Goal: Contribute content: Contribute content

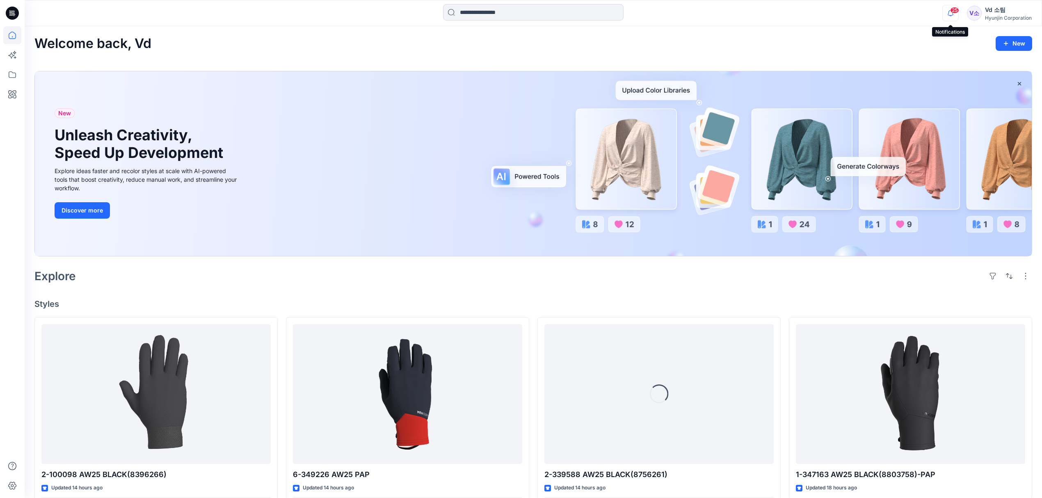
click at [948, 12] on icon "button" at bounding box center [951, 13] width 16 height 16
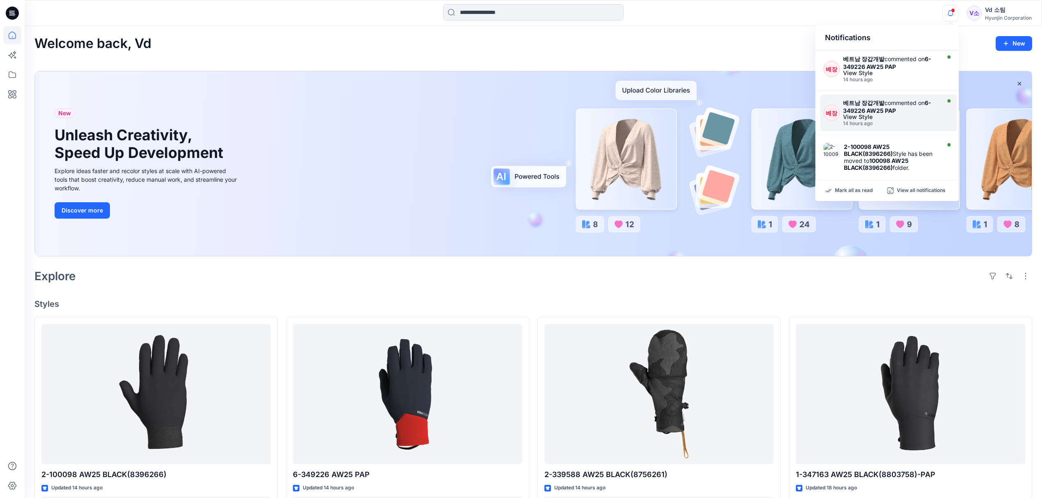
click at [886, 109] on strong "6-349226 AW25 PAP" at bounding box center [887, 106] width 88 height 15
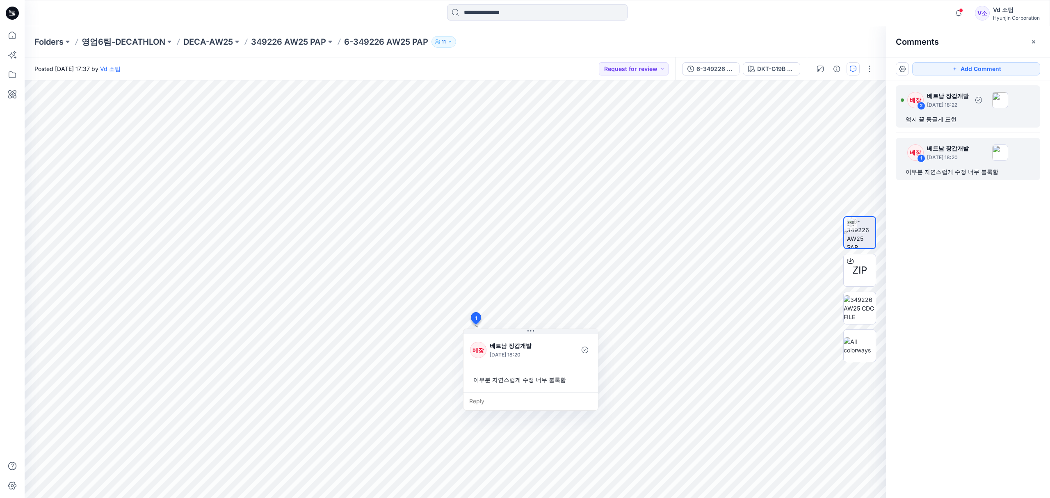
click at [934, 118] on div "엄지 끝 둥글게 표현" at bounding box center [968, 119] width 125 height 10
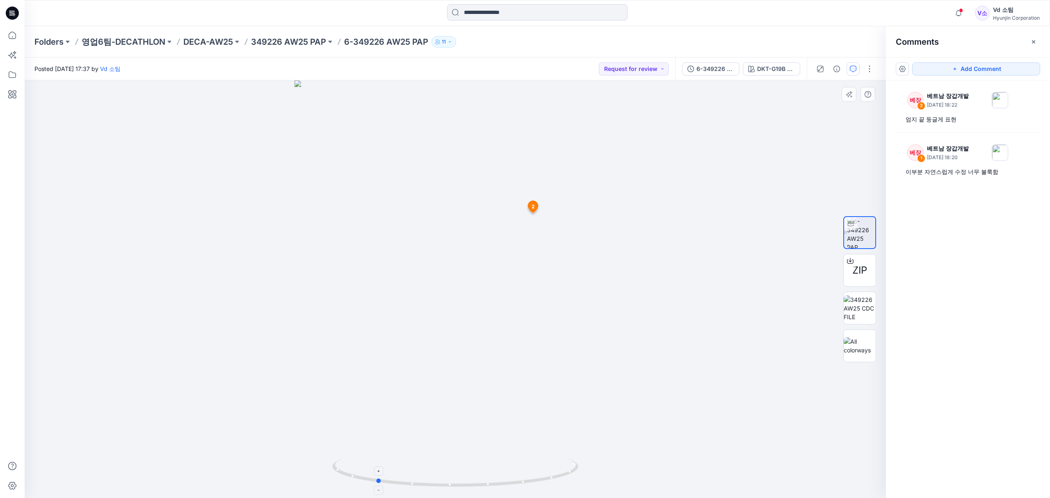
drag, startPoint x: 513, startPoint y: 475, endPoint x: 458, endPoint y: 478, distance: 54.7
click at [458, 478] on icon at bounding box center [456, 473] width 248 height 31
click at [961, 13] on icon "button" at bounding box center [959, 12] width 6 height 5
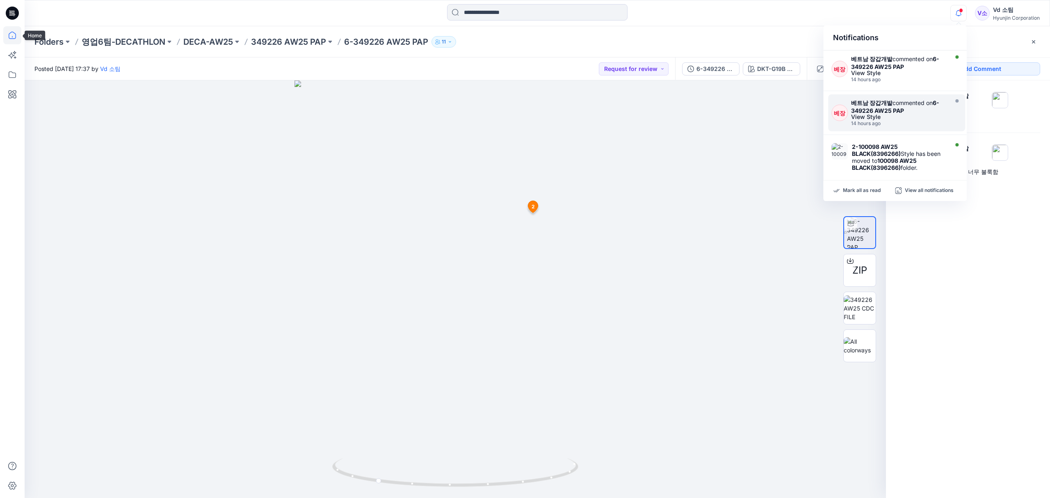
click at [14, 37] on icon at bounding box center [12, 35] width 18 height 18
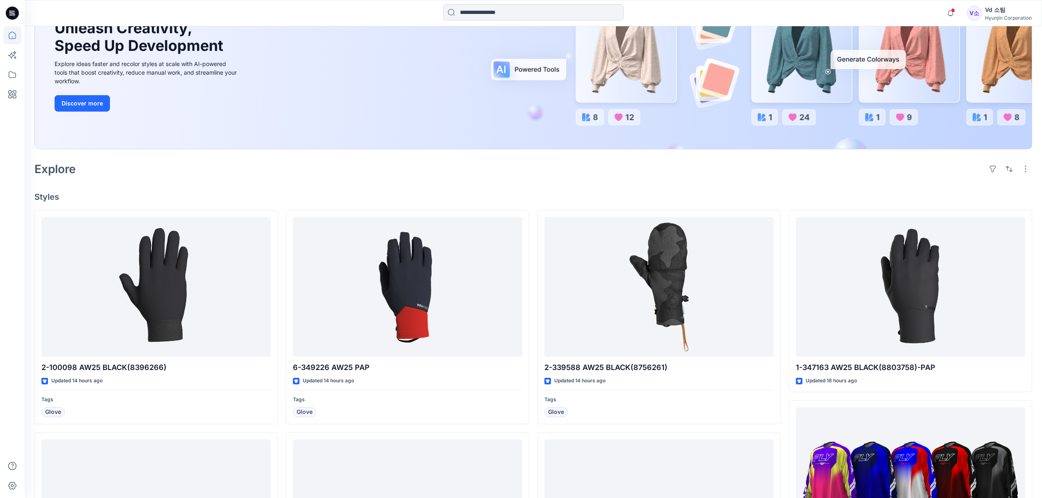
scroll to position [164, 0]
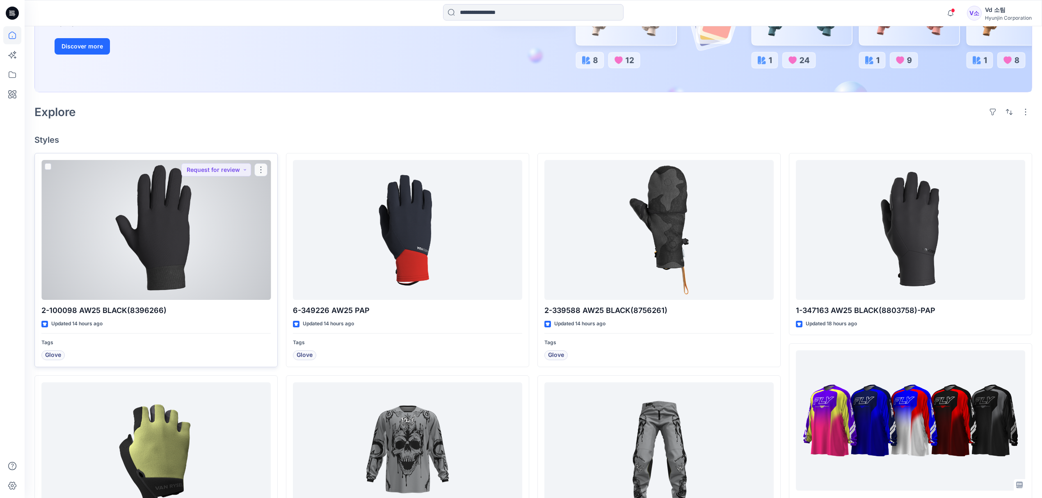
click at [197, 247] on div at bounding box center [155, 230] width 229 height 140
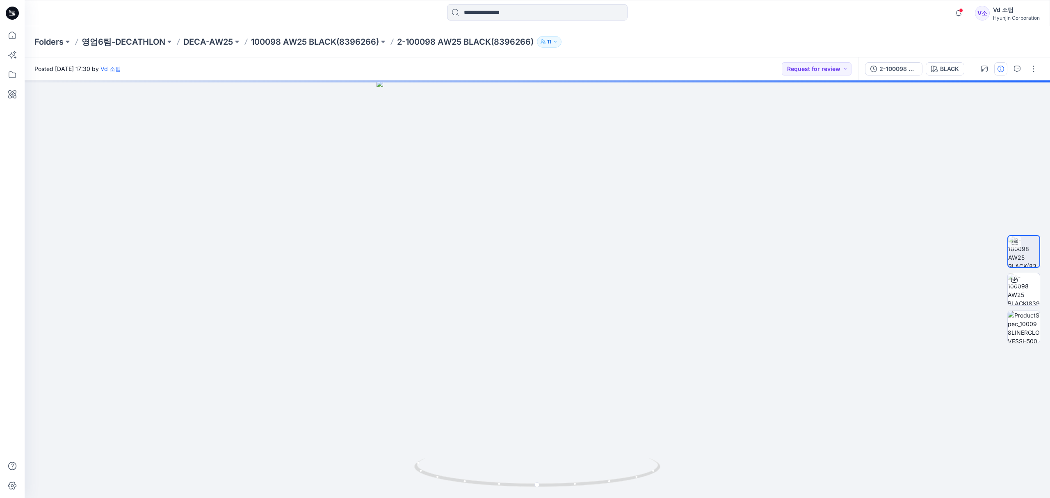
click at [1000, 67] on icon "button" at bounding box center [1001, 69] width 7 height 7
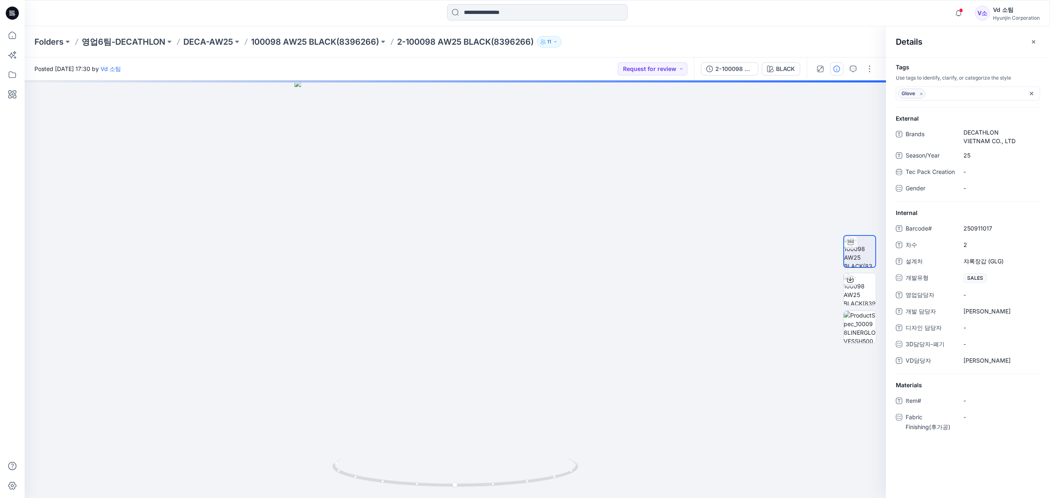
click at [764, 45] on div "Folders 영업6팀-DECATHLON DECA-AW25 100098 AW25 BLACK(8396266) 2-100098 AW25 BLACK…" at bounding box center [505, 41] width 942 height 11
drag, startPoint x: 530, startPoint y: 486, endPoint x: 421, endPoint y: 477, distance: 109.9
click at [421, 477] on icon at bounding box center [456, 473] width 248 height 31
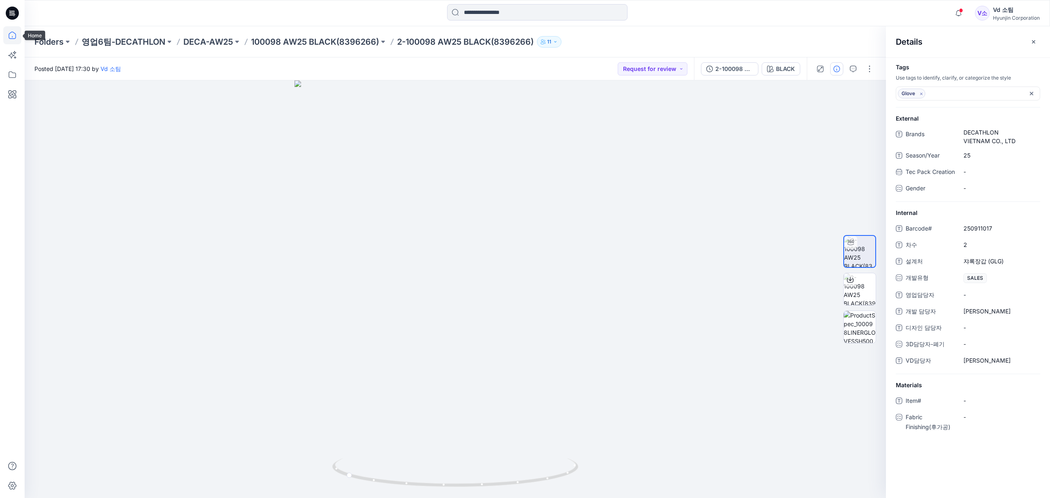
click at [15, 40] on icon at bounding box center [12, 35] width 18 height 18
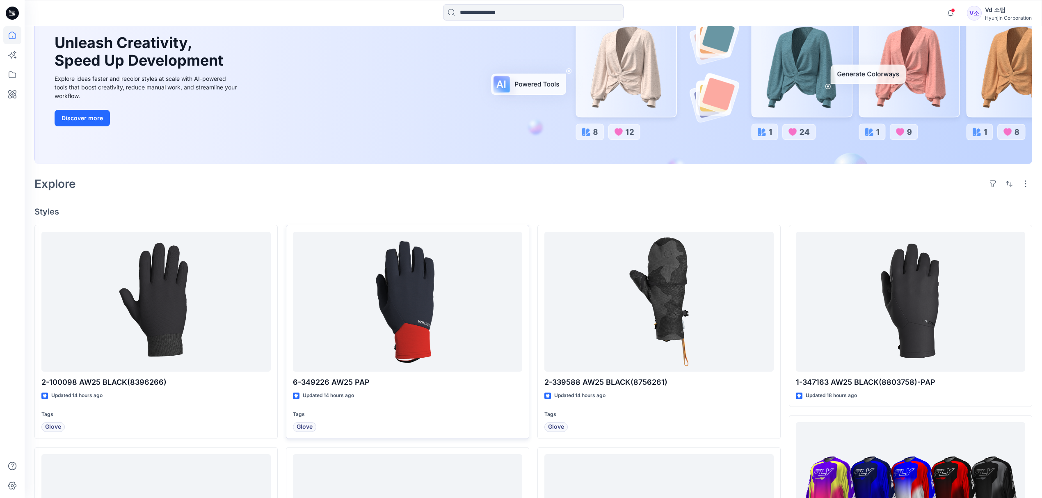
scroll to position [109, 0]
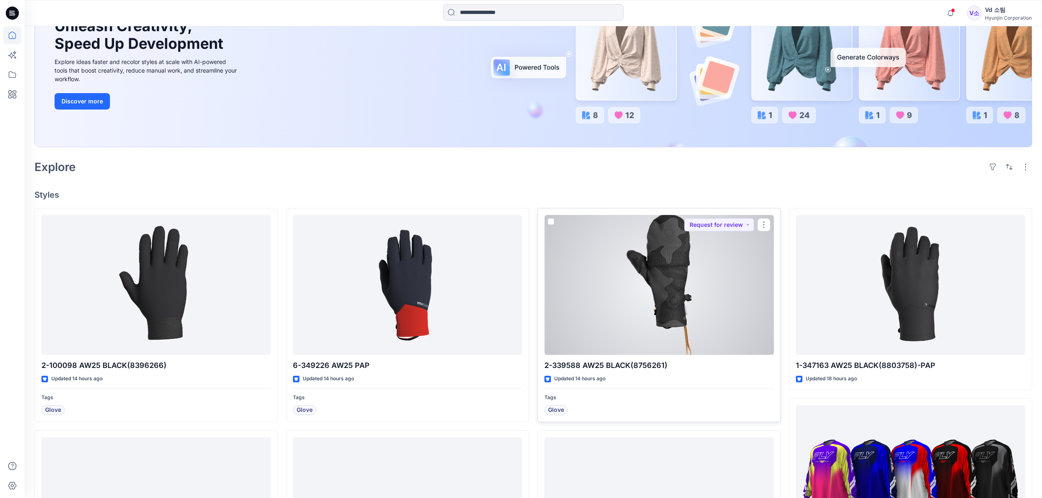
click at [620, 277] on div at bounding box center [658, 285] width 229 height 140
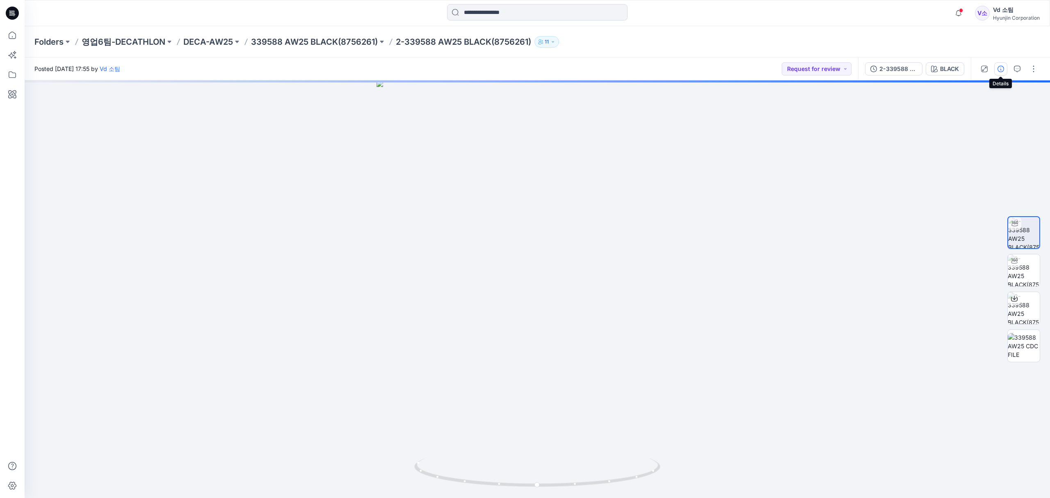
click at [1002, 70] on icon "button" at bounding box center [1001, 69] width 7 height 7
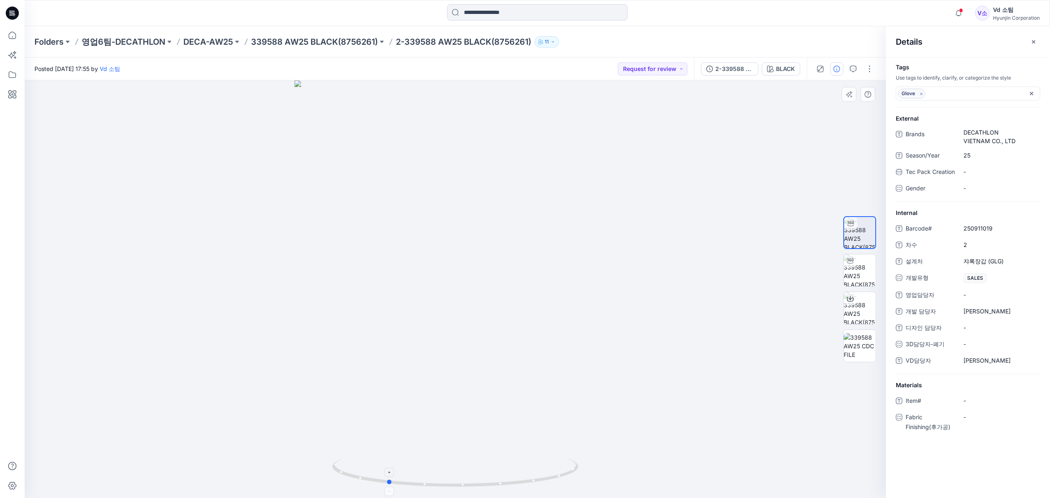
drag, startPoint x: 557, startPoint y: 480, endPoint x: 473, endPoint y: 461, distance: 86.6
click at [467, 463] on icon at bounding box center [456, 473] width 248 height 31
click at [866, 255] on img at bounding box center [860, 270] width 32 height 32
drag, startPoint x: 523, startPoint y: 483, endPoint x: 411, endPoint y: 466, distance: 112.9
click at [411, 466] on icon at bounding box center [456, 473] width 248 height 31
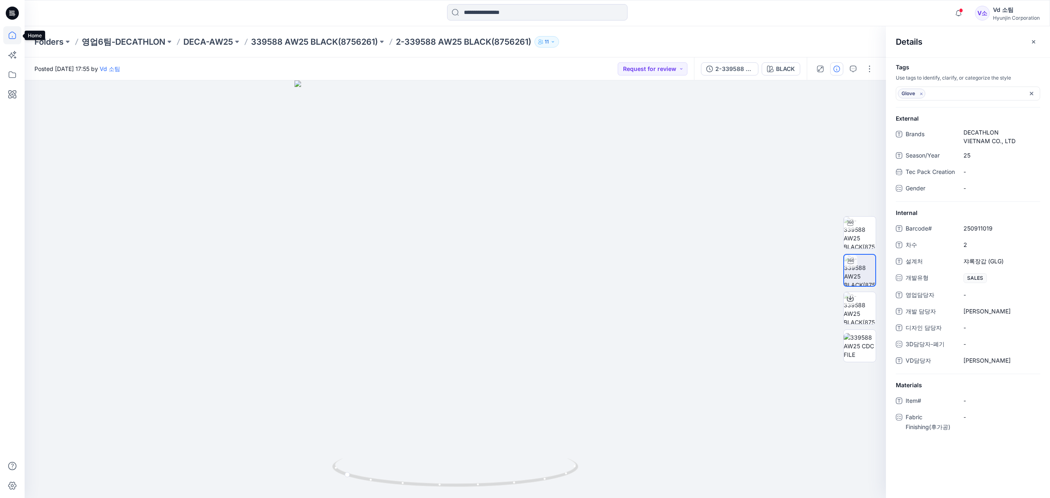
click at [14, 37] on icon at bounding box center [12, 35] width 18 height 18
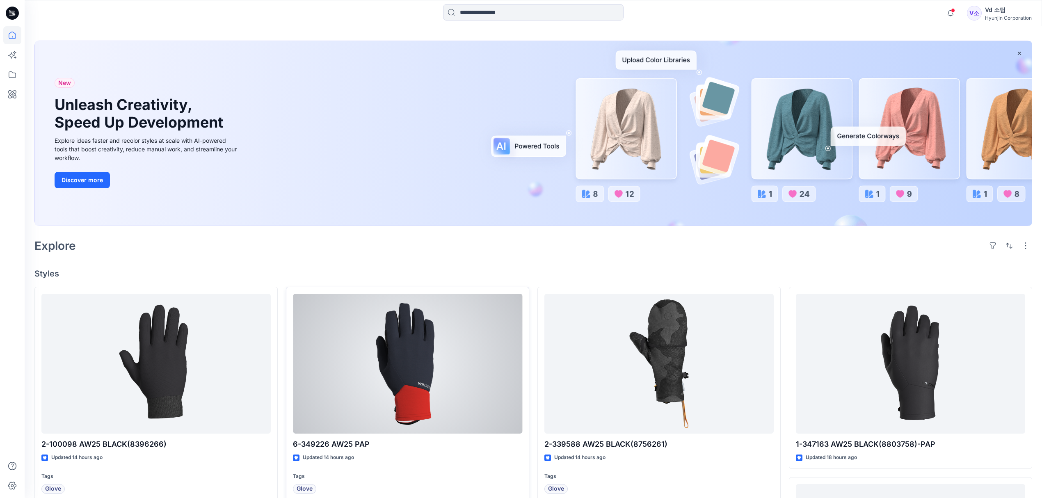
scroll to position [55, 0]
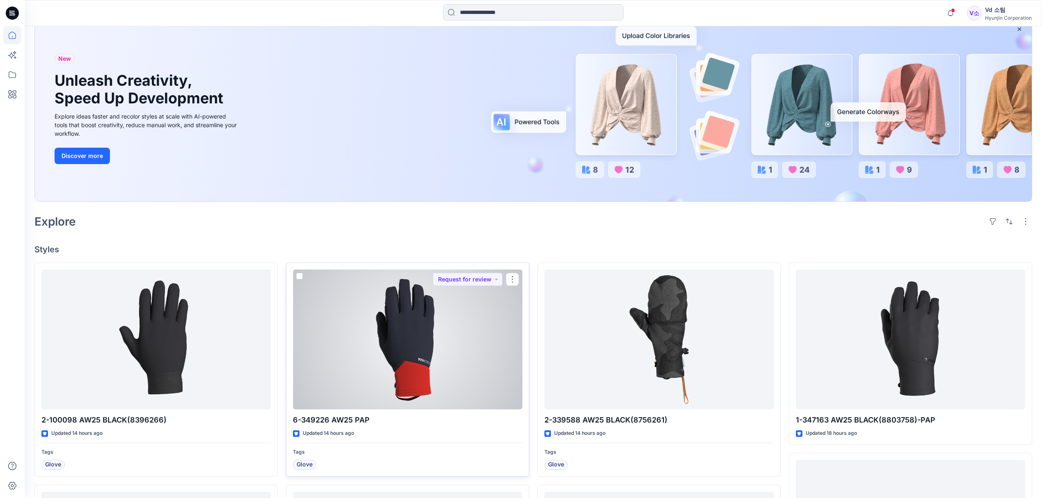
click at [364, 332] on div at bounding box center [407, 340] width 229 height 140
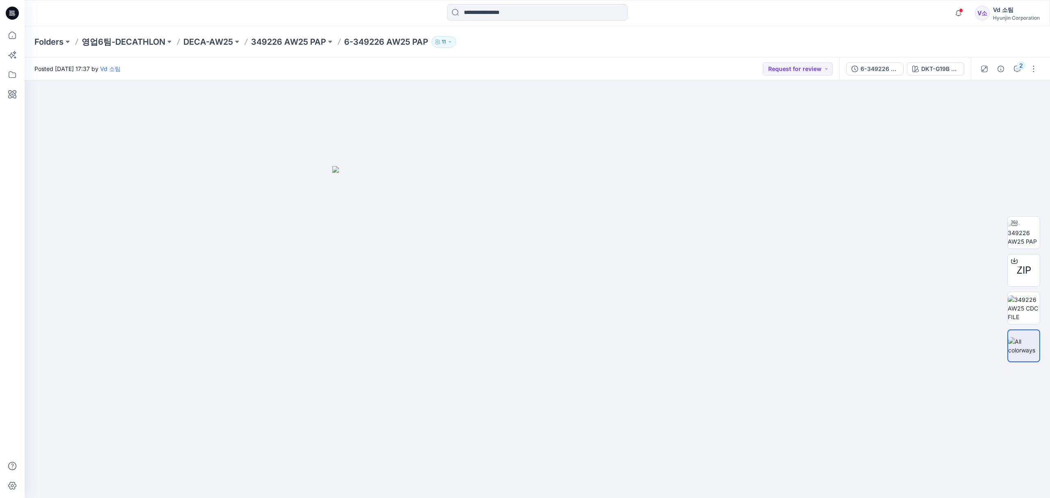
click at [636, 55] on div "Folders 영업6팀-DECATHLON DECA-AW25 349226 AW25 PAP 6-349226 AW25 PAP 11" at bounding box center [538, 41] width 1026 height 31
click at [1014, 71] on icon "button" at bounding box center [1017, 69] width 7 height 7
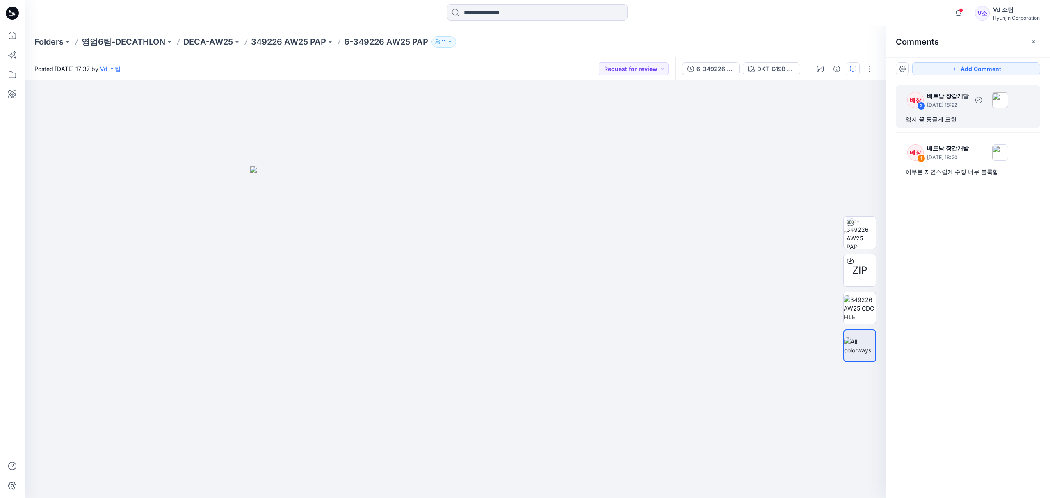
click at [946, 121] on div "엄지 끝 둥글게 표현" at bounding box center [968, 119] width 125 height 10
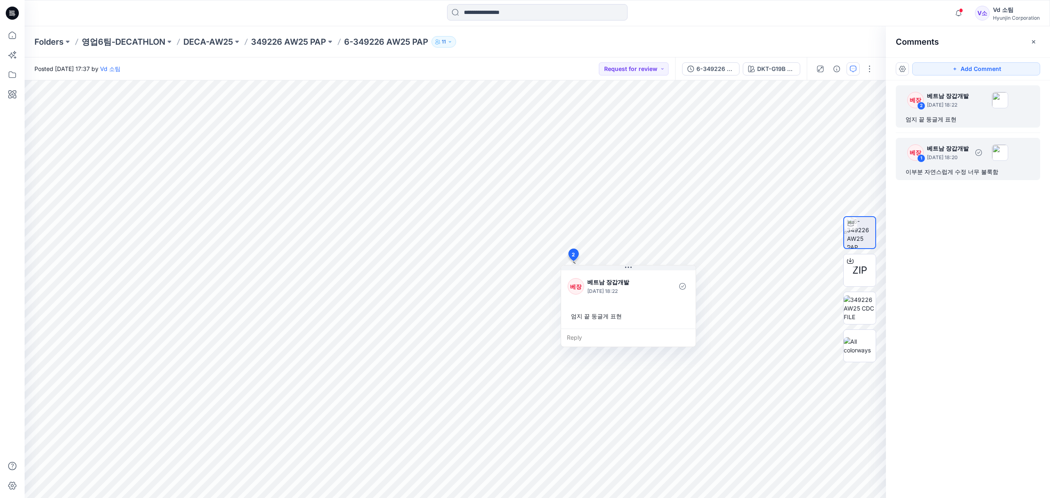
click at [963, 170] on div "이부분 자연스럽게 수정 너무 불룩함" at bounding box center [968, 172] width 125 height 10
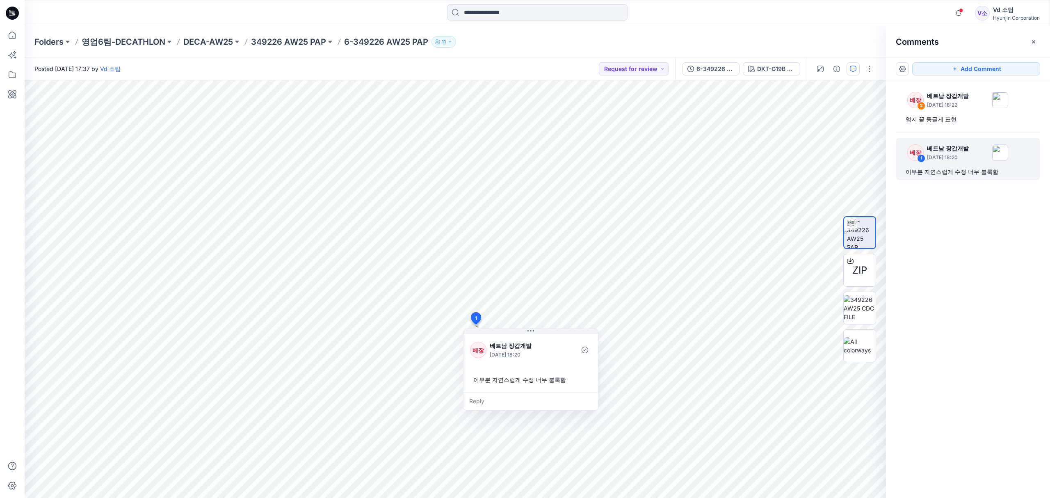
click at [924, 260] on div "베장 2 베트남 장갑개발 [DATE] 18:22 엄지 끝 둥글게 표현 베장 1 베트남 장갑개발 [DATE] 18:20 이부분 자연스럽게 수정 …" at bounding box center [968, 273] width 164 height 387
click at [785, 45] on div "Folders 영업6팀-DECATHLON DECA-AW25 349226 AW25 PAP 6-349226 AW25 PAP 11" at bounding box center [505, 41] width 942 height 11
click at [394, 43] on p "6-349226 AW25 PAP" at bounding box center [386, 41] width 84 height 11
click at [398, 39] on p "6-349226 AW25 PAP" at bounding box center [386, 41] width 84 height 11
click at [869, 222] on img at bounding box center [861, 232] width 28 height 31
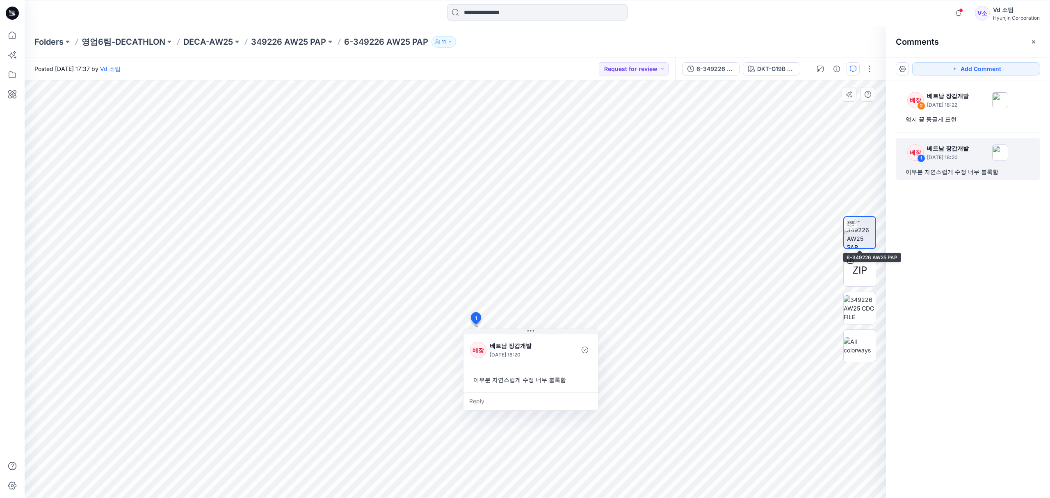
click at [860, 236] on img at bounding box center [861, 232] width 28 height 31
click at [474, 400] on div "3 1 베장 베트남 장갑개발 September 25, 2025 18:20 이부분 자연스럽게 수정 너무 불룩함 Reply Layer 1" at bounding box center [456, 289] width 862 height 418
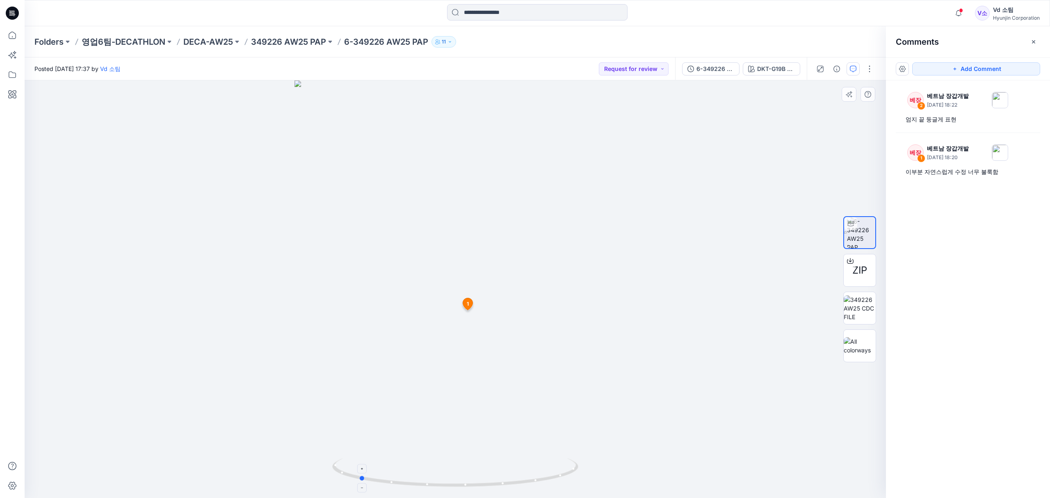
drag, startPoint x: 492, startPoint y: 483, endPoint x: 396, endPoint y: 482, distance: 96.4
click at [396, 482] on icon at bounding box center [456, 473] width 248 height 31
drag, startPoint x: 499, startPoint y: 376, endPoint x: 498, endPoint y: 393, distance: 16.8
click at [498, 393] on img at bounding box center [456, 244] width 592 height 508
drag, startPoint x: 497, startPoint y: 409, endPoint x: 506, endPoint y: 317, distance: 92.7
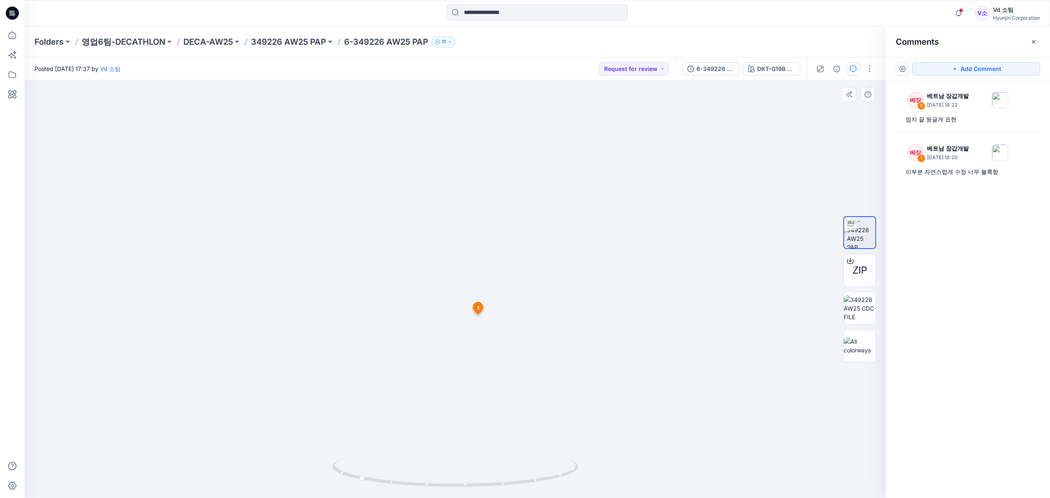
click at [506, 317] on img at bounding box center [456, 194] width 592 height 607
click at [759, 75] on div "6-349226 AW25 PAP DKT-G19B BLUE" at bounding box center [741, 68] width 132 height 23
click at [762, 71] on div "DKT-G19B BLUE" at bounding box center [776, 68] width 38 height 9
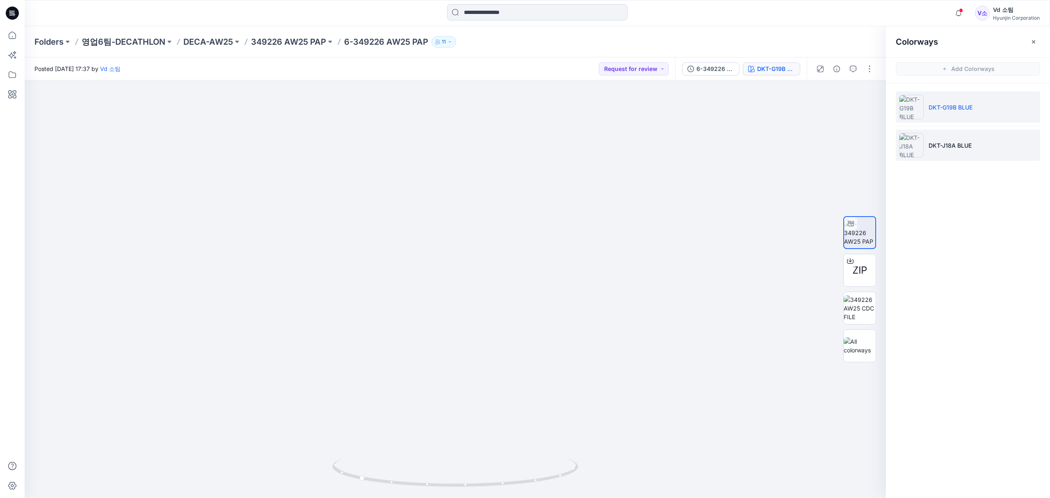
click at [998, 149] on li "DKT-J18A BLUE" at bounding box center [968, 145] width 144 height 31
drag, startPoint x: 425, startPoint y: 481, endPoint x: 544, endPoint y: 459, distance: 120.2
click at [544, 459] on icon at bounding box center [456, 473] width 248 height 31
drag, startPoint x: 468, startPoint y: 288, endPoint x: 464, endPoint y: 220, distance: 67.4
click at [464, 220] on img at bounding box center [455, 134] width 561 height 730
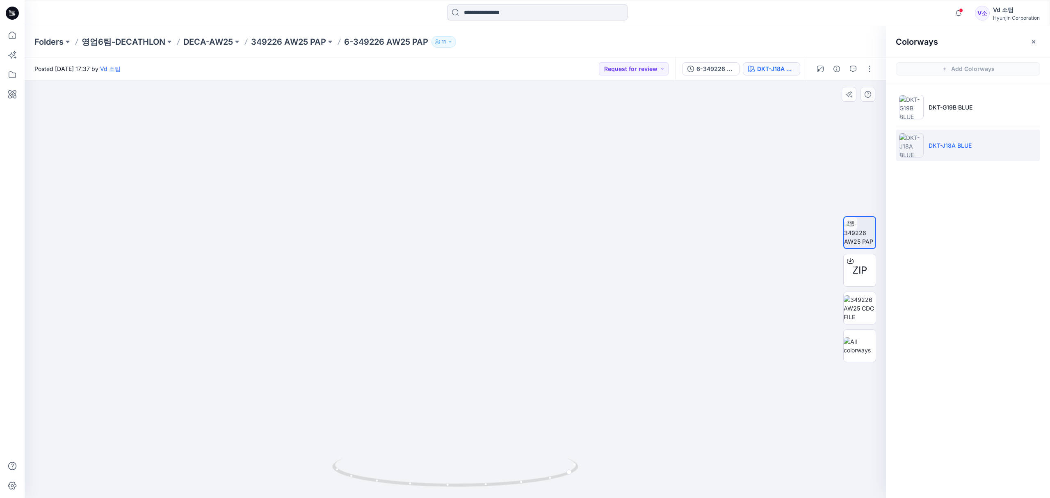
drag, startPoint x: 471, startPoint y: 318, endPoint x: 471, endPoint y: 326, distance: 7.4
click at [471, 326] on img at bounding box center [455, 102] width 615 height 793
drag, startPoint x: 471, startPoint y: 313, endPoint x: 475, endPoint y: 396, distance: 83.8
click at [475, 396] on img at bounding box center [455, 144] width 615 height 710
drag, startPoint x: 475, startPoint y: 365, endPoint x: 480, endPoint y: 403, distance: 38.0
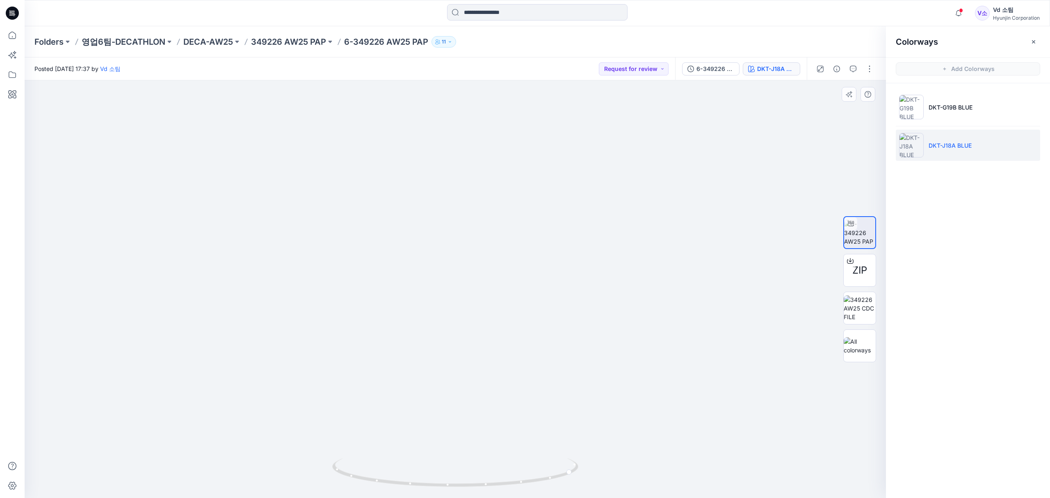
click at [480, 403] on img at bounding box center [455, 144] width 615 height 709
drag, startPoint x: 487, startPoint y: 342, endPoint x: 489, endPoint y: 423, distance: 80.9
click at [489, 423] on img at bounding box center [455, 241] width 615 height 514
drag, startPoint x: 489, startPoint y: 329, endPoint x: 493, endPoint y: 400, distance: 71.9
click at [493, 400] on img at bounding box center [455, 277] width 615 height 442
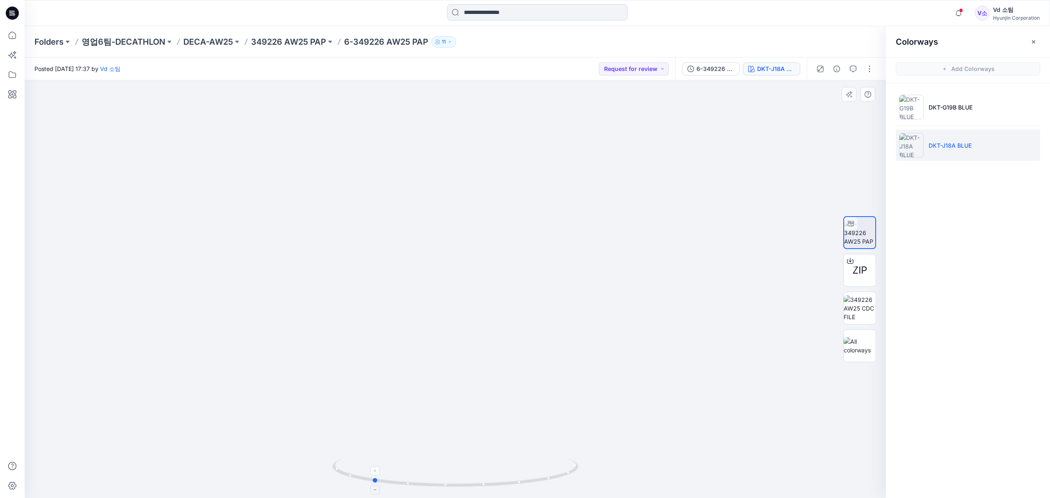
drag, startPoint x: 481, startPoint y: 486, endPoint x: 526, endPoint y: 475, distance: 46.4
click at [526, 475] on icon at bounding box center [456, 473] width 248 height 31
drag, startPoint x: 523, startPoint y: 404, endPoint x: 522, endPoint y: 257, distance: 147.3
click at [522, 257] on img at bounding box center [455, 187] width 615 height 623
drag, startPoint x: 512, startPoint y: 481, endPoint x: 591, endPoint y: 474, distance: 78.8
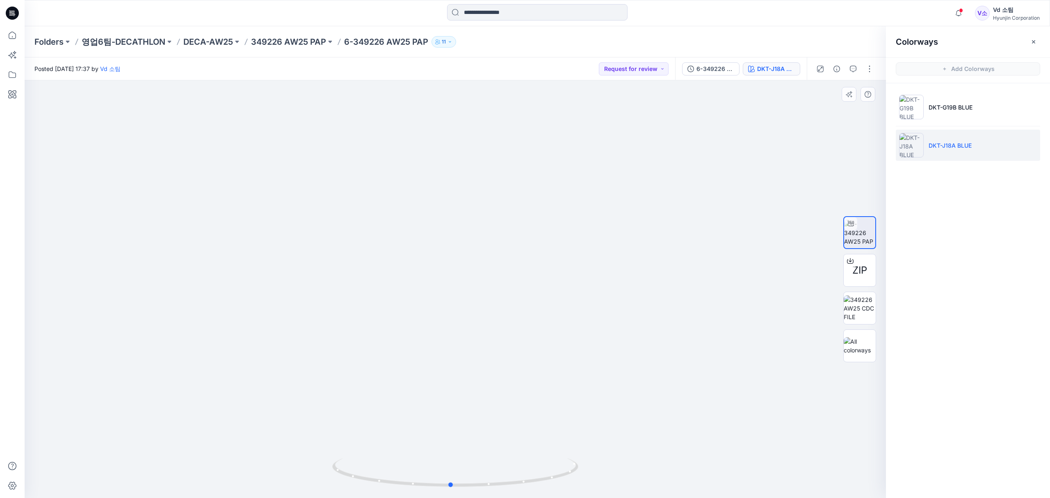
click at [591, 474] on div at bounding box center [456, 289] width 862 height 418
drag, startPoint x: 503, startPoint y: 316, endPoint x: 524, endPoint y: 398, distance: 84.7
click at [524, 396] on img at bounding box center [455, 236] width 615 height 523
drag, startPoint x: 464, startPoint y: 473, endPoint x: 624, endPoint y: 467, distance: 160.6
click at [624, 467] on div at bounding box center [456, 289] width 862 height 418
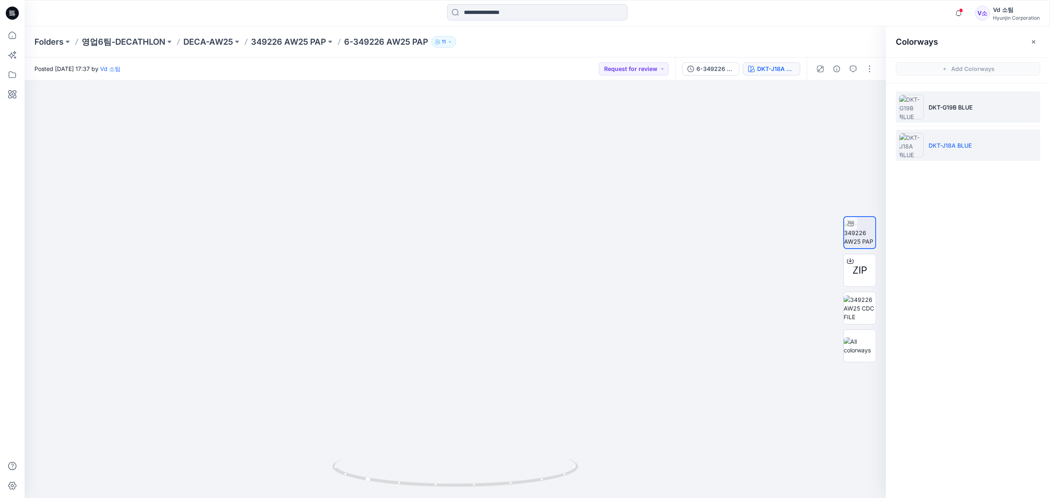
click at [969, 110] on p "DKT-G19B BLUE" at bounding box center [951, 107] width 44 height 9
drag, startPoint x: 511, startPoint y: 477, endPoint x: 395, endPoint y: 471, distance: 116.3
click at [395, 471] on icon at bounding box center [456, 473] width 248 height 31
drag, startPoint x: 453, startPoint y: 314, endPoint x: 481, endPoint y: 414, distance: 103.9
click at [481, 414] on img at bounding box center [455, 214] width 615 height 567
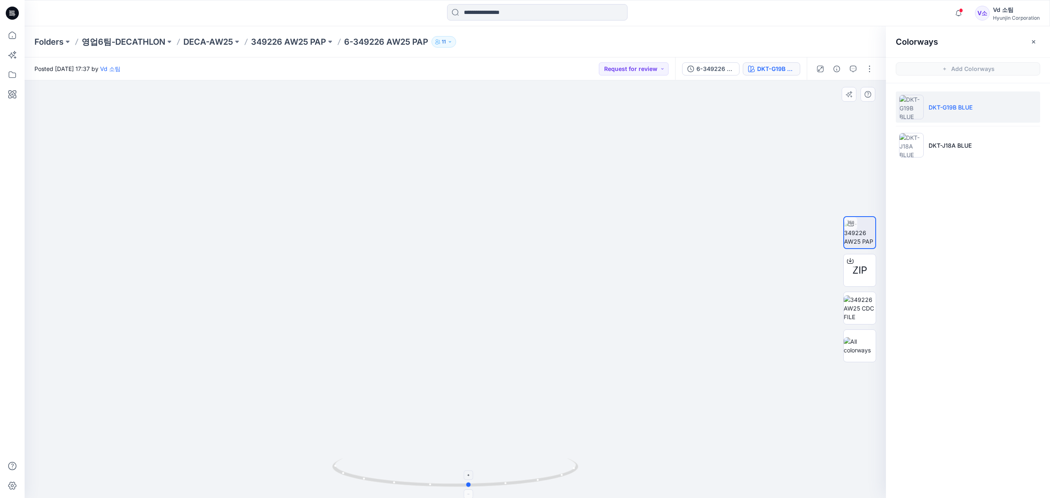
drag, startPoint x: 401, startPoint y: 485, endPoint x: 531, endPoint y: 485, distance: 130.1
click at [531, 485] on icon at bounding box center [456, 473] width 248 height 31
click at [834, 66] on icon "button" at bounding box center [837, 69] width 7 height 7
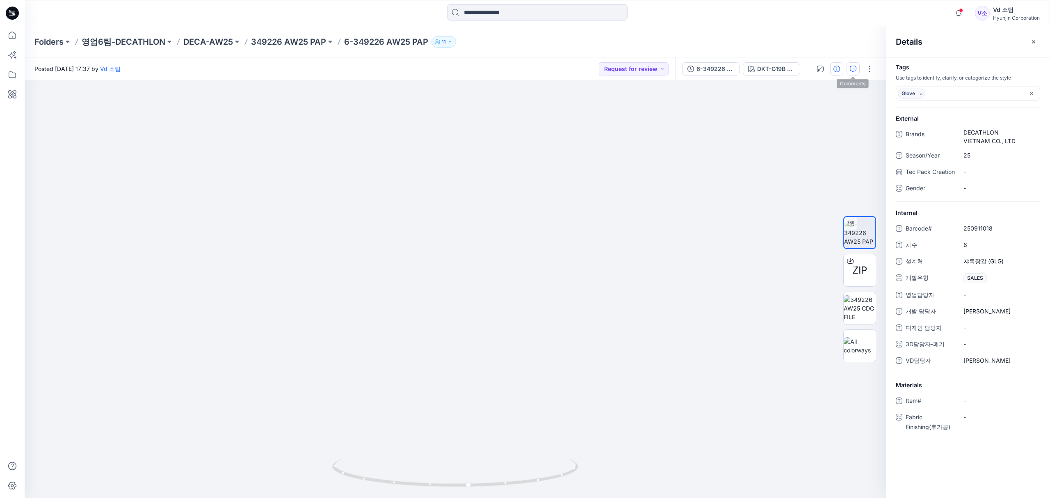
click at [851, 68] on icon "button" at bounding box center [853, 69] width 7 height 7
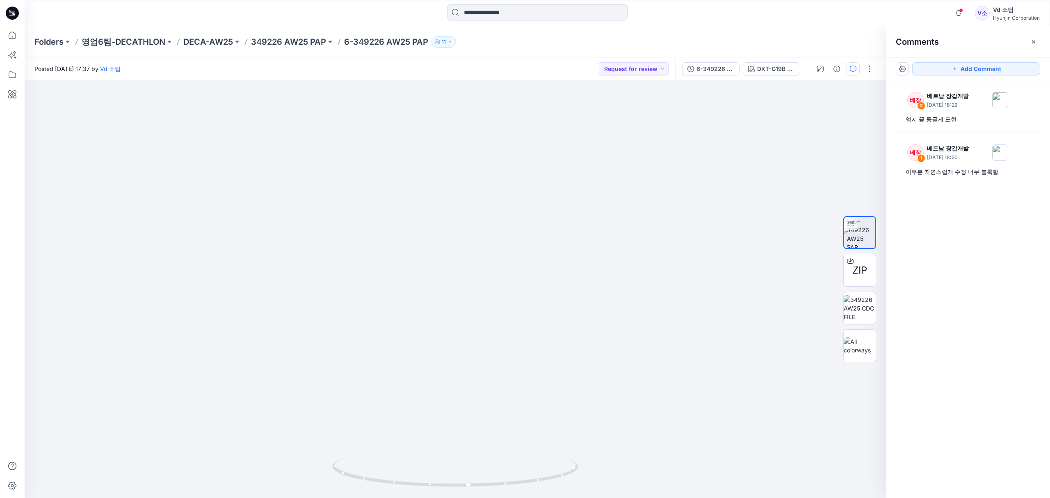
click at [934, 247] on div "베장 2 베트남 장갑개발 [DATE] 18:22 엄지 끝 둥글게 표현 베장 1 베트남 장갑개발 [DATE] 18:20 이부분 자연스럽게 수정 …" at bounding box center [968, 273] width 164 height 387
click at [18, 33] on icon at bounding box center [12, 35] width 18 height 18
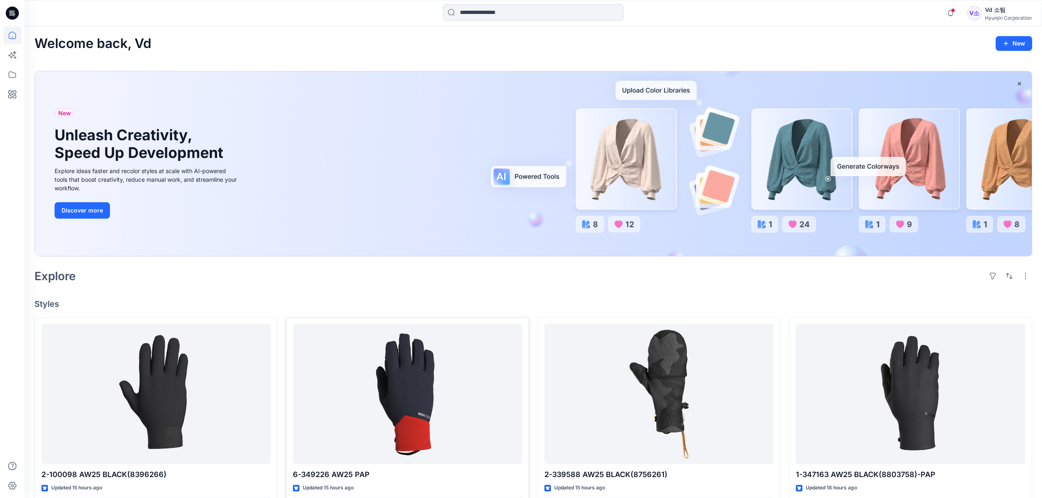
scroll to position [109, 0]
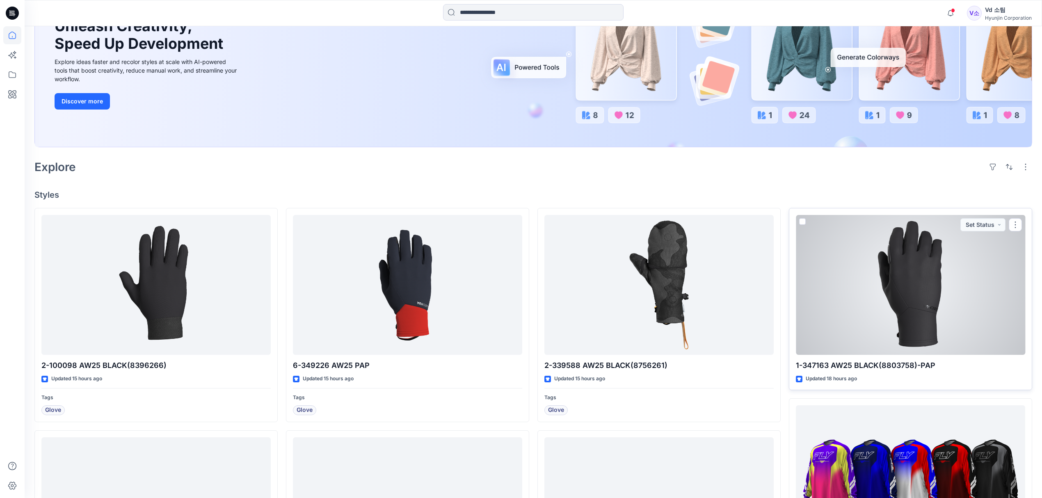
click at [962, 335] on div at bounding box center [910, 285] width 229 height 140
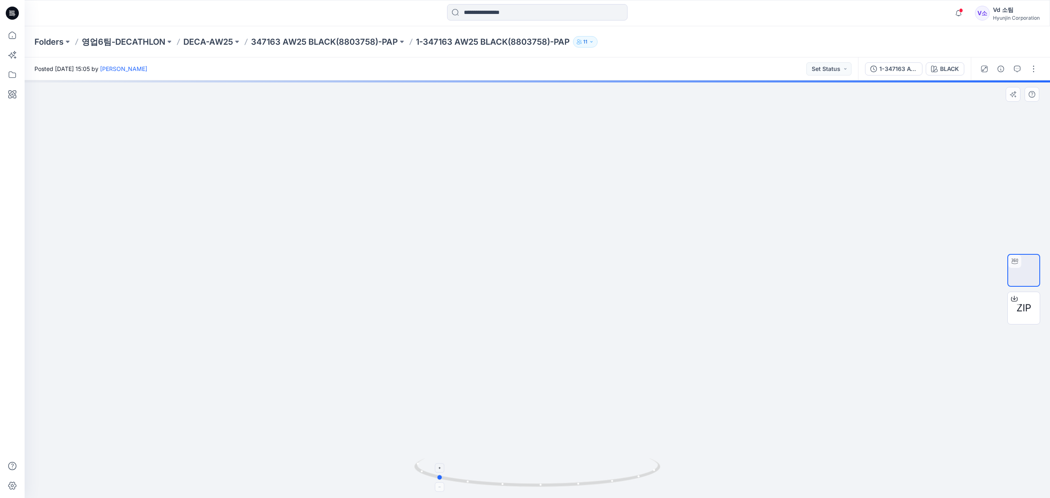
drag, startPoint x: 506, startPoint y: 483, endPoint x: 652, endPoint y: 481, distance: 145.3
click at [652, 481] on icon at bounding box center [538, 473] width 248 height 31
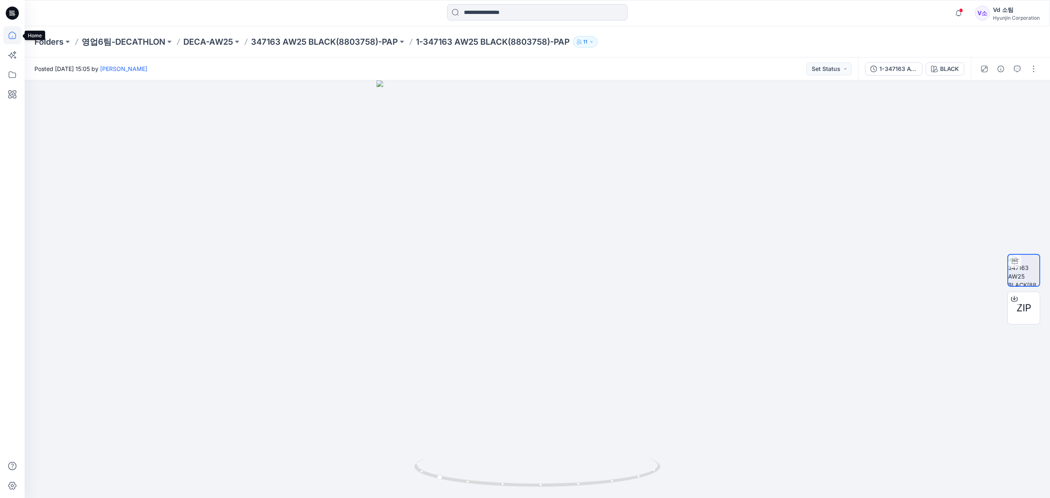
click at [17, 36] on icon at bounding box center [12, 35] width 18 height 18
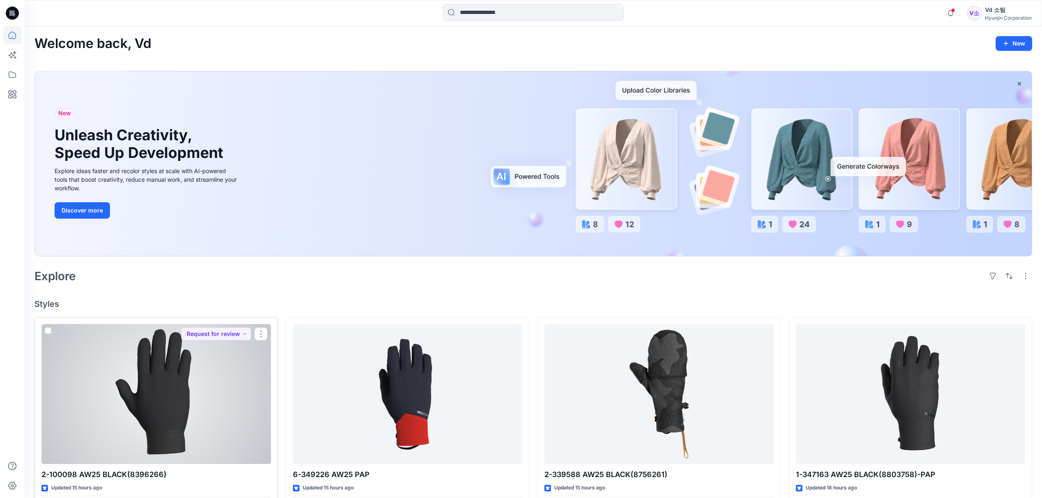
click at [190, 419] on div at bounding box center [155, 394] width 229 height 140
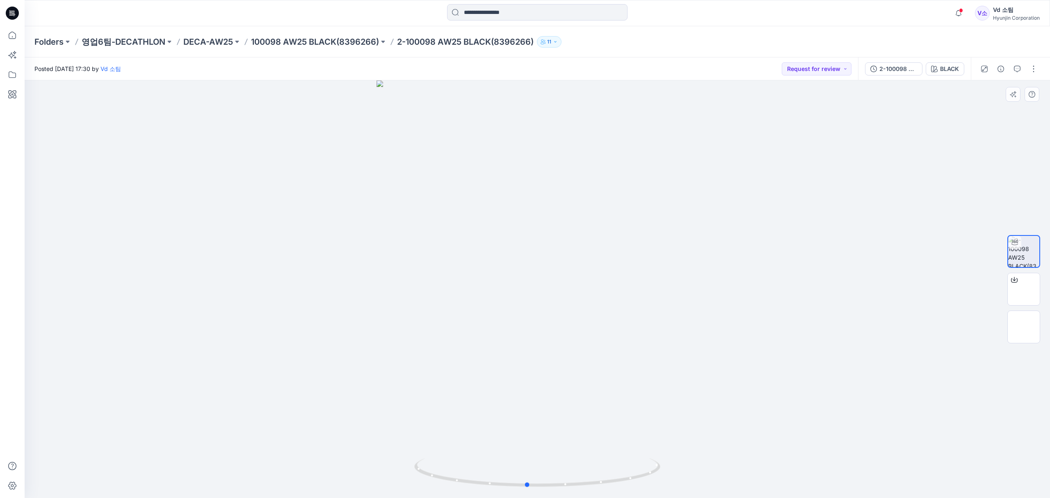
drag, startPoint x: 603, startPoint y: 483, endPoint x: 347, endPoint y: 463, distance: 257.2
click at [347, 463] on div at bounding box center [538, 289] width 1026 height 418
click at [8, 34] on icon at bounding box center [12, 35] width 18 height 18
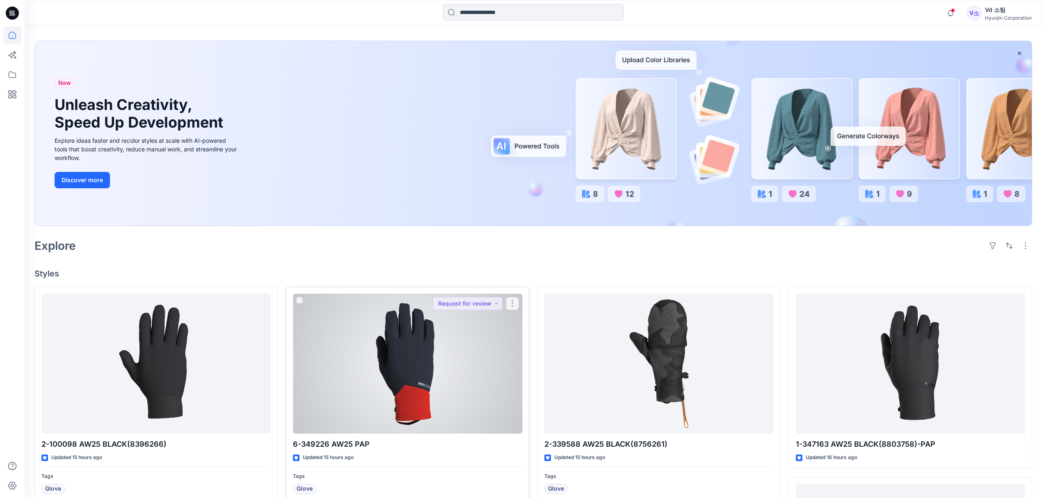
scroll to position [55, 0]
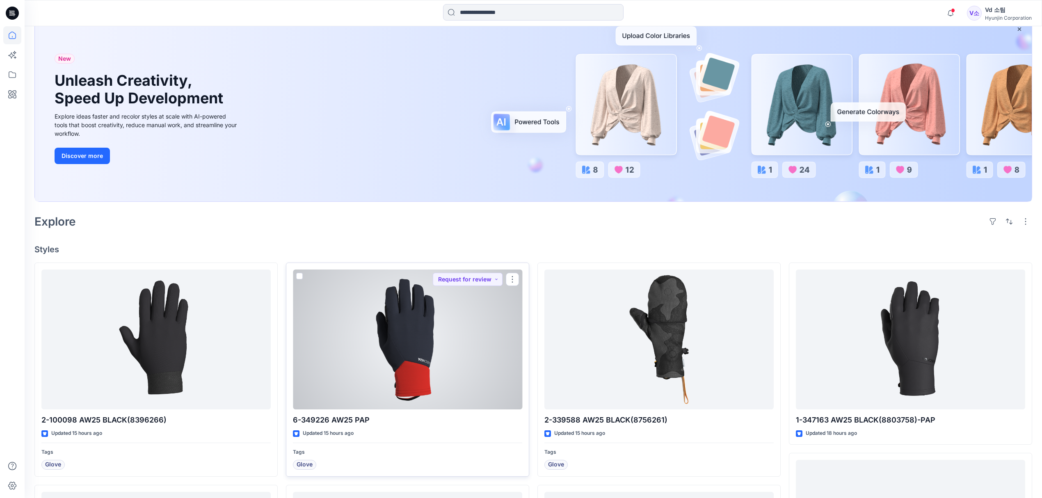
click at [414, 381] on div at bounding box center [407, 340] width 229 height 140
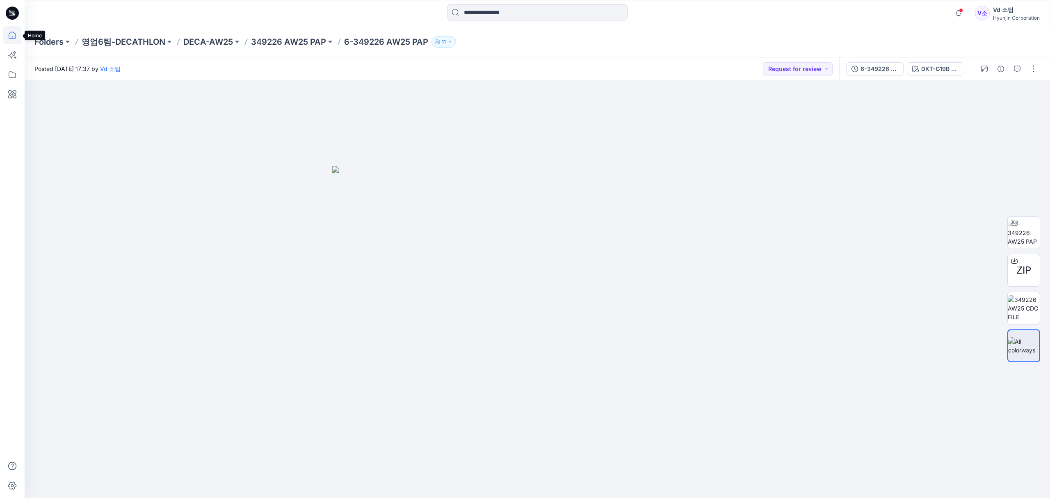
click at [8, 34] on icon at bounding box center [12, 35] width 18 height 18
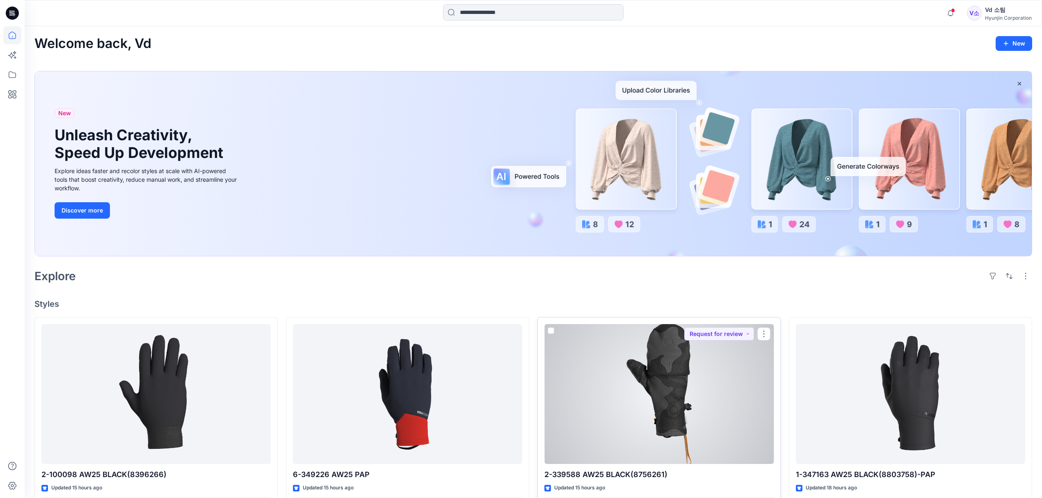
click at [652, 361] on div at bounding box center [658, 394] width 229 height 140
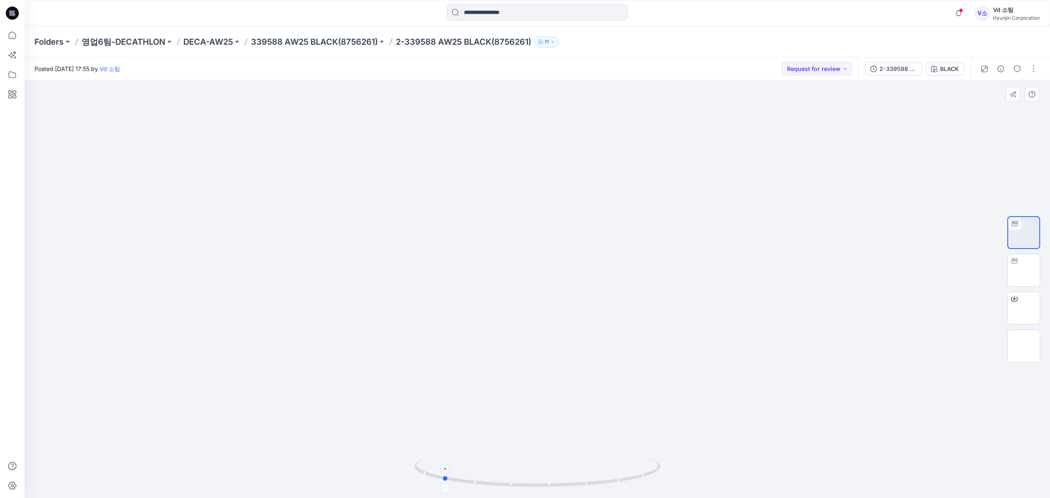
drag, startPoint x: 487, startPoint y: 478, endPoint x: 640, endPoint y: 464, distance: 154.5
click at [640, 464] on icon at bounding box center [538, 473] width 248 height 31
drag, startPoint x: 604, startPoint y: 274, endPoint x: 595, endPoint y: 346, distance: 72.5
click at [595, 346] on img at bounding box center [538, 238] width 586 height 519
drag, startPoint x: 603, startPoint y: 286, endPoint x: 632, endPoint y: 268, distance: 34.5
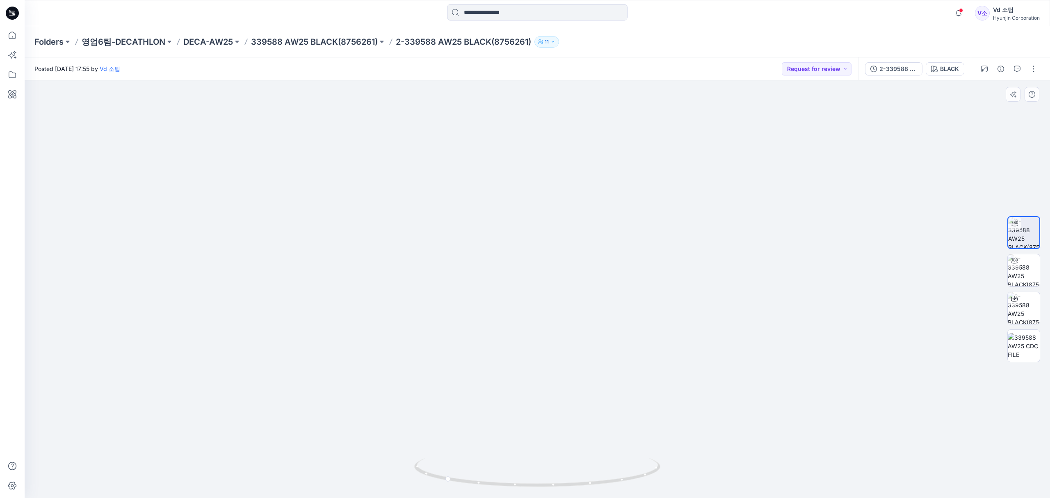
click at [629, 213] on img at bounding box center [538, 213] width 586 height 572
drag, startPoint x: 632, startPoint y: 301, endPoint x: 632, endPoint y: 273, distance: 27.5
click at [632, 273] on img at bounding box center [538, 189] width 586 height 617
drag, startPoint x: 519, startPoint y: 478, endPoint x: 614, endPoint y: 475, distance: 94.8
click at [614, 475] on icon at bounding box center [538, 473] width 248 height 31
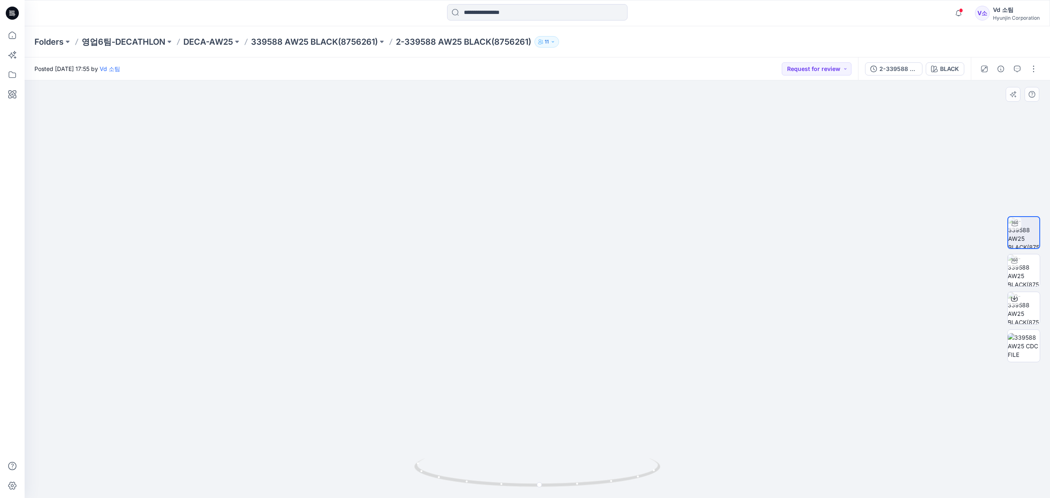
drag, startPoint x: 590, startPoint y: 268, endPoint x: 590, endPoint y: 287, distance: 19.3
click at [590, 287] on img at bounding box center [537, 206] width 561 height 586
drag, startPoint x: 592, startPoint y: 260, endPoint x: 598, endPoint y: 392, distance: 132.7
click at [598, 393] on img at bounding box center [537, 206] width 561 height 586
drag, startPoint x: 598, startPoint y: 284, endPoint x: 598, endPoint y: 311, distance: 26.7
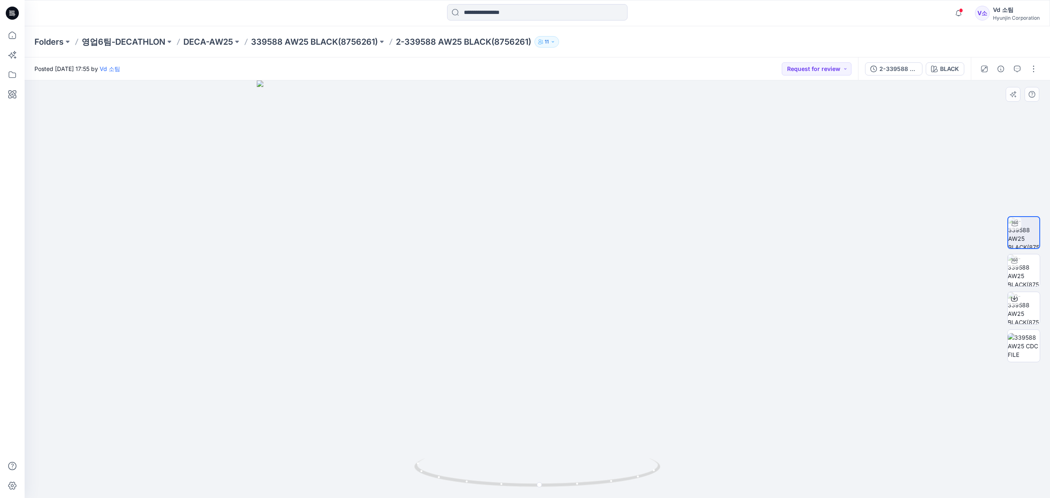
click at [598, 311] on img at bounding box center [537, 289] width 561 height 418
drag, startPoint x: 587, startPoint y: 483, endPoint x: 473, endPoint y: 484, distance: 113.7
click at [473, 484] on icon at bounding box center [538, 473] width 248 height 31
drag, startPoint x: 565, startPoint y: 323, endPoint x: 559, endPoint y: 161, distance: 162.2
click at [559, 161] on img at bounding box center [538, 246] width 544 height 504
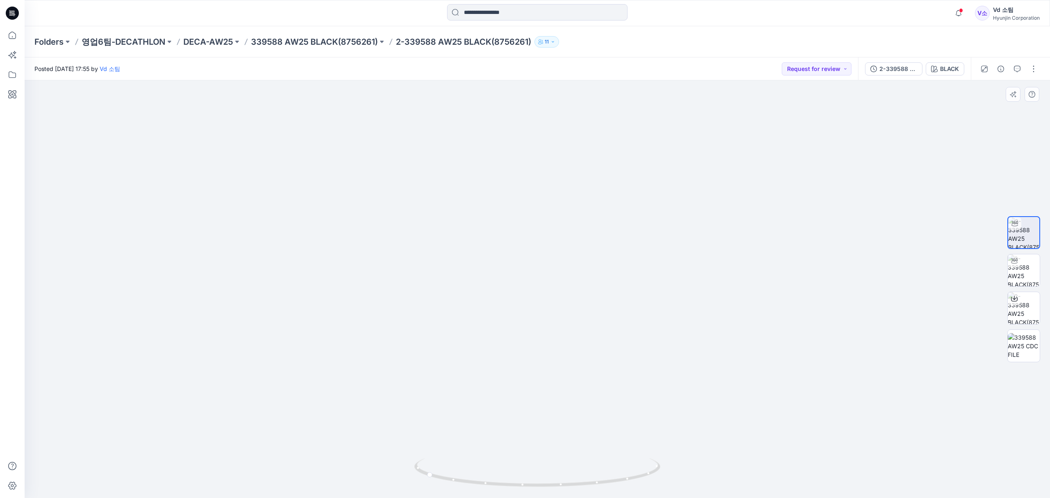
drag, startPoint x: 606, startPoint y: 339, endPoint x: 606, endPoint y: 355, distance: 16.0
click at [606, 355] on img at bounding box center [537, 133] width 615 height 732
drag, startPoint x: 606, startPoint y: 279, endPoint x: 613, endPoint y: 353, distance: 74.1
click at [613, 353] on img at bounding box center [537, 165] width 615 height 668
drag, startPoint x: 614, startPoint y: 274, endPoint x: 622, endPoint y: 382, distance: 108.6
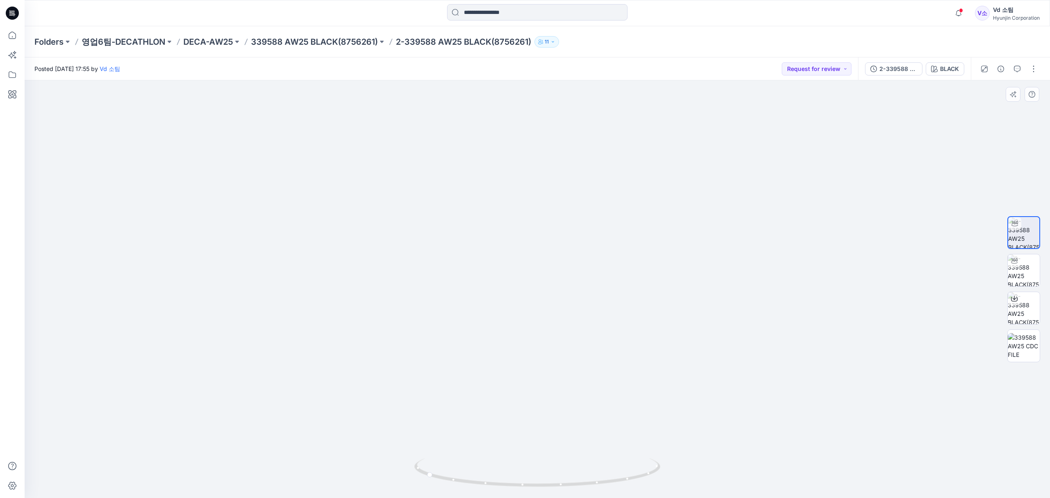
click at [622, 382] on img at bounding box center [537, 222] width 615 height 553
drag, startPoint x: 528, startPoint y: 487, endPoint x: 538, endPoint y: 483, distance: 9.6
click at [538, 483] on icon at bounding box center [538, 473] width 248 height 31
drag, startPoint x: 595, startPoint y: 286, endPoint x: 562, endPoint y: 318, distance: 45.0
drag, startPoint x: 471, startPoint y: 483, endPoint x: 455, endPoint y: 471, distance: 19.8
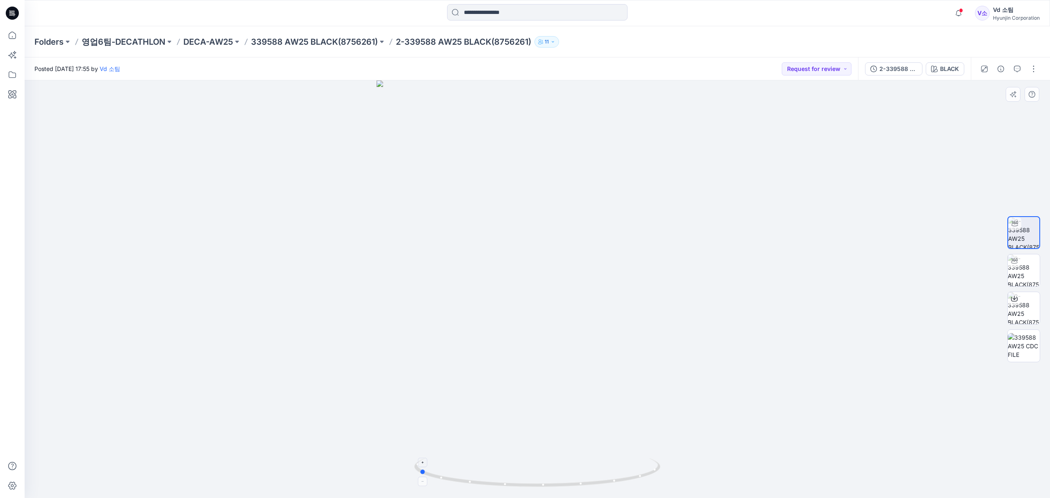
click at [455, 471] on icon at bounding box center [538, 473] width 248 height 31
drag, startPoint x: 611, startPoint y: 326, endPoint x: 625, endPoint y: 355, distance: 32.5
click at [620, 363] on img at bounding box center [537, 289] width 561 height 418
drag, startPoint x: 645, startPoint y: 323, endPoint x: 649, endPoint y: 295, distance: 27.3
click at [649, 295] on img at bounding box center [537, 276] width 615 height 445
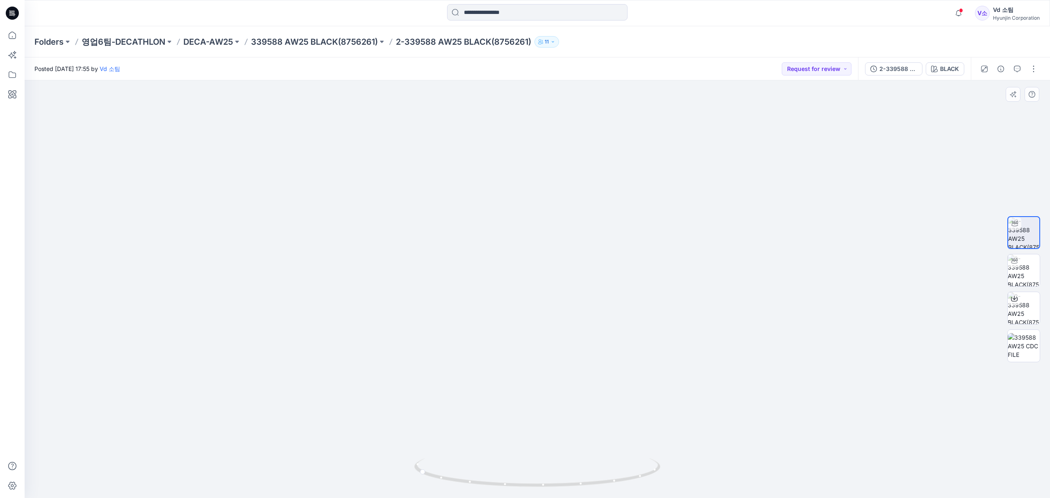
drag, startPoint x: 641, startPoint y: 330, endPoint x: 659, endPoint y: 231, distance: 100.1
click at [659, 231] on img at bounding box center [537, 234] width 615 height 529
drag, startPoint x: 664, startPoint y: 298, endPoint x: 677, endPoint y: 181, distance: 117.3
click at [677, 181] on img at bounding box center [537, 170] width 615 height 658
drag, startPoint x: 672, startPoint y: 268, endPoint x: 657, endPoint y: 327, distance: 61.1
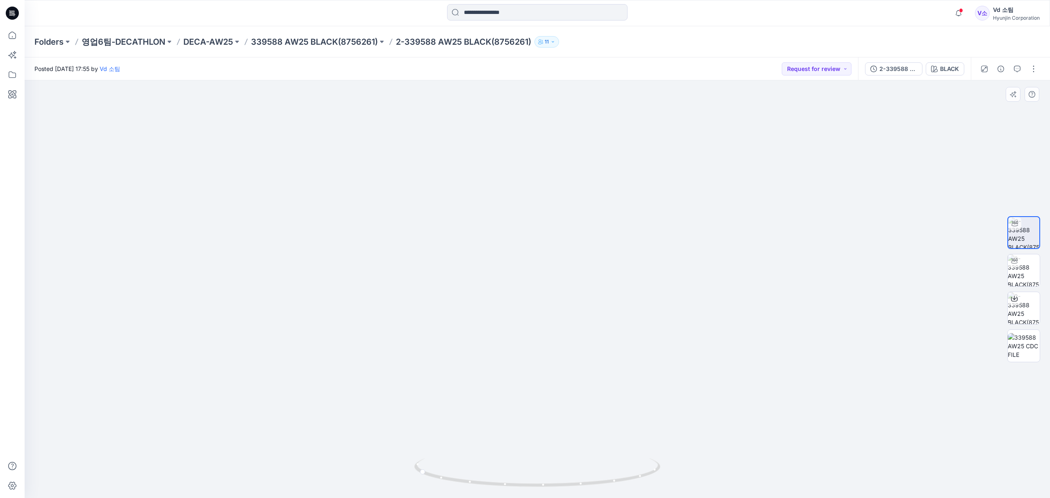
click at [657, 335] on img at bounding box center [537, 182] width 615 height 631
drag, startPoint x: 650, startPoint y: 245, endPoint x: 650, endPoint y: 298, distance: 53.3
click at [650, 298] on img at bounding box center [537, 216] width 615 height 564
drag, startPoint x: 649, startPoint y: 232, endPoint x: 646, endPoint y: 336, distance: 104.3
click at [646, 336] on img at bounding box center [537, 289] width 615 height 418
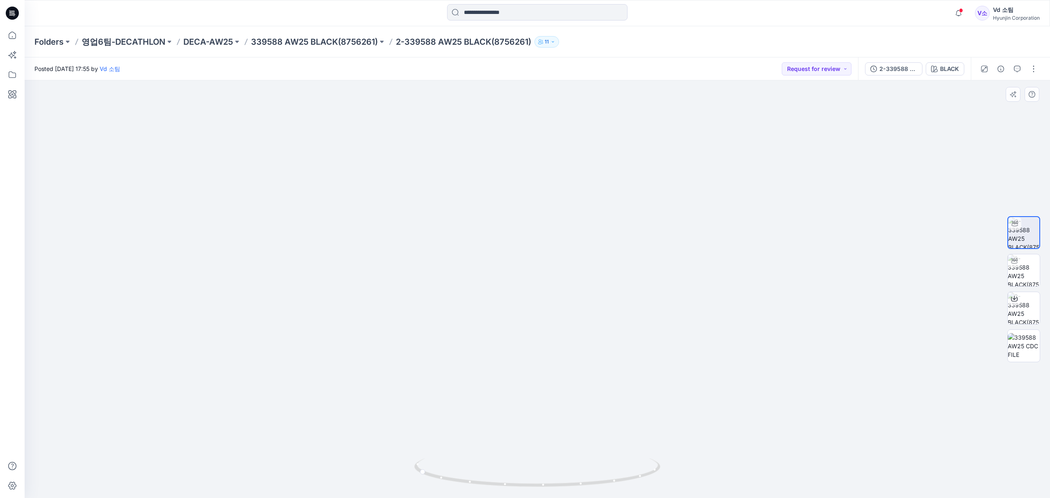
drag, startPoint x: 649, startPoint y: 325, endPoint x: 657, endPoint y: 284, distance: 41.8
click at [657, 284] on img at bounding box center [537, 262] width 615 height 471
drag, startPoint x: 652, startPoint y: 346, endPoint x: 649, endPoint y: 227, distance: 119.4
click at [649, 227] on img at bounding box center [537, 200] width 615 height 597
drag, startPoint x: 652, startPoint y: 302, endPoint x: 645, endPoint y: 345, distance: 44.0
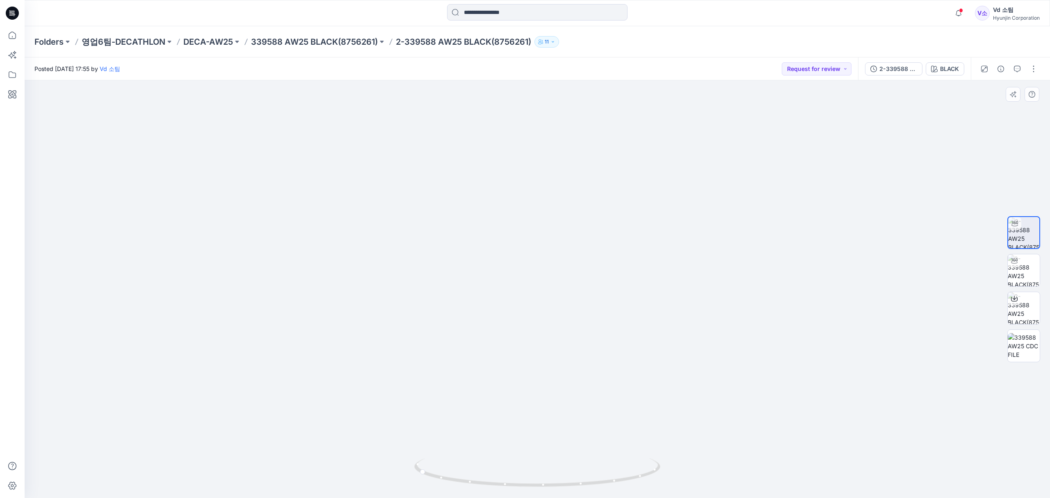
click at [645, 345] on img at bounding box center [537, 173] width 615 height 650
drag, startPoint x: 647, startPoint y: 258, endPoint x: 647, endPoint y: 350, distance: 91.5
click at [647, 350] on img at bounding box center [537, 268] width 615 height 462
drag, startPoint x: 649, startPoint y: 281, endPoint x: 653, endPoint y: 324, distance: 43.3
click at [653, 324] on img at bounding box center [537, 289] width 615 height 418
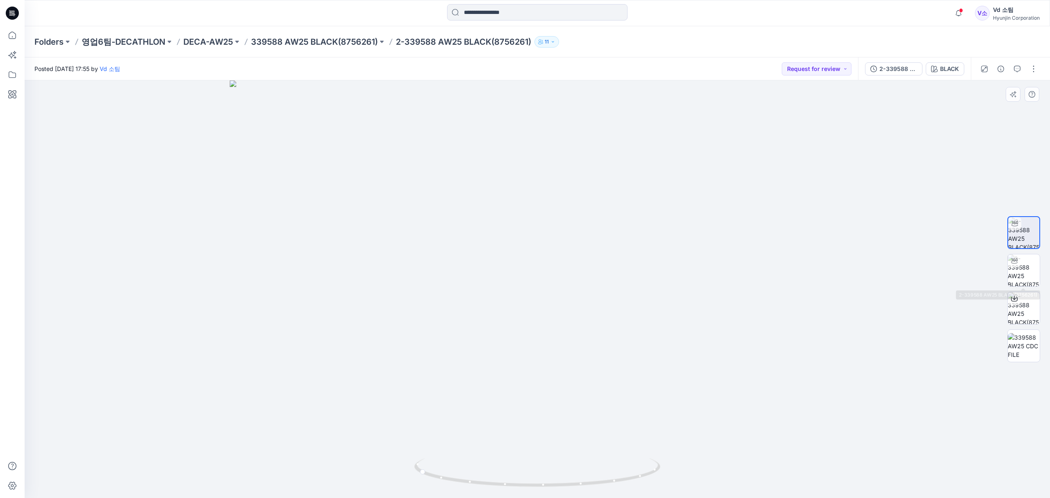
click at [1044, 265] on div at bounding box center [1024, 289] width 53 height 205
click at [1032, 270] on img at bounding box center [1024, 270] width 32 height 32
drag, startPoint x: 562, startPoint y: 487, endPoint x: 588, endPoint y: 478, distance: 27.3
click at [578, 487] on icon at bounding box center [538, 473] width 248 height 31
click at [1036, 238] on img at bounding box center [1024, 233] width 32 height 32
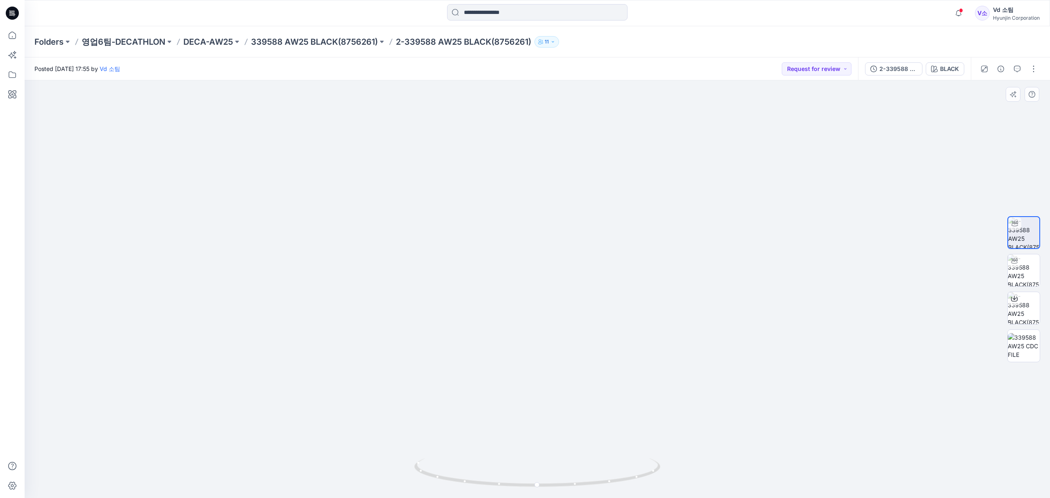
drag, startPoint x: 586, startPoint y: 261, endPoint x: 588, endPoint y: 424, distance: 162.9
click at [588, 417] on img at bounding box center [538, 282] width 586 height 434
drag, startPoint x: 584, startPoint y: 485, endPoint x: 481, endPoint y: 483, distance: 103.4
click at [481, 483] on icon at bounding box center [538, 473] width 248 height 31
click at [1034, 276] on img at bounding box center [1024, 270] width 32 height 32
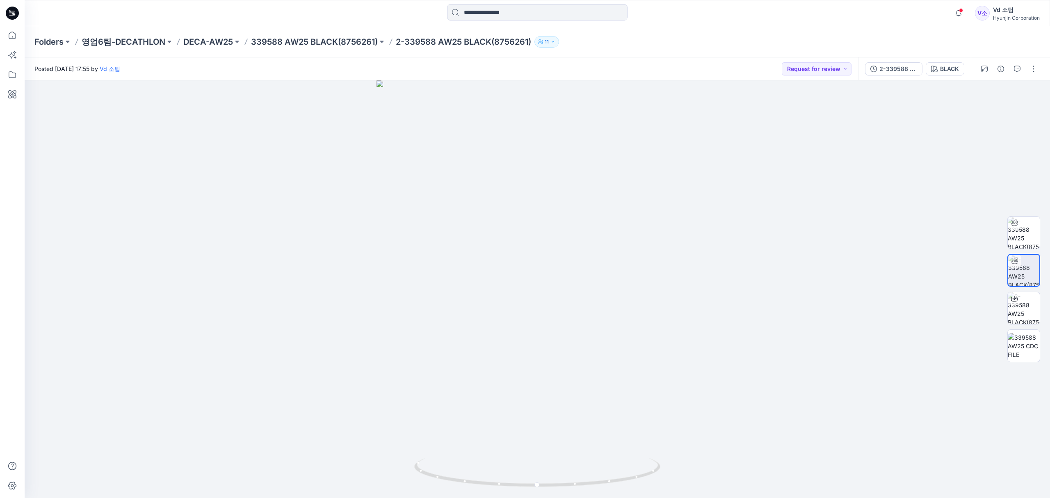
click at [640, 51] on div "Folders 영업6팀-DECATHLON DECA-AW25 339588 AW25 BLACK(8756261) 2-339588 AW25 BLACK…" at bounding box center [538, 41] width 1026 height 31
click at [1033, 71] on button "button" at bounding box center [1033, 68] width 13 height 13
click at [1004, 112] on button "Edit" at bounding box center [999, 110] width 75 height 15
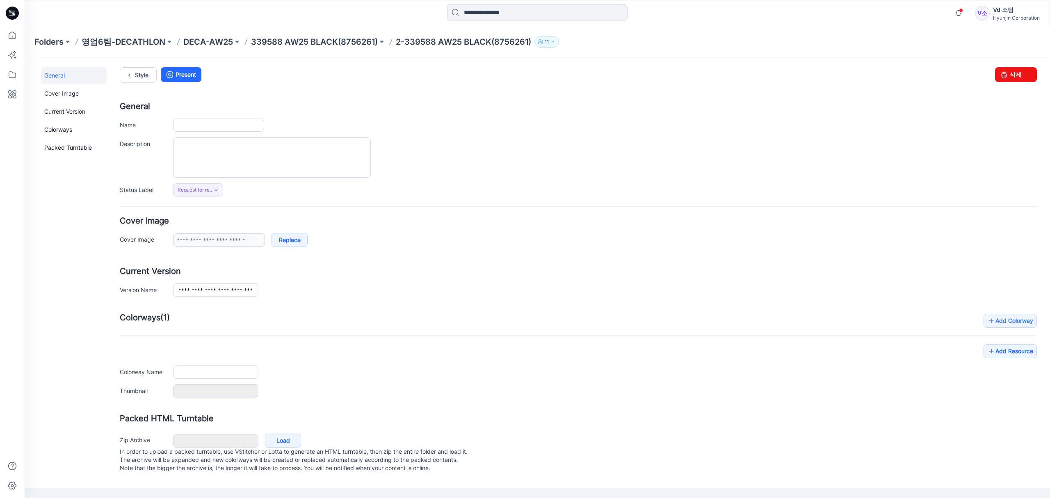
type input "**********"
type input "*****"
type input "**********"
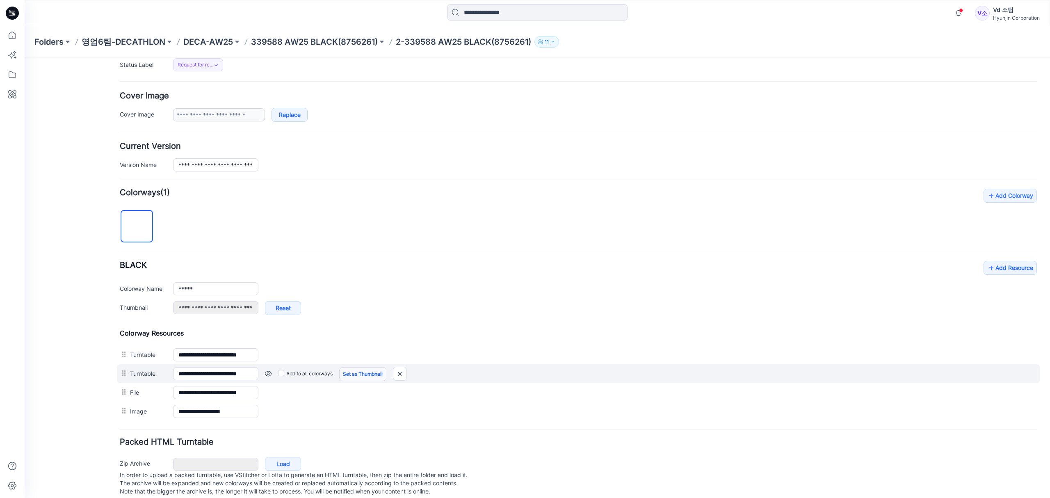
scroll to position [146, 0]
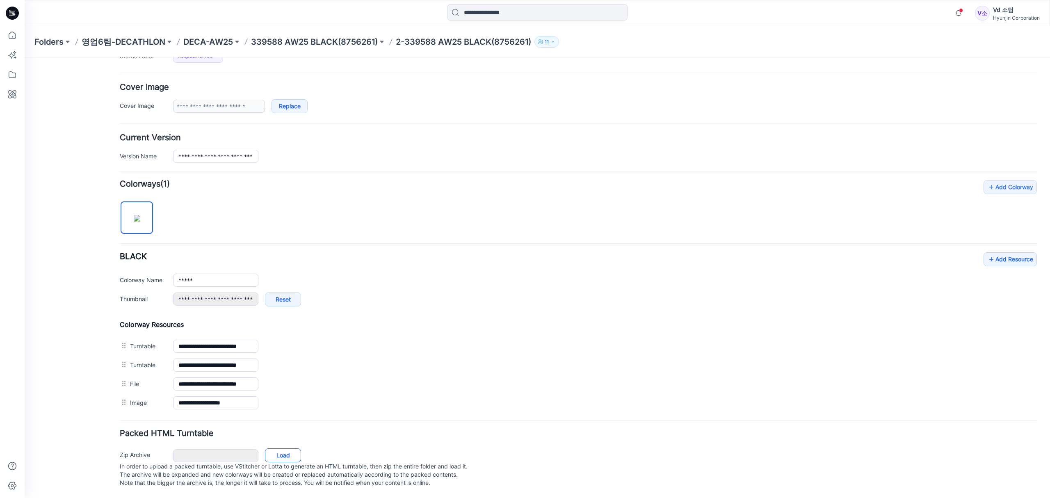
click at [284, 448] on link "Load" at bounding box center [283, 455] width 36 height 14
click at [290, 451] on link "Load" at bounding box center [283, 455] width 36 height 14
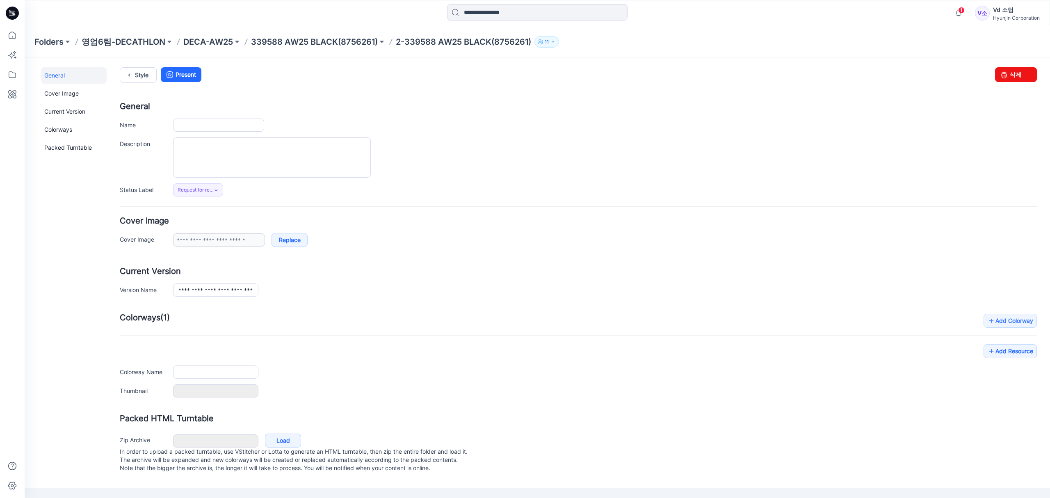
type input "**********"
type input "****"
type input "**********"
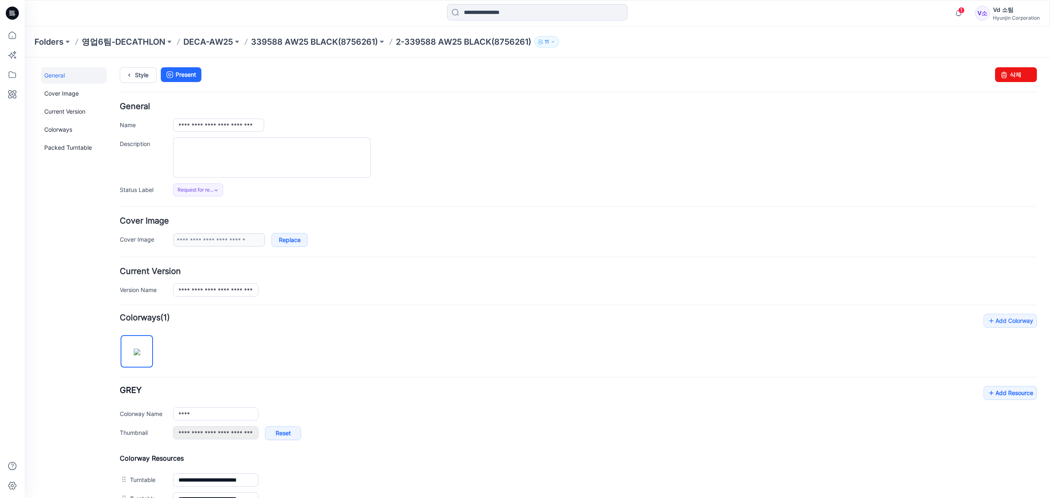
click at [425, 331] on div "**********" at bounding box center [578, 449] width 917 height 270
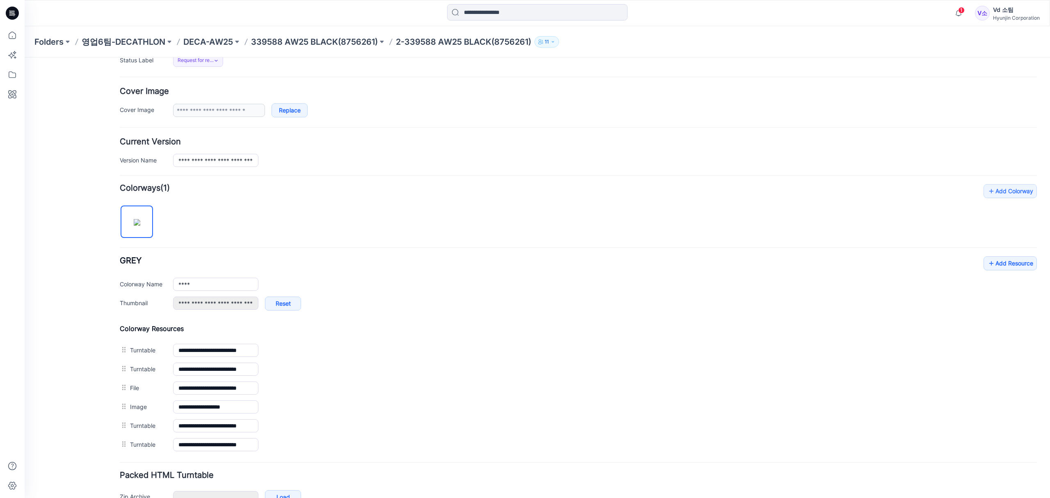
scroll to position [184, 0]
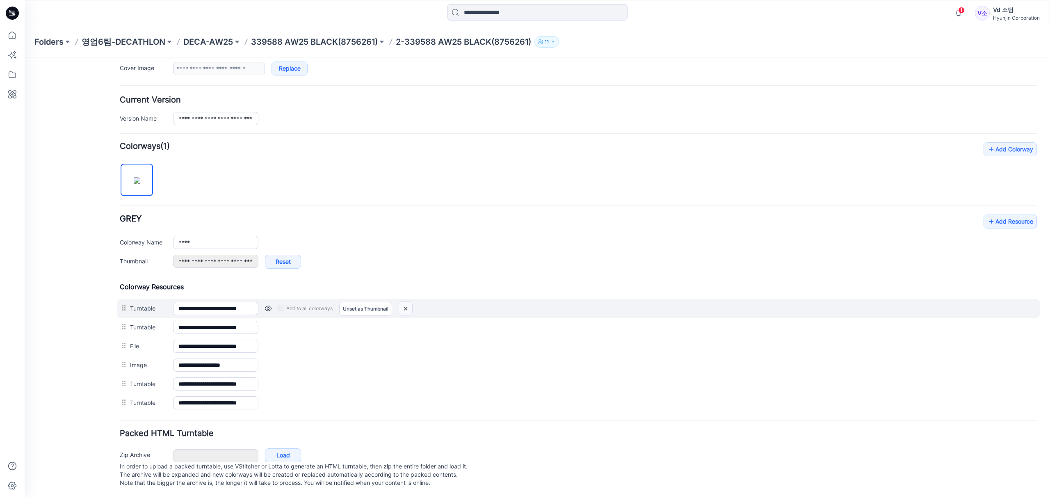
click at [409, 302] on img at bounding box center [405, 309] width 13 height 14
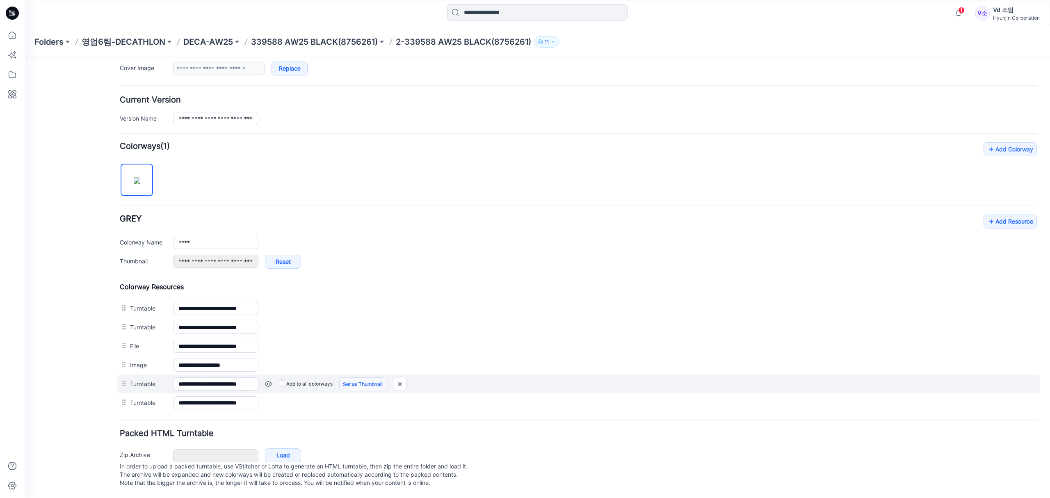
click at [358, 377] on link "Set as Thumbnail" at bounding box center [362, 384] width 47 height 14
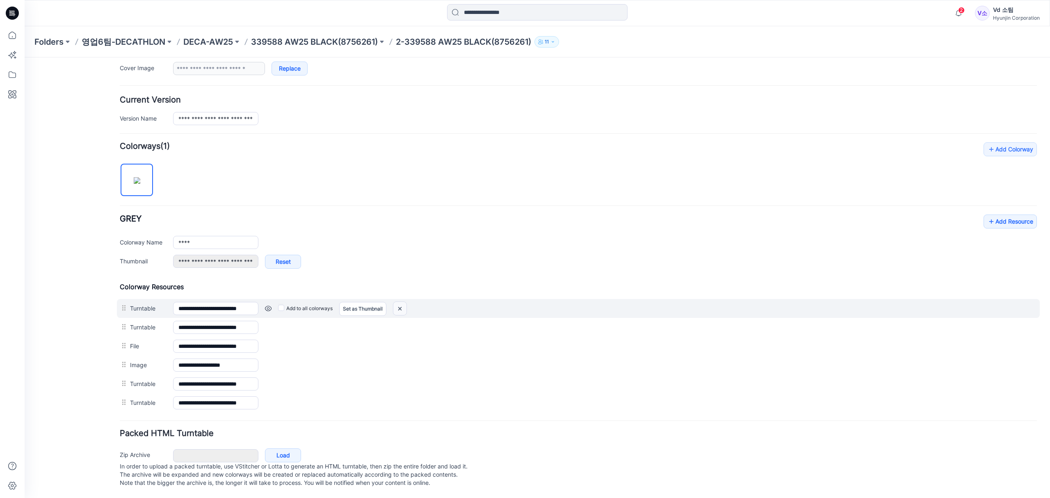
drag, startPoint x: 602, startPoint y: 98, endPoint x: 397, endPoint y: 299, distance: 287.5
click at [397, 302] on img at bounding box center [399, 309] width 13 height 14
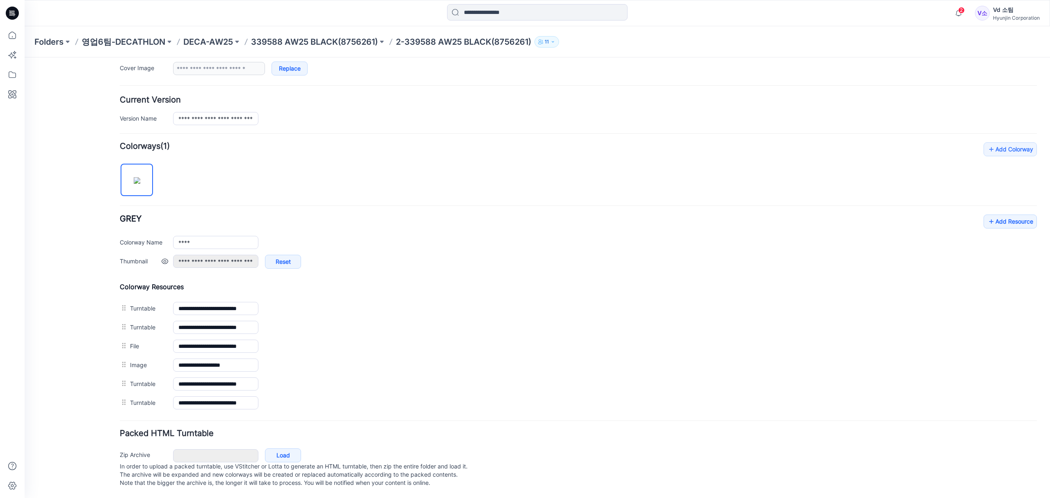
scroll to position [165, 0]
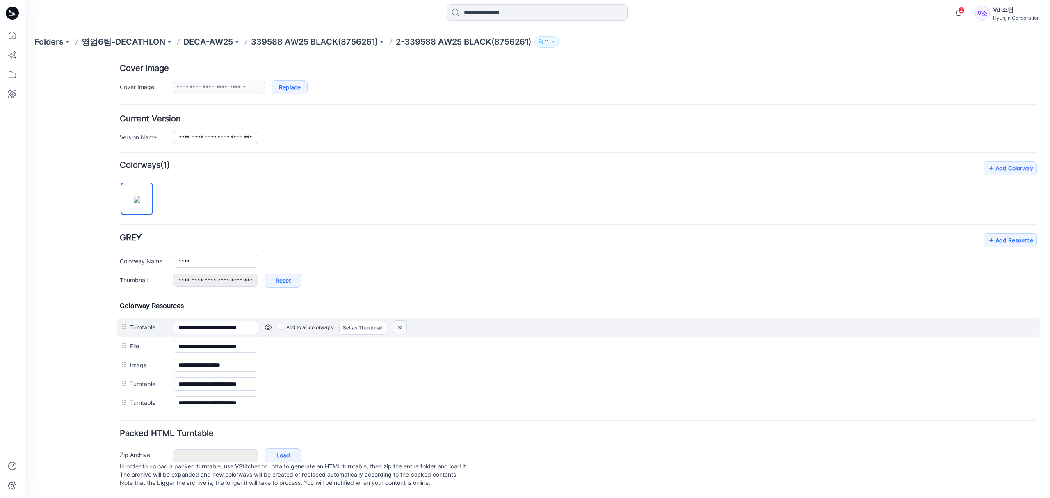
click at [406, 321] on img at bounding box center [399, 328] width 13 height 14
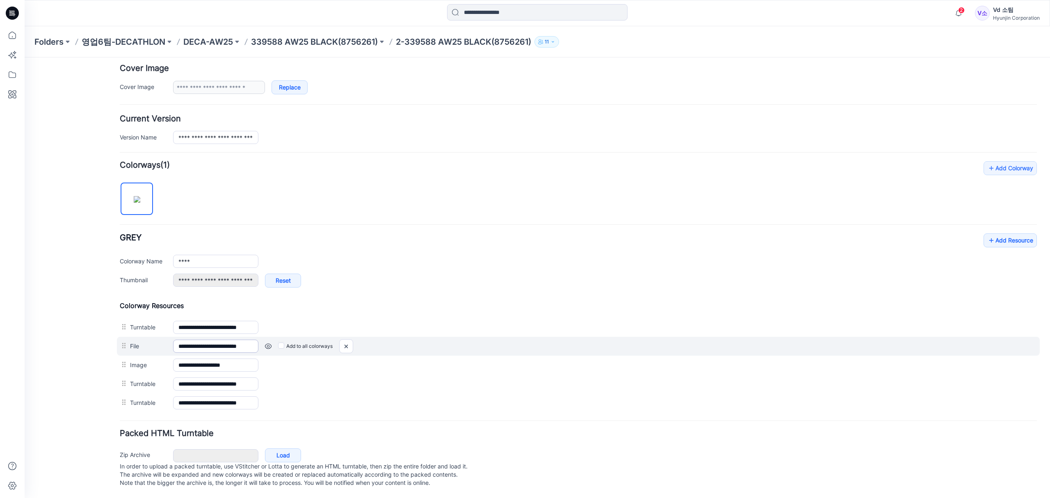
scroll to position [146, 0]
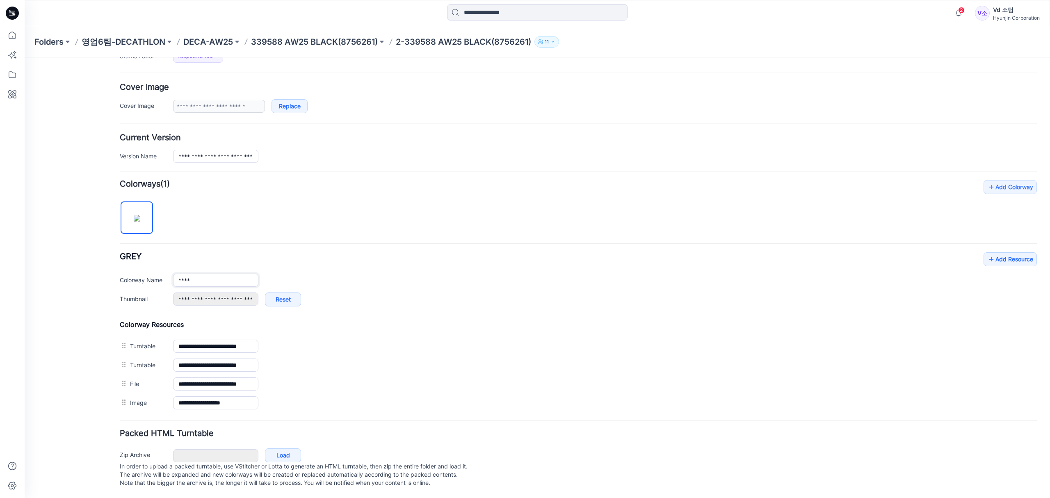
drag, startPoint x: 233, startPoint y: 274, endPoint x: 59, endPoint y: 273, distance: 174.0
click at [59, 273] on div "**********" at bounding box center [533, 211] width 1016 height 574
paste input "*"
type input "*****"
click at [487, 252] on div "**********" at bounding box center [578, 283] width 917 height 62
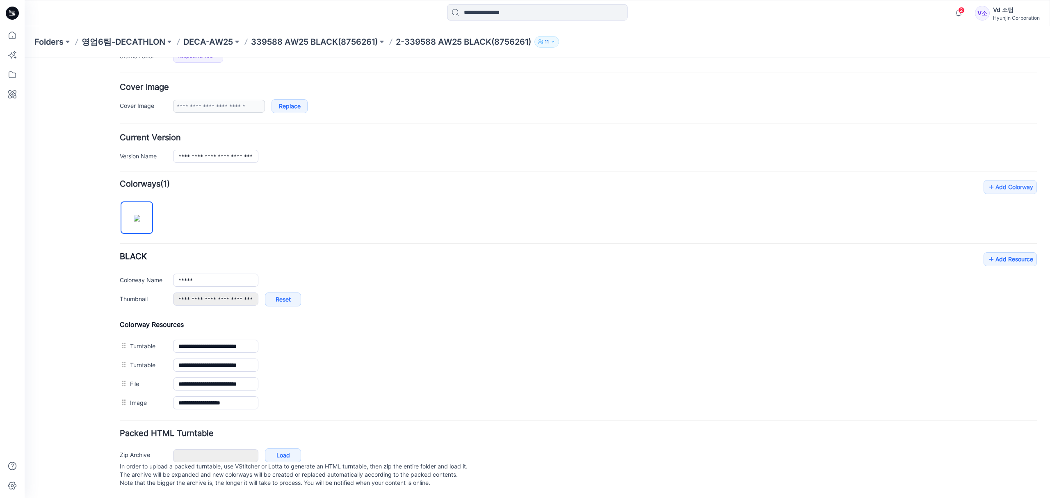
click at [421, 307] on div "Add Colorway Colorways (1) BLACK Add Resource Delete Colorway Colorway Name ***…" at bounding box center [578, 296] width 917 height 232
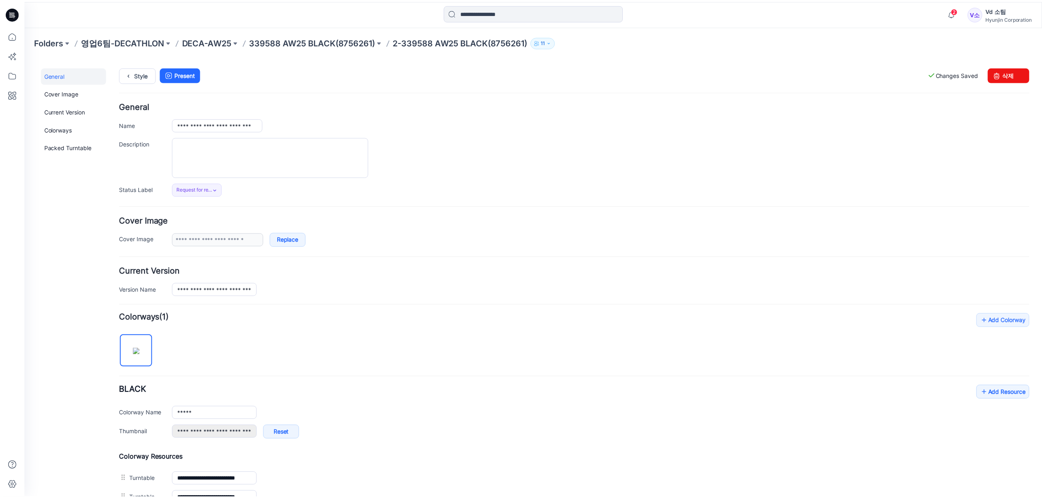
scroll to position [0, 0]
click at [349, 45] on p "339588 AW25 BLACK(8756261)" at bounding box center [314, 41] width 127 height 11
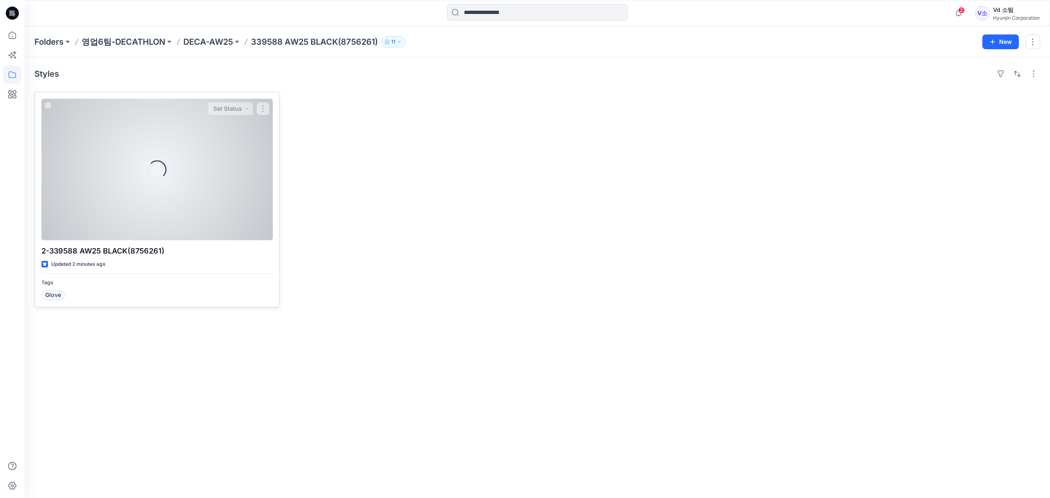
click at [213, 175] on div "Loading..." at bounding box center [156, 170] width 231 height 142
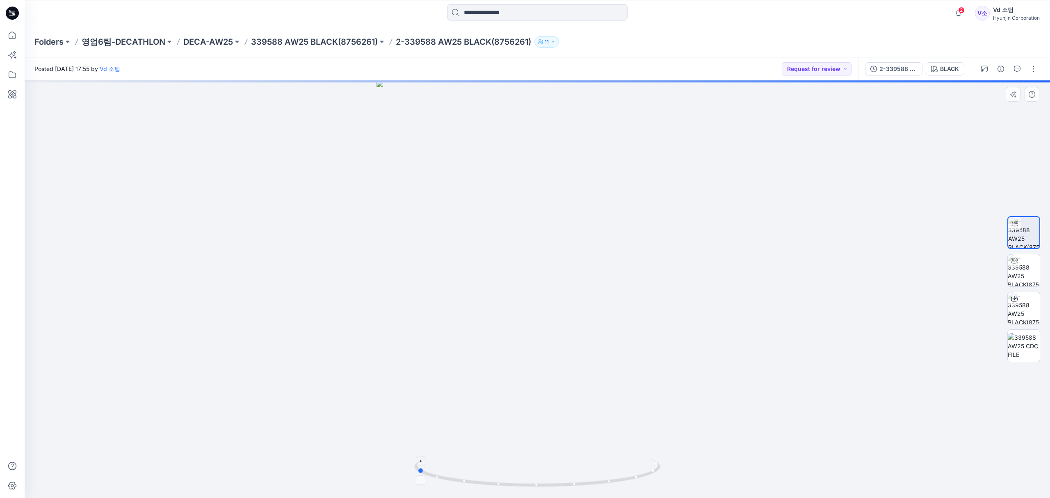
drag, startPoint x: 562, startPoint y: 485, endPoint x: 660, endPoint y: 476, distance: 98.0
click at [660, 476] on icon at bounding box center [538, 473] width 248 height 31
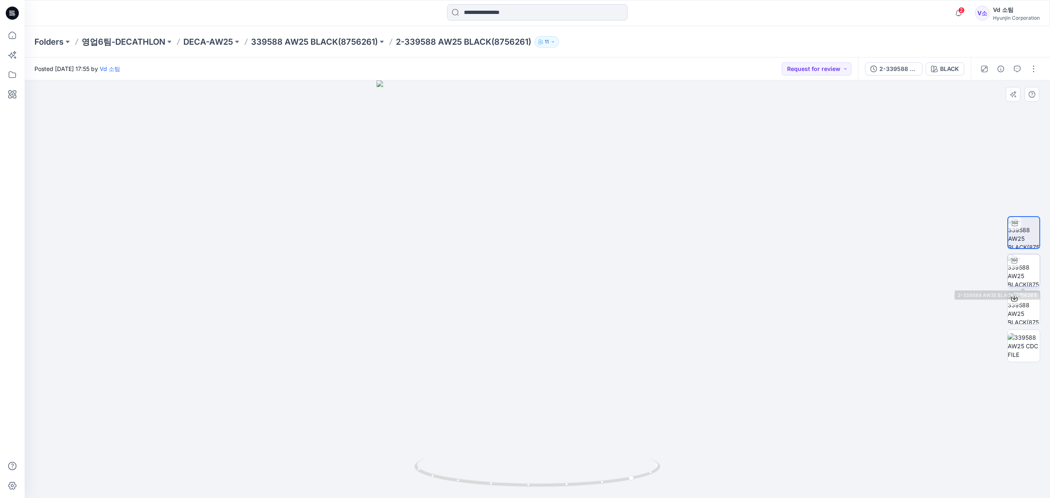
click at [1021, 277] on img at bounding box center [1024, 270] width 32 height 32
drag, startPoint x: 537, startPoint y: 492, endPoint x: 718, endPoint y: 472, distance: 182.5
click at [718, 472] on div at bounding box center [538, 289] width 1026 height 418
click at [17, 39] on icon at bounding box center [12, 35] width 18 height 18
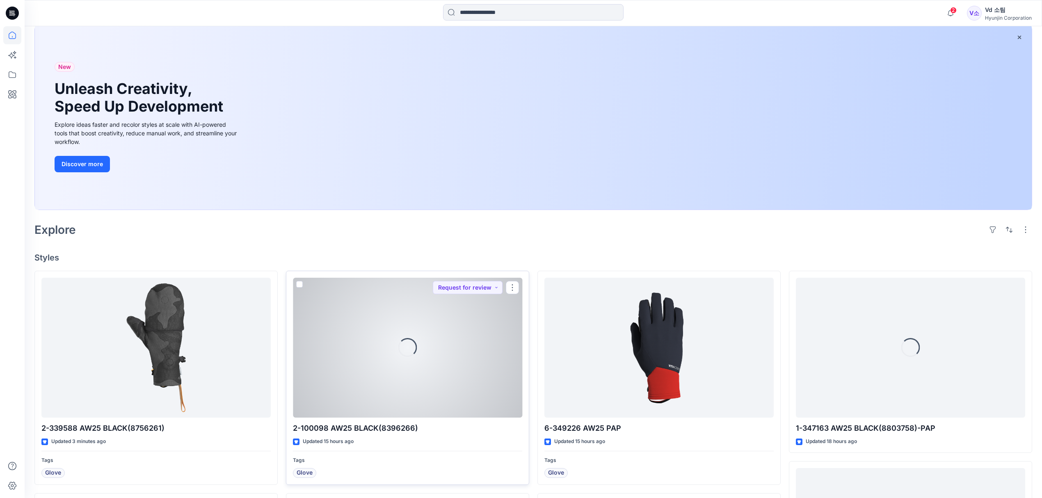
scroll to position [109, 0]
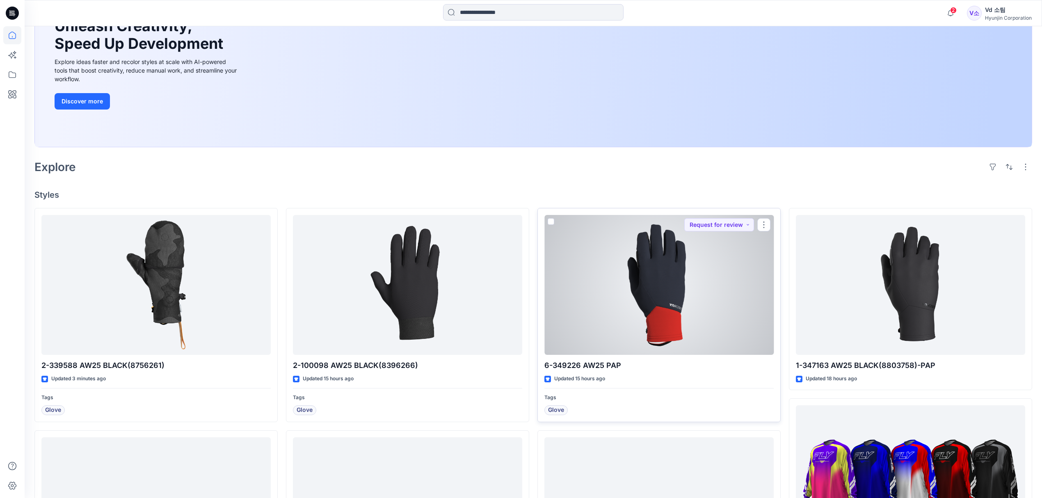
click at [627, 325] on div at bounding box center [658, 285] width 229 height 140
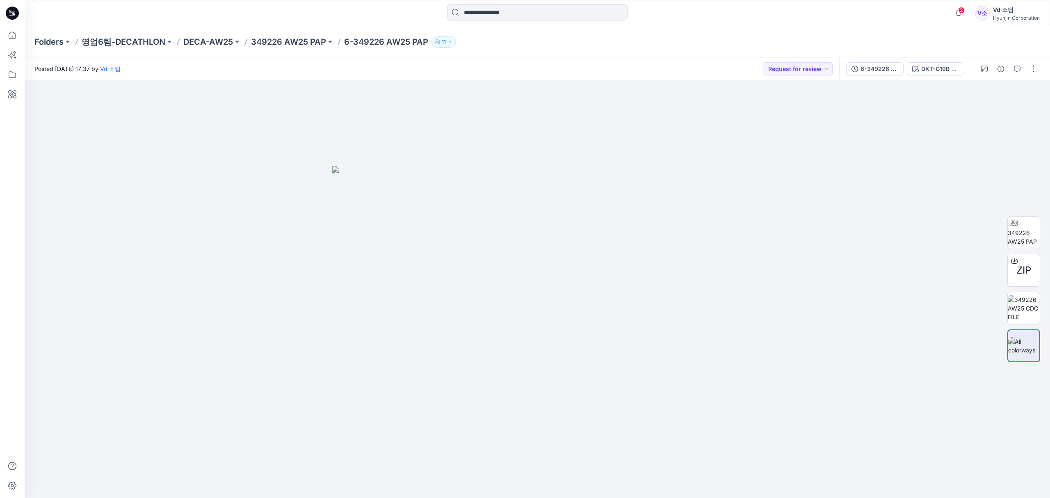
click at [640, 55] on div "Folders 영업6팀-DECATHLON DECA-AW25 349226 AW25 PAP 6-349226 AW25 PAP 11" at bounding box center [538, 41] width 1026 height 31
click at [1015, 237] on img at bounding box center [1024, 233] width 32 height 26
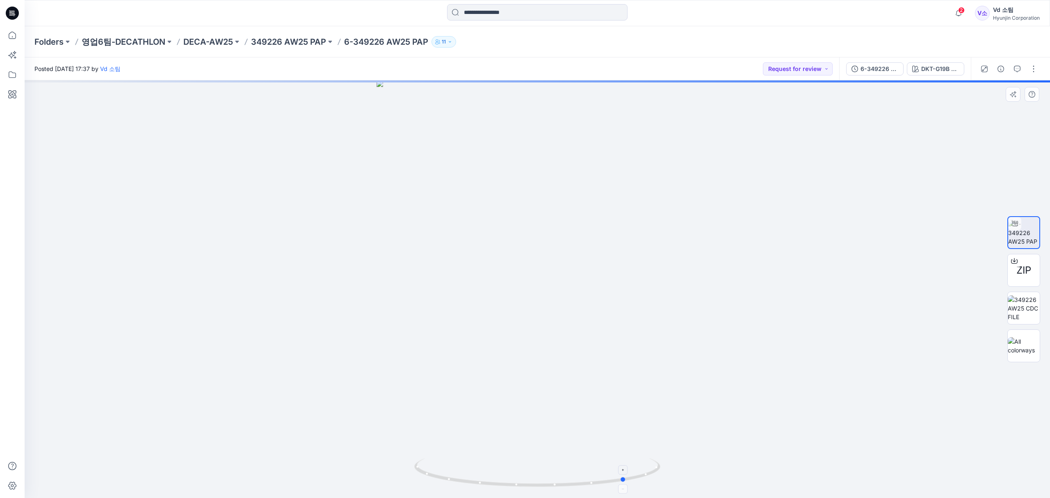
drag, startPoint x: 526, startPoint y: 474, endPoint x: 620, endPoint y: 475, distance: 94.0
click at [620, 475] on icon at bounding box center [538, 473] width 248 height 31
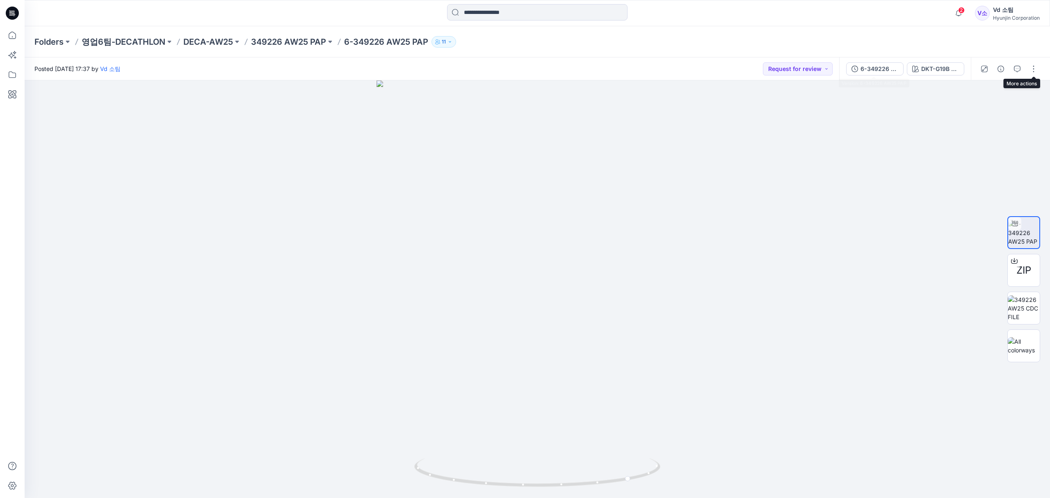
click at [686, 49] on div "Folders 영업6팀-DECATHLON DECA-AW25 349226 AW25 PAP 6-349226 AW25 PAP 11" at bounding box center [538, 41] width 1026 height 31
click at [958, 12] on icon "button" at bounding box center [959, 13] width 16 height 16
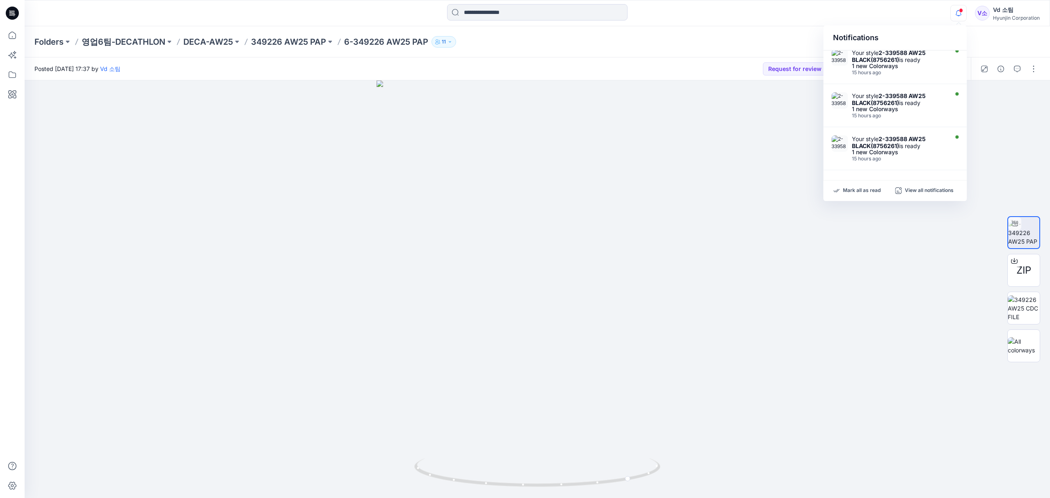
scroll to position [337, 0]
click at [865, 194] on p "Mark all as read" at bounding box center [862, 190] width 38 height 7
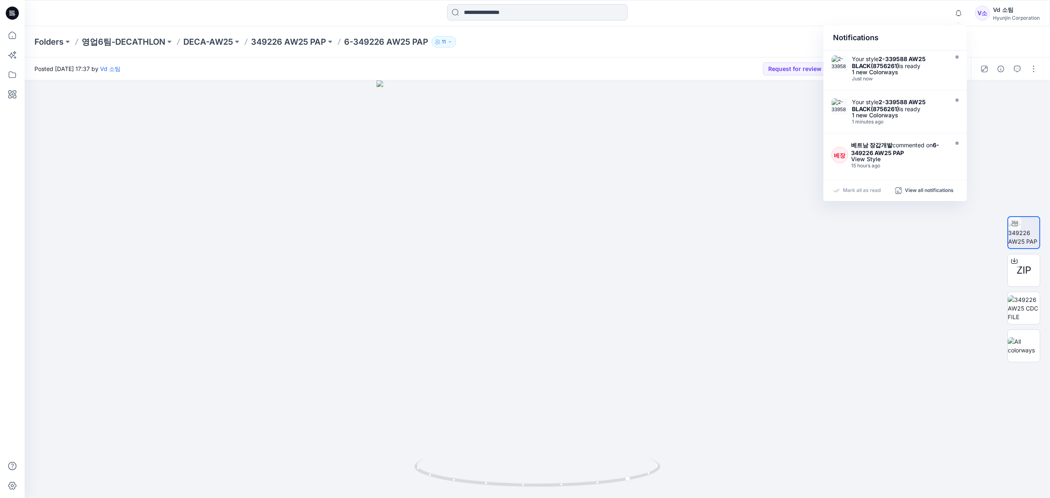
click at [865, 190] on p "Mark all as read" at bounding box center [862, 190] width 38 height 7
click at [900, 189] on icon at bounding box center [898, 190] width 7 height 7
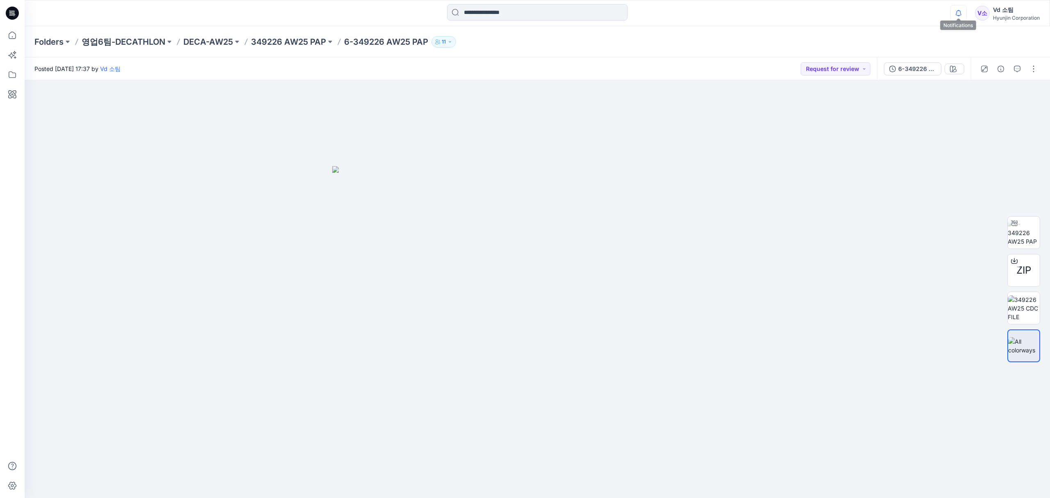
click at [958, 14] on icon "button" at bounding box center [959, 13] width 16 height 16
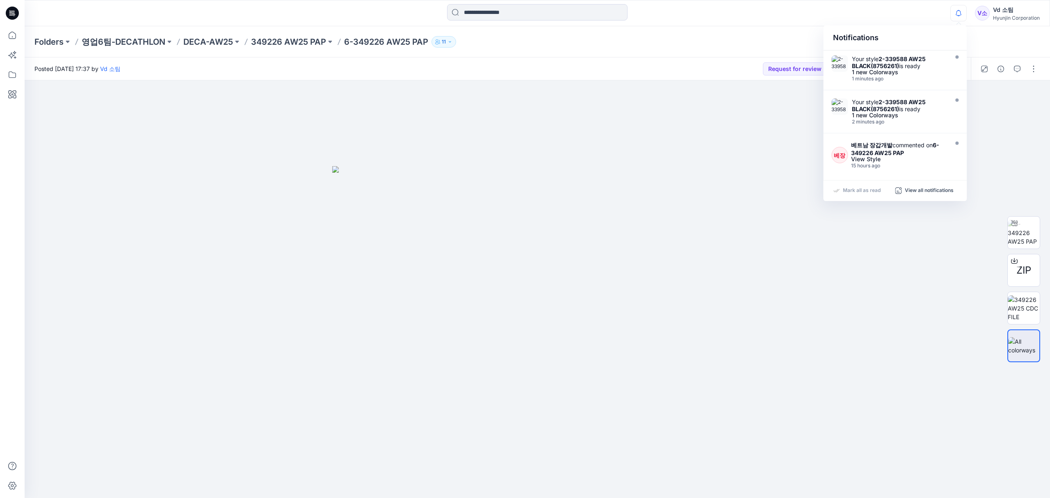
click at [957, 14] on icon "button" at bounding box center [959, 13] width 16 height 16
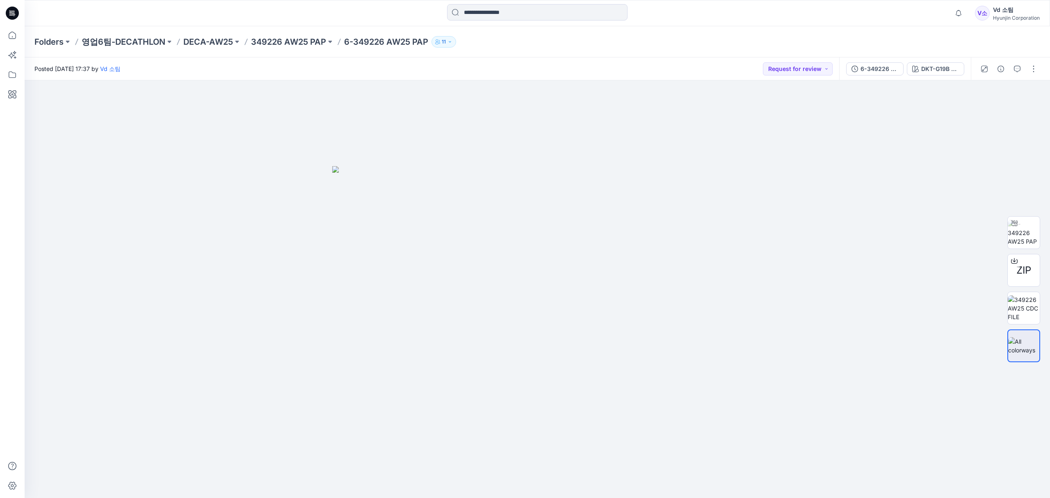
click at [851, 23] on div "Notifications Your style 2-339588 AW25 BLACK(8756261) is ready 1 new Colorways …" at bounding box center [538, 13] width 1026 height 26
click at [1035, 236] on img at bounding box center [1024, 233] width 32 height 26
click at [699, 60] on div "Posted Thursday, September 25, 2025 17:37 by Vd 소팀 Request for review" at bounding box center [432, 68] width 815 height 23
click at [1033, 69] on button "button" at bounding box center [1033, 68] width 13 height 13
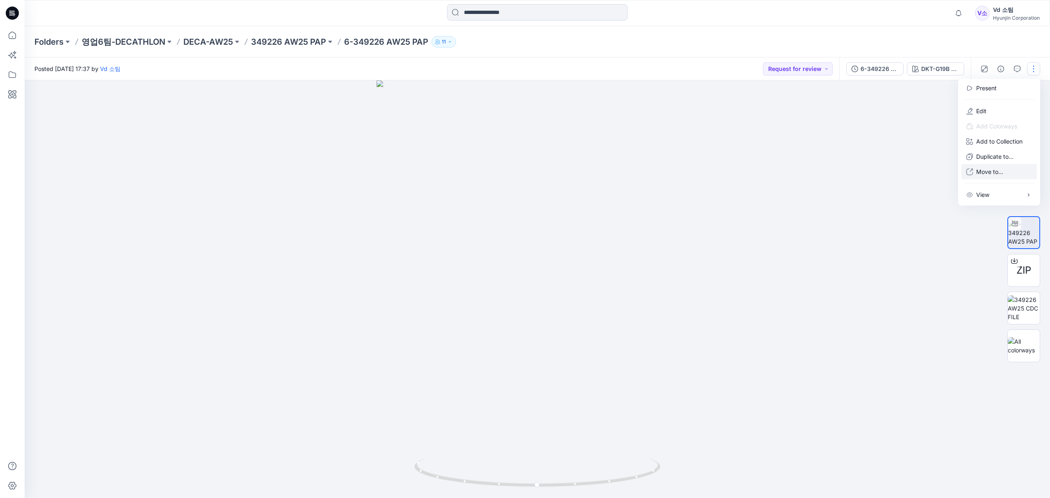
click at [1006, 171] on button "Move to..." at bounding box center [999, 171] width 75 height 15
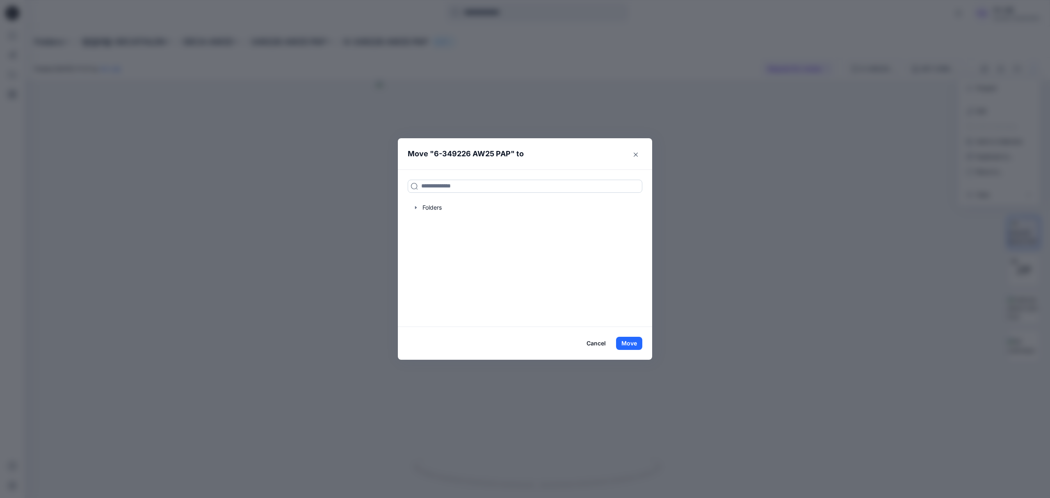
click at [470, 181] on input at bounding box center [525, 186] width 235 height 13
type input "*********"
click at [636, 191] on div at bounding box center [635, 186] width 13 height 13
click at [640, 184] on div at bounding box center [635, 186] width 13 height 13
click at [637, 185] on icon at bounding box center [635, 186] width 3 height 3
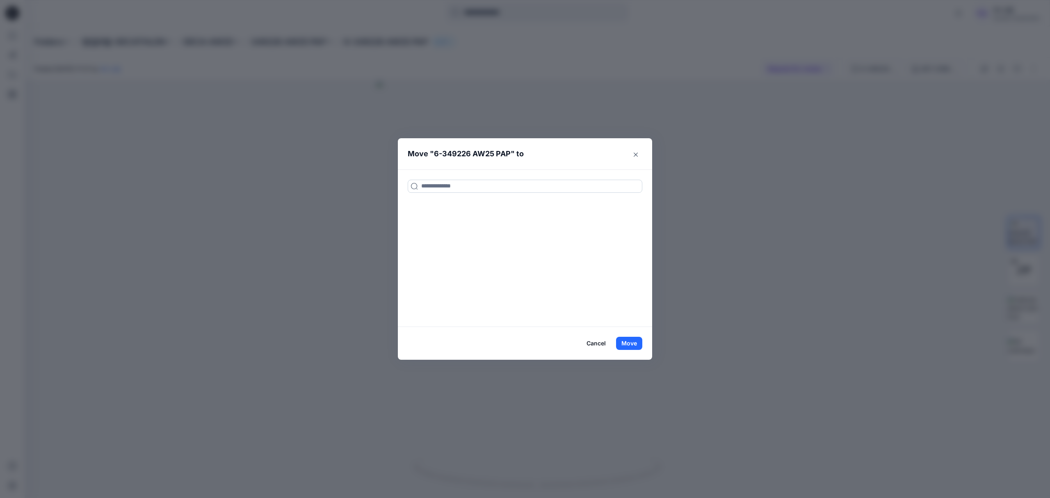
click at [553, 183] on input at bounding box center [525, 186] width 235 height 13
type input "***"
click at [476, 208] on div "작업방 Folders 0-본사VD" at bounding box center [525, 208] width 235 height 18
click at [629, 342] on button "Move" at bounding box center [629, 343] width 26 height 13
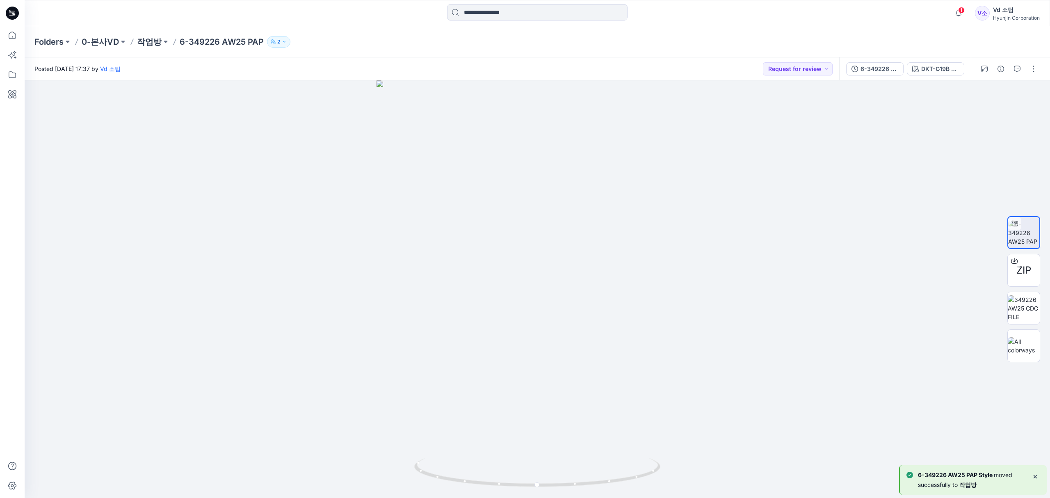
click at [423, 61] on div "Posted Thursday, September 25, 2025 17:37 by Vd 소팀 Request for review" at bounding box center [432, 68] width 815 height 23
drag, startPoint x: 492, startPoint y: 486, endPoint x: 633, endPoint y: 494, distance: 141.4
click at [633, 494] on div at bounding box center [538, 289] width 1026 height 418
click at [1038, 238] on img at bounding box center [1024, 233] width 31 height 26
click at [1031, 325] on div "ZIP" at bounding box center [1024, 289] width 33 height 205
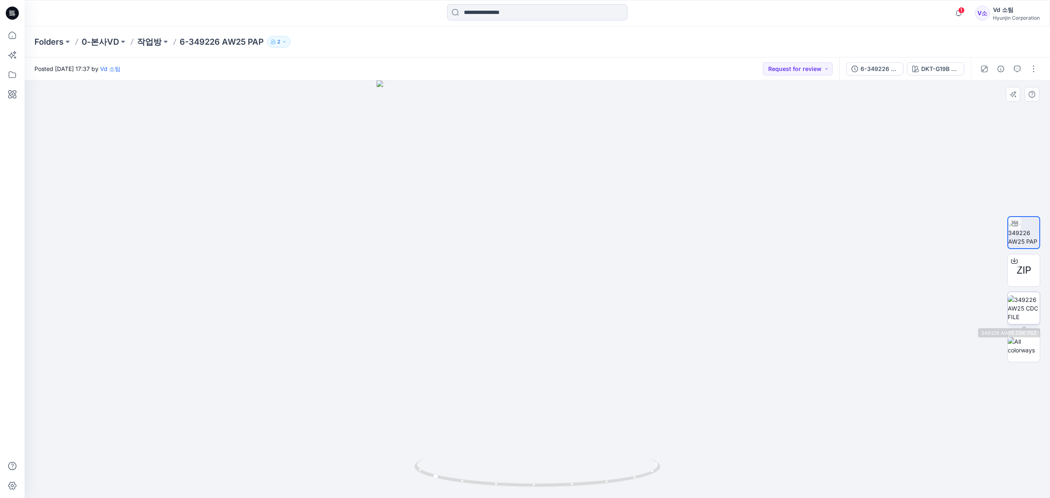
click at [1031, 315] on img at bounding box center [1024, 308] width 32 height 26
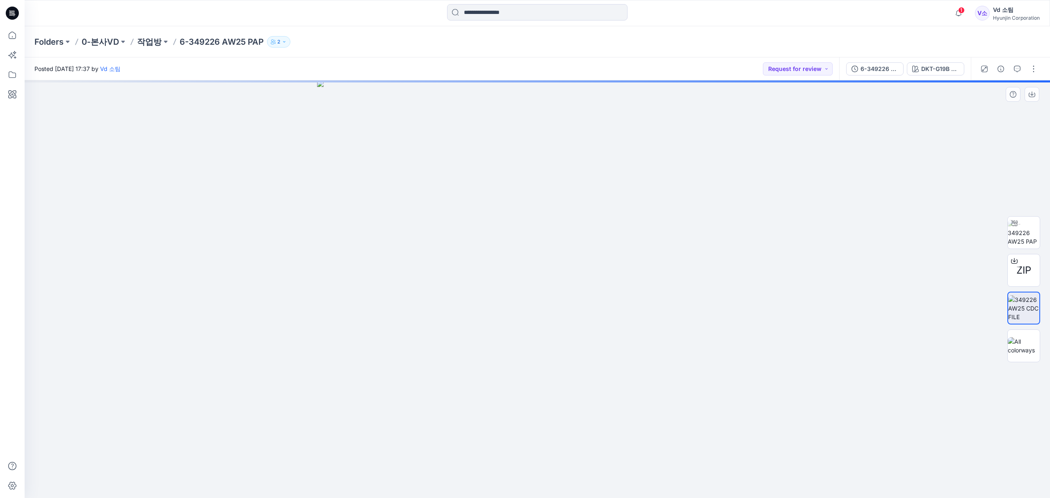
click at [1041, 230] on div "ZIP" at bounding box center [1024, 289] width 53 height 205
click at [1036, 231] on img at bounding box center [1024, 233] width 32 height 26
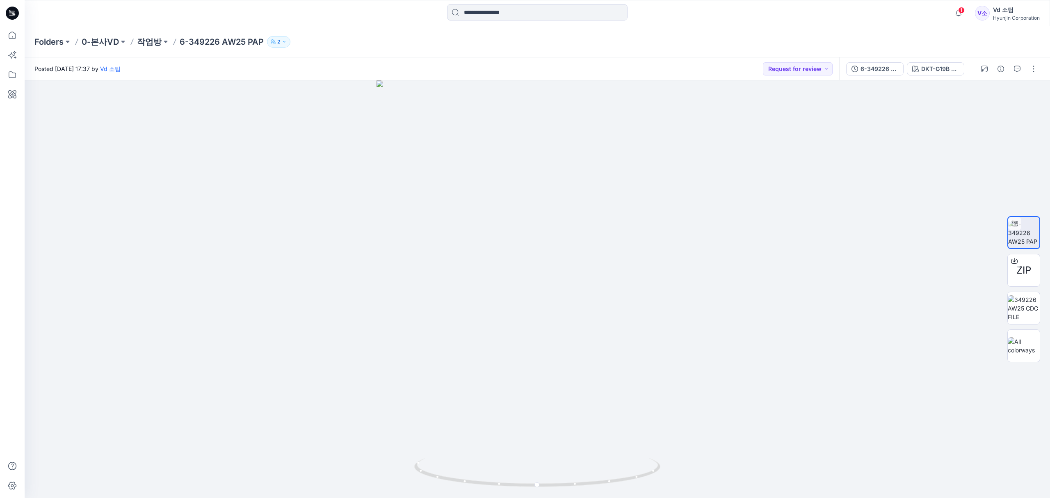
click at [441, 53] on div "Folders 0-본사VD 작업방 6-349226 AW25 PAP 2" at bounding box center [538, 41] width 1026 height 31
click at [1000, 74] on button "button" at bounding box center [1001, 68] width 13 height 13
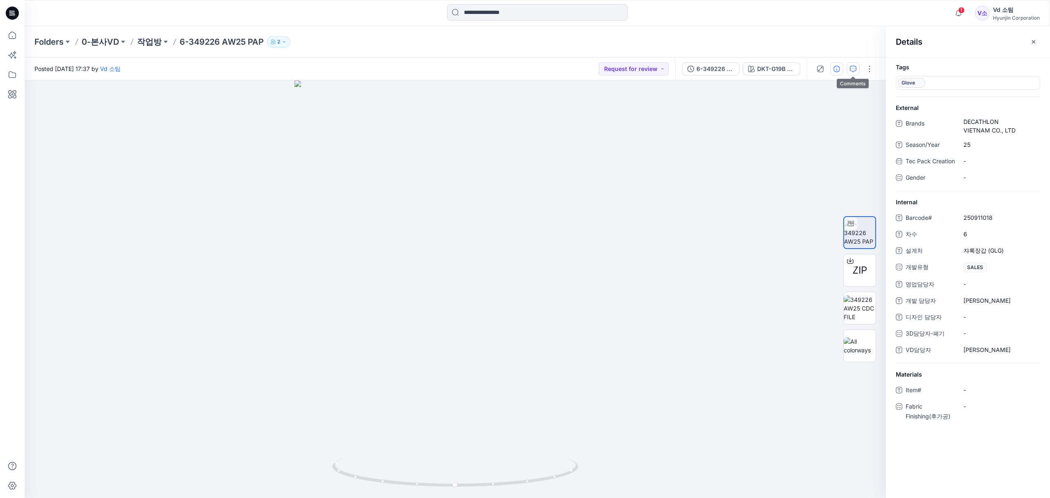
click at [851, 74] on button "button" at bounding box center [853, 68] width 13 height 13
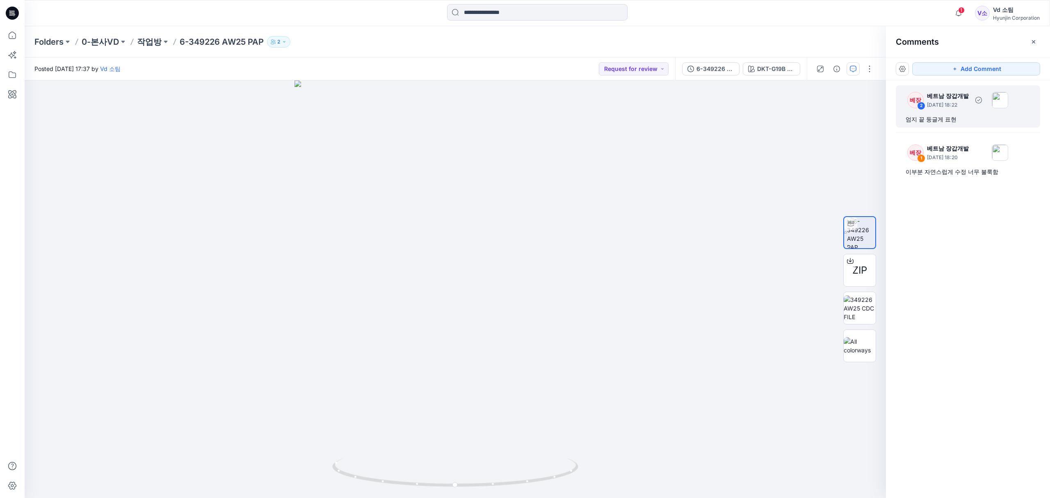
click at [917, 124] on div "엄지 끝 둥글게 표현" at bounding box center [968, 119] width 125 height 10
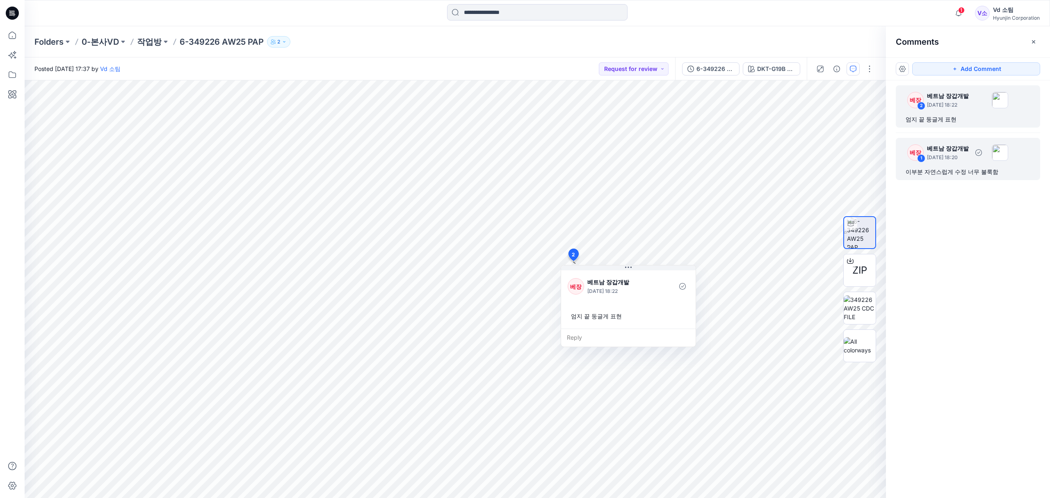
click at [934, 176] on div "이부분 자연스럽게 수정 너무 불룩함" at bounding box center [968, 172] width 125 height 10
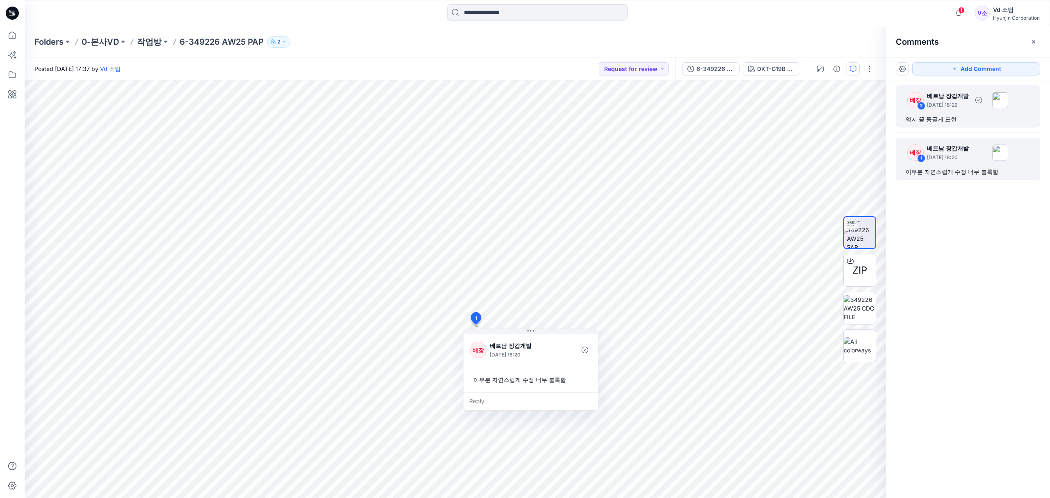
click at [932, 119] on div "엄지 끝 둥글게 표현" at bounding box center [968, 119] width 125 height 10
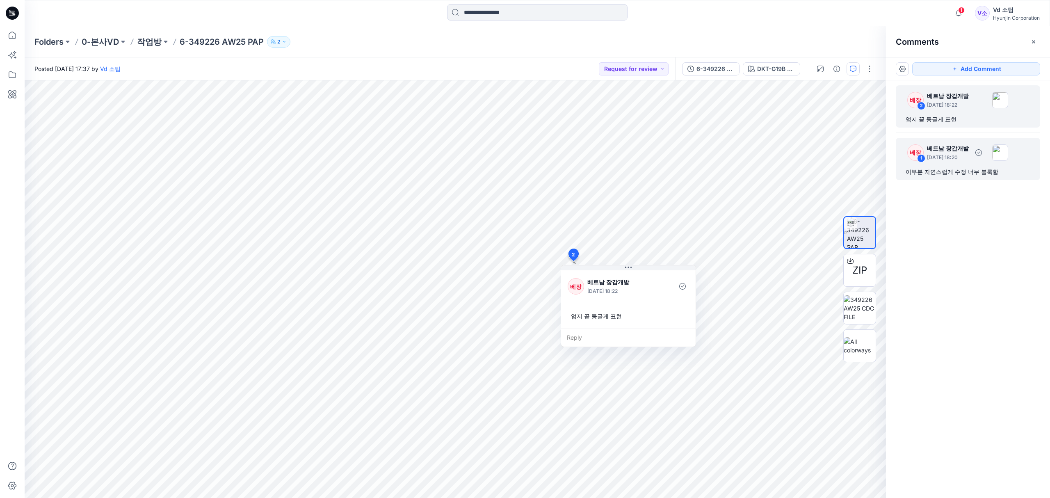
click at [956, 176] on div "이부분 자연스럽게 수정 너무 불룩함" at bounding box center [968, 172] width 125 height 10
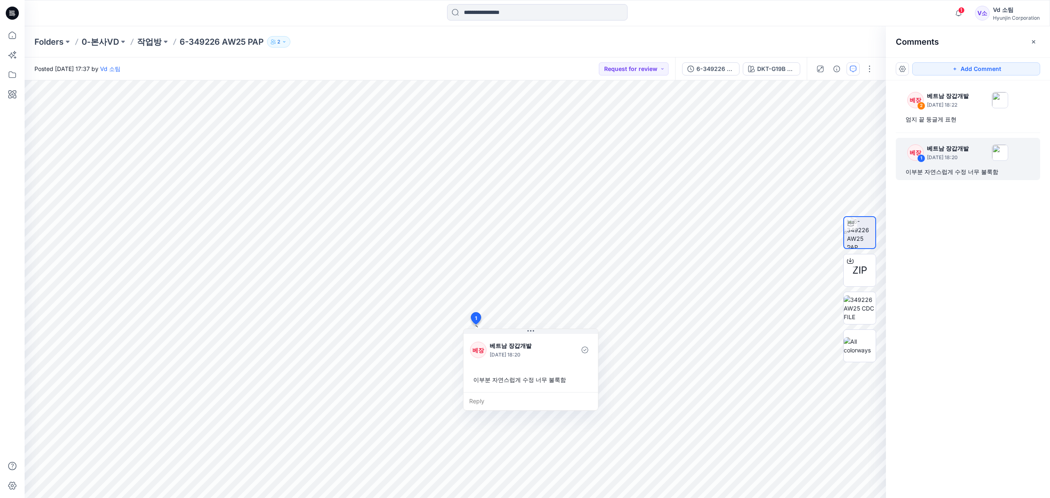
click at [949, 217] on div "베장 2 베트남 장갑개발 September 25, 2025 18:22 엄지 끝 둥글게 표현 베장 1 베트남 장갑개발 September 25, …" at bounding box center [968, 273] width 164 height 387
click at [1034, 45] on icon "button" at bounding box center [1034, 42] width 7 height 7
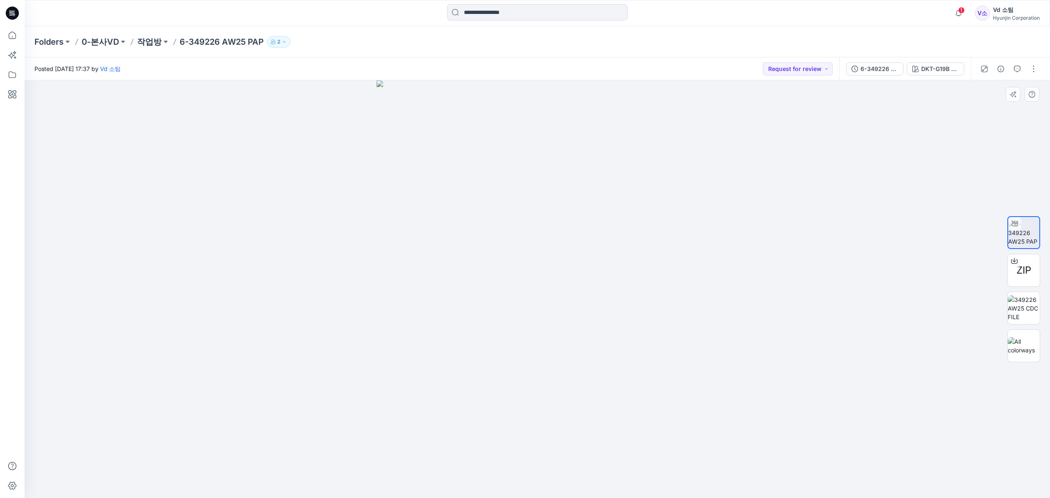
click at [1017, 232] on img at bounding box center [1024, 233] width 31 height 26
click at [1011, 231] on img at bounding box center [1024, 233] width 31 height 26
click at [1018, 353] on img at bounding box center [1024, 345] width 32 height 17
click at [1027, 236] on img at bounding box center [1024, 233] width 32 height 26
click at [1032, 71] on button "button" at bounding box center [1033, 68] width 13 height 13
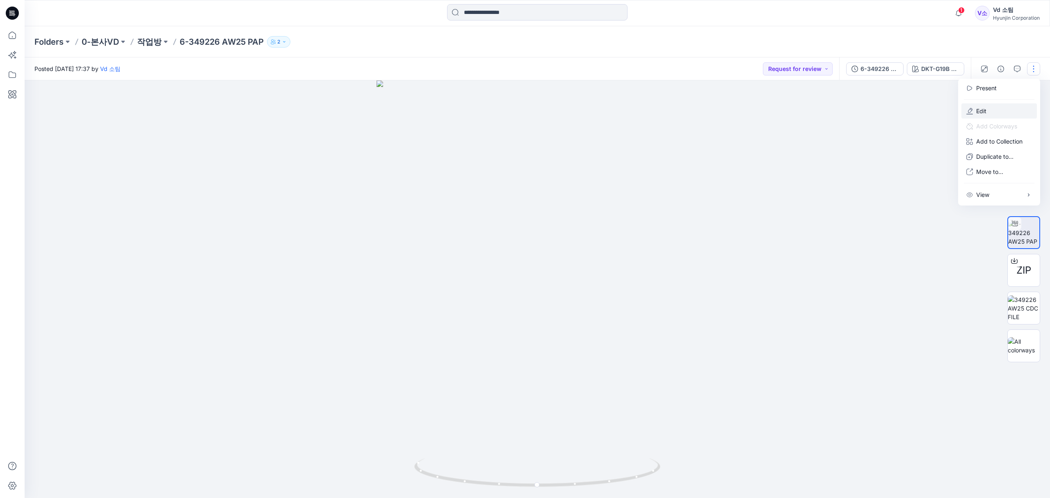
click at [1000, 108] on button "Edit" at bounding box center [999, 110] width 75 height 15
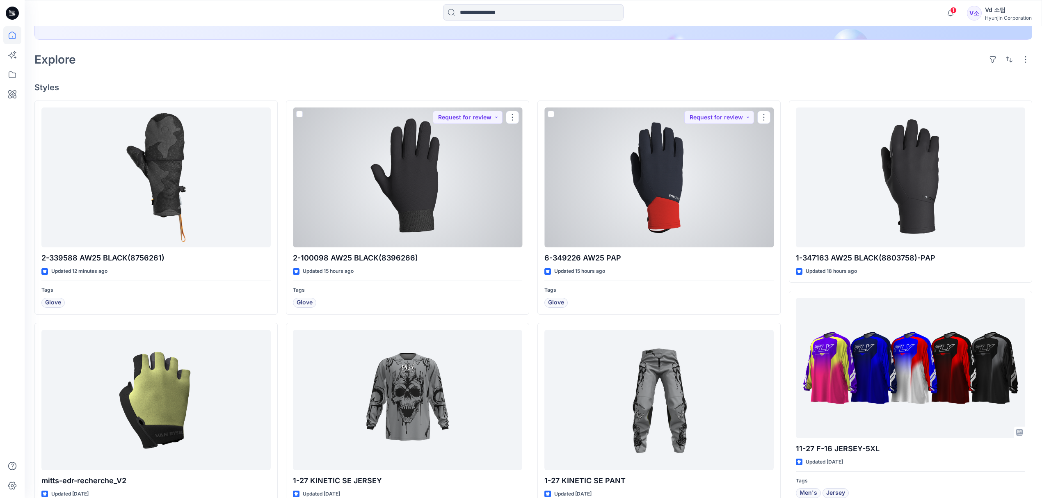
scroll to position [219, 0]
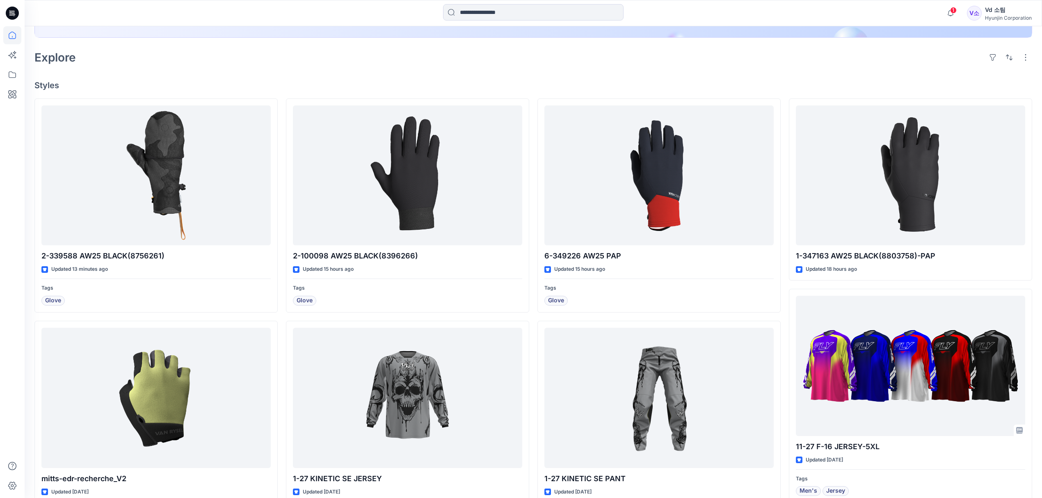
click at [387, 78] on div "Welcome back, Vd New New Unleash Creativity, Speed Up Development Explore ideas…" at bounding box center [534, 302] width 1018 height 989
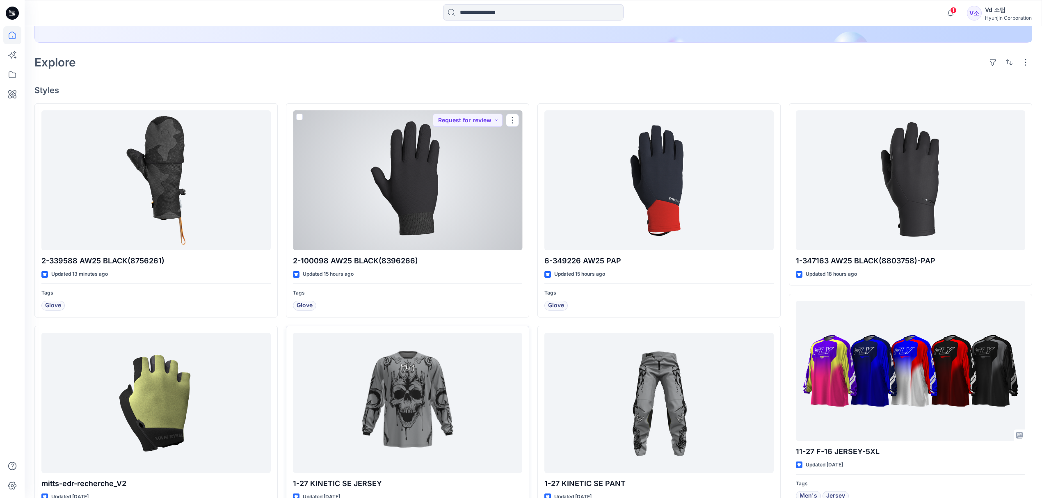
scroll to position [190, 0]
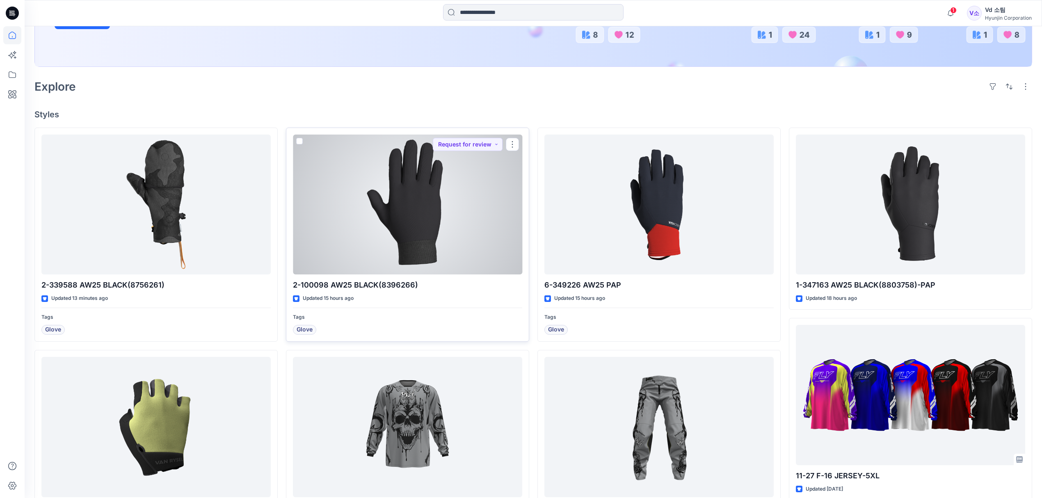
click at [417, 247] on div at bounding box center [407, 205] width 229 height 140
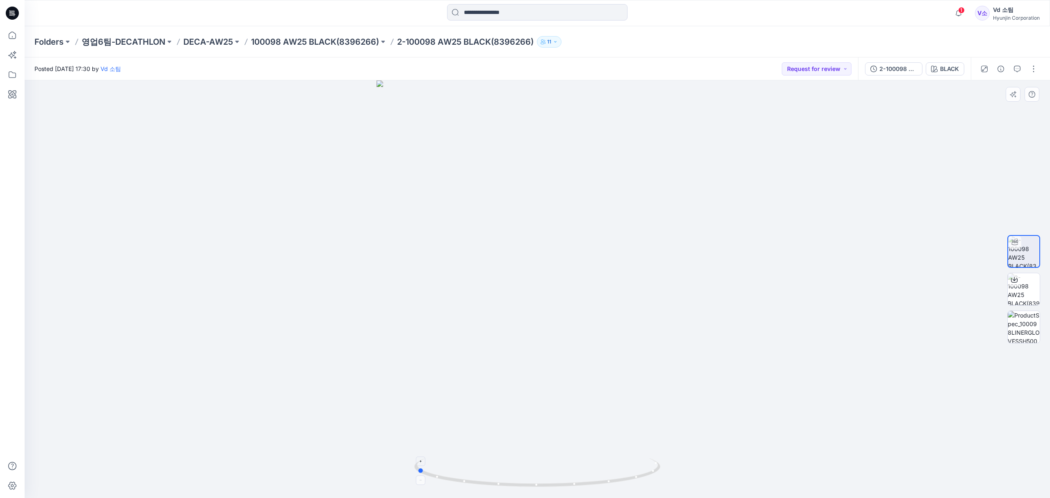
drag, startPoint x: 598, startPoint y: 489, endPoint x: 478, endPoint y: 484, distance: 120.7
click at [478, 484] on icon at bounding box center [538, 473] width 248 height 31
drag, startPoint x: 491, startPoint y: 485, endPoint x: 517, endPoint y: 473, distance: 28.8
click at [517, 473] on icon at bounding box center [538, 473] width 248 height 31
click at [7, 36] on icon at bounding box center [12, 35] width 18 height 18
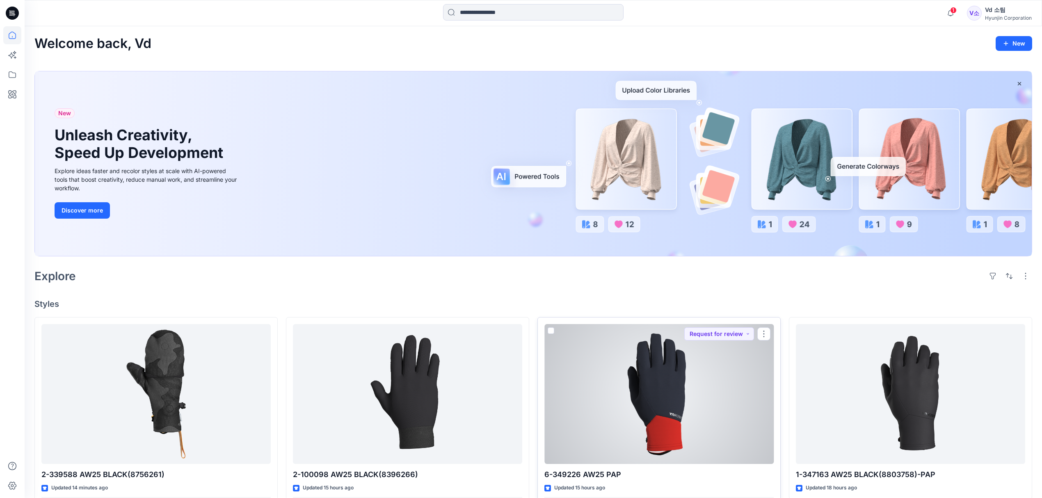
click at [678, 366] on div at bounding box center [658, 394] width 229 height 140
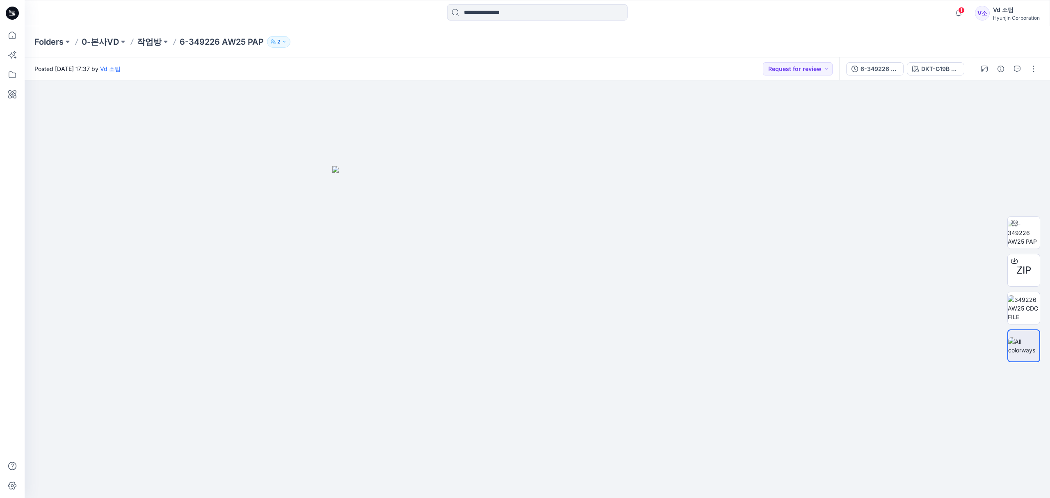
click at [325, 45] on div "Folders 0-본사VD 작업방 6-349226 AW25 PAP 2" at bounding box center [505, 41] width 942 height 11
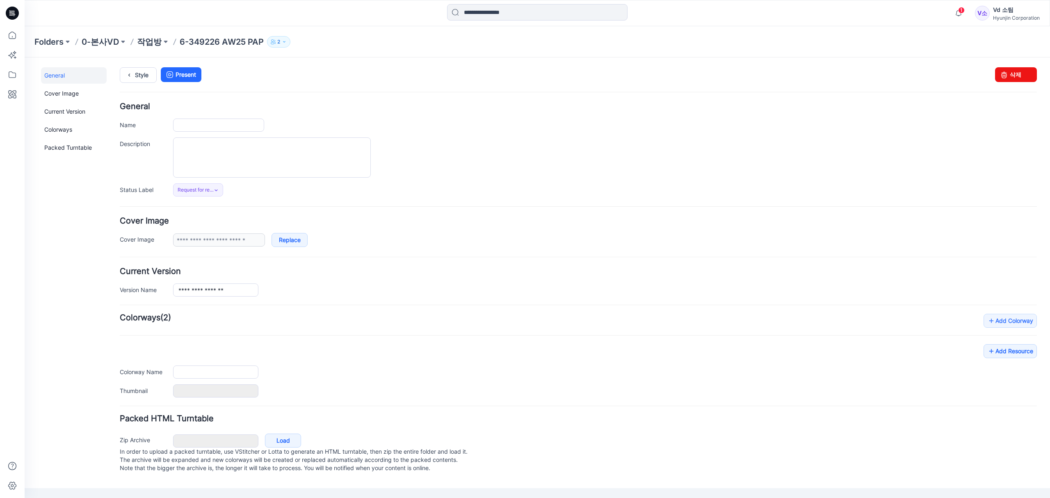
type input "**********"
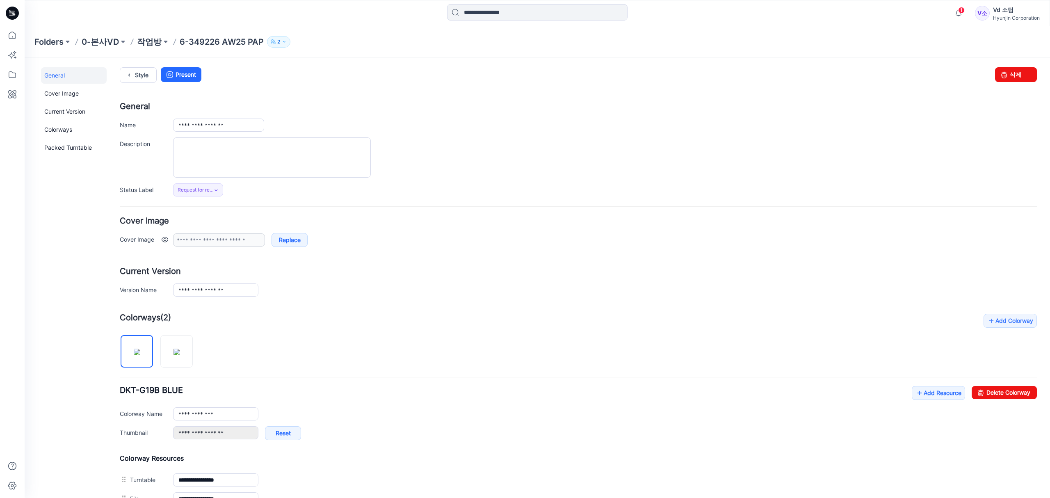
click at [384, 237] on div "**********" at bounding box center [605, 240] width 864 height 14
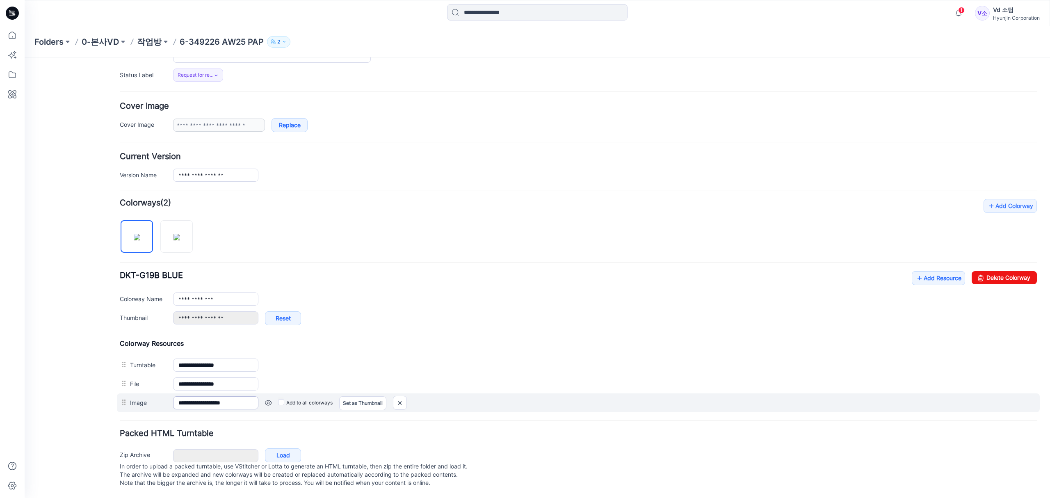
scroll to position [127, 0]
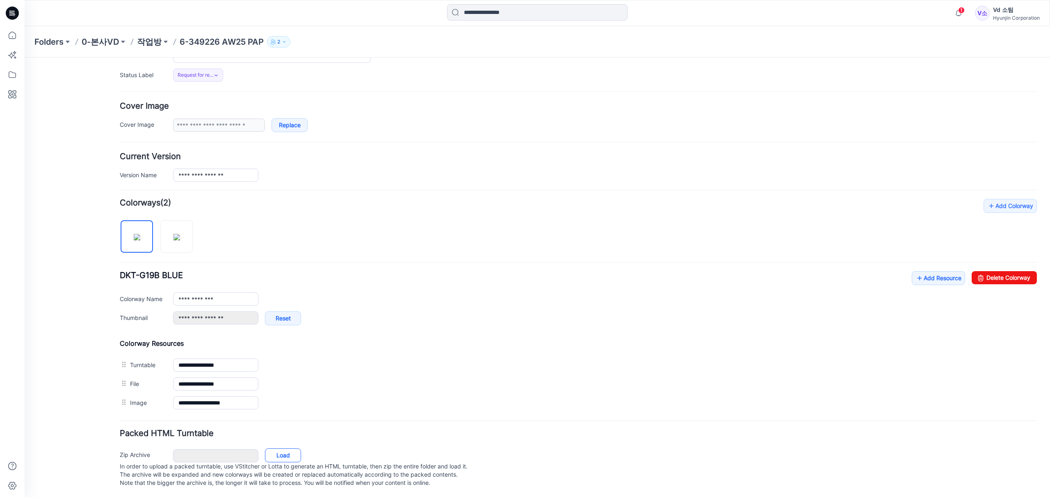
click at [270, 448] on link "Load" at bounding box center [283, 455] width 36 height 14
click at [924, 272] on link "Add Resource" at bounding box center [938, 279] width 53 height 14
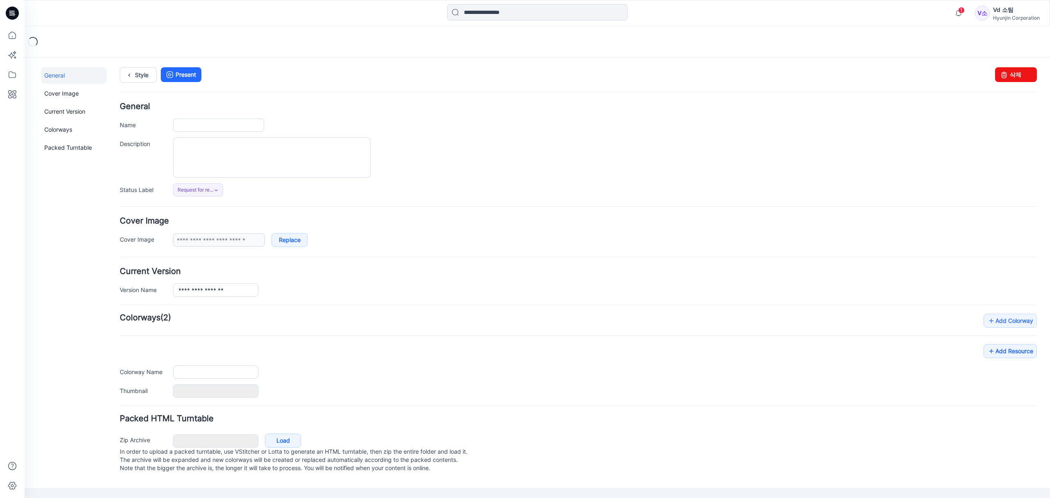
type input "**********"
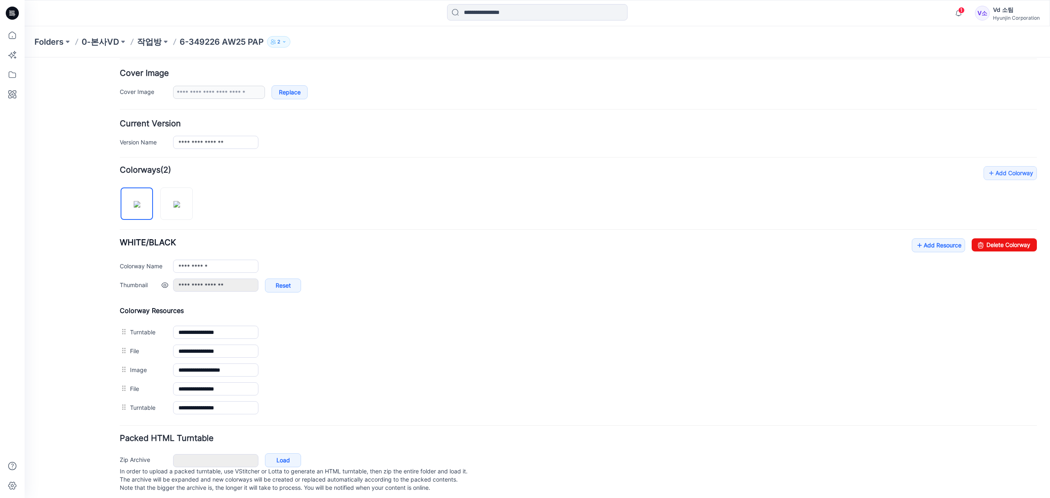
scroll to position [164, 0]
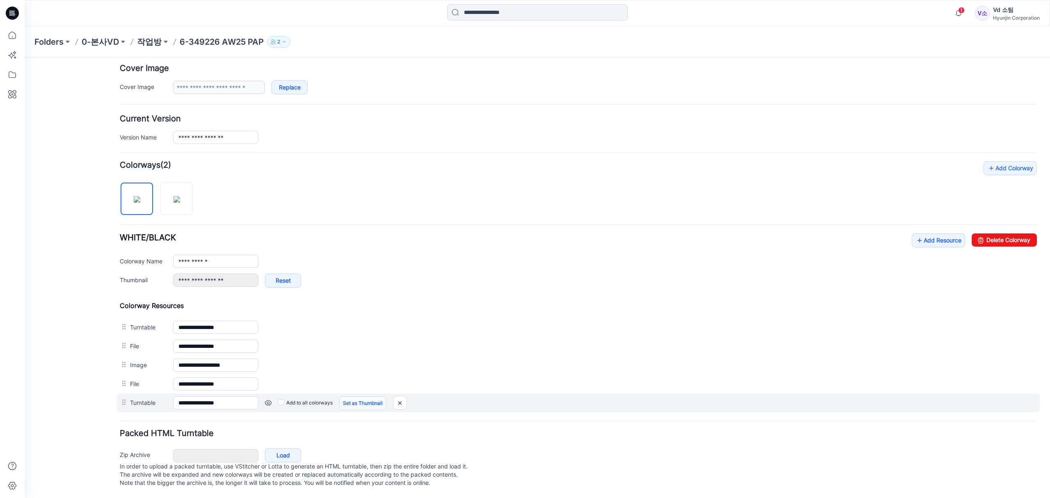
click at [363, 398] on link "Set as Thumbnail" at bounding box center [362, 403] width 47 height 14
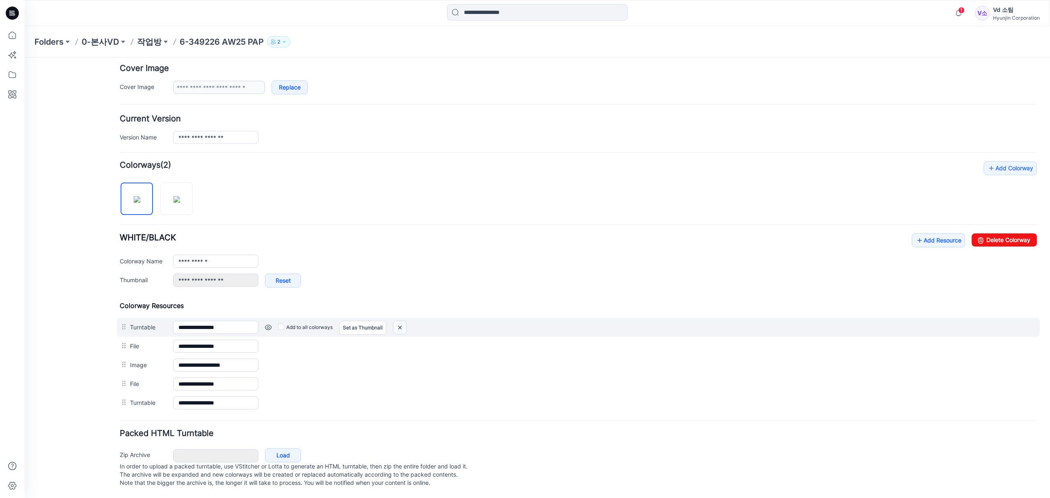
click at [403, 321] on img at bounding box center [399, 328] width 13 height 14
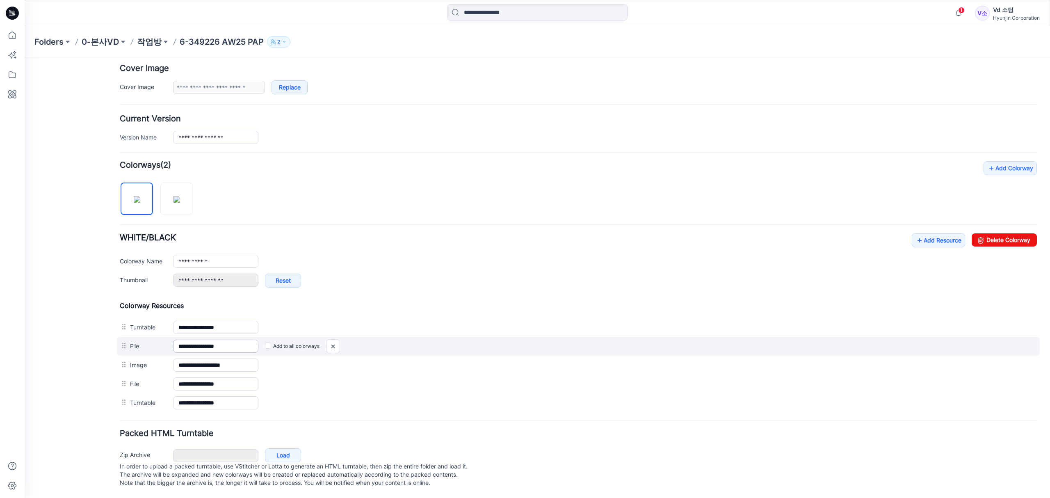
scroll to position [146, 0]
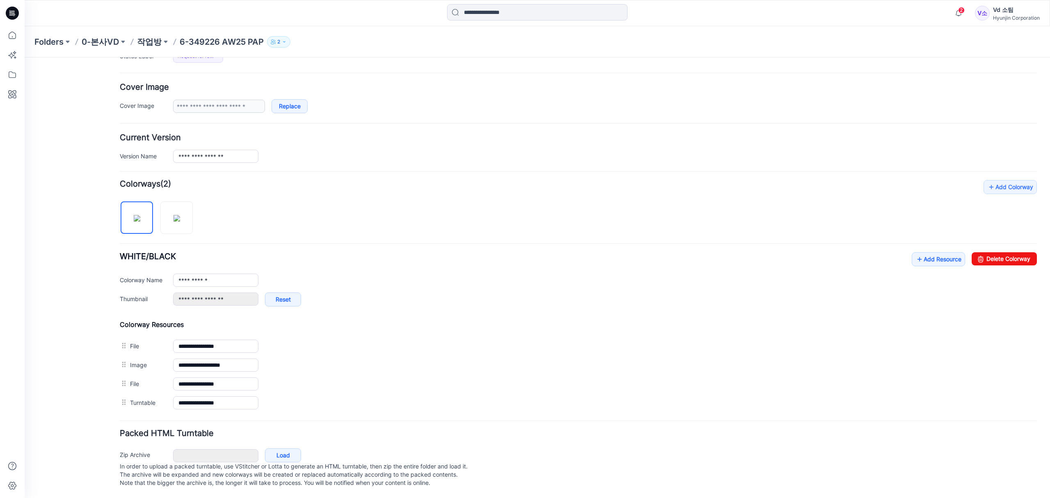
click at [25, 57] on img at bounding box center [25, 57] width 0 height 0
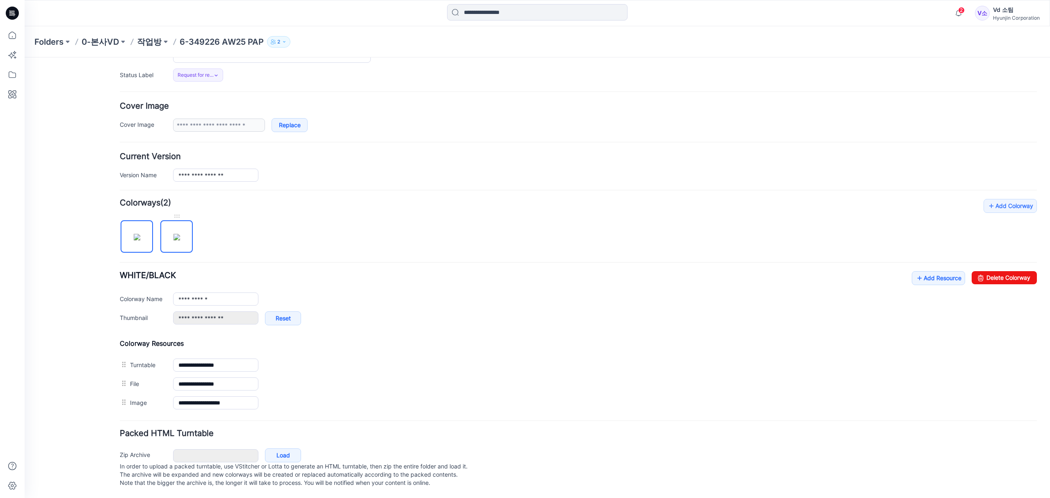
click at [174, 234] on img at bounding box center [177, 237] width 7 height 7
type input "**********"
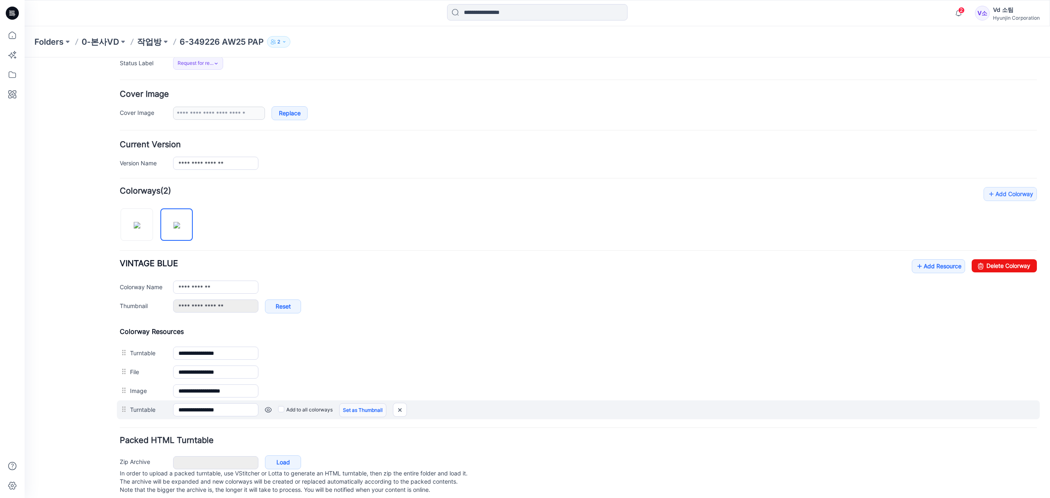
click at [361, 413] on link "Set as Thumbnail" at bounding box center [362, 410] width 47 height 14
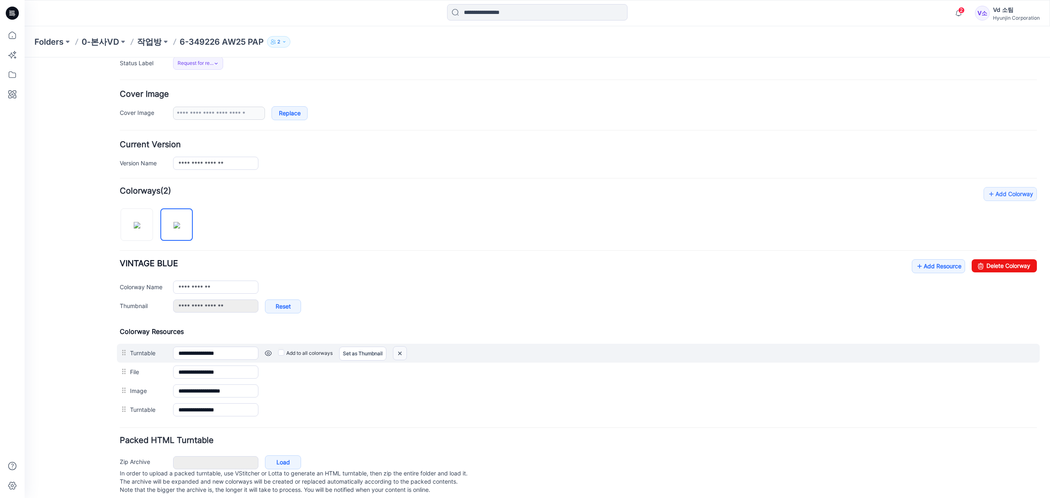
drag, startPoint x: 614, startPoint y: 94, endPoint x: 403, endPoint y: 353, distance: 334.5
click at [403, 353] on img at bounding box center [399, 354] width 13 height 14
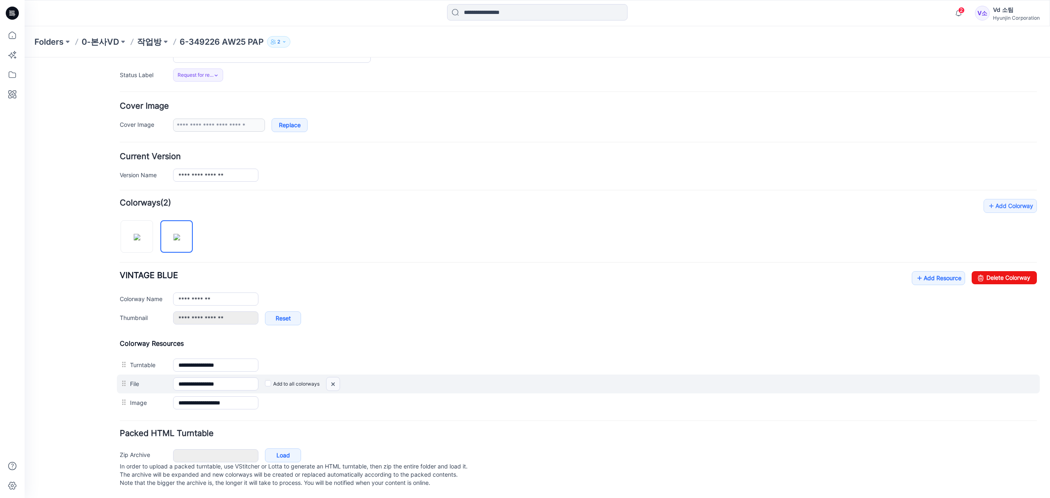
drag, startPoint x: 329, startPoint y: 375, endPoint x: 596, endPoint y: 94, distance: 387.5
click at [329, 377] on img at bounding box center [333, 384] width 13 height 14
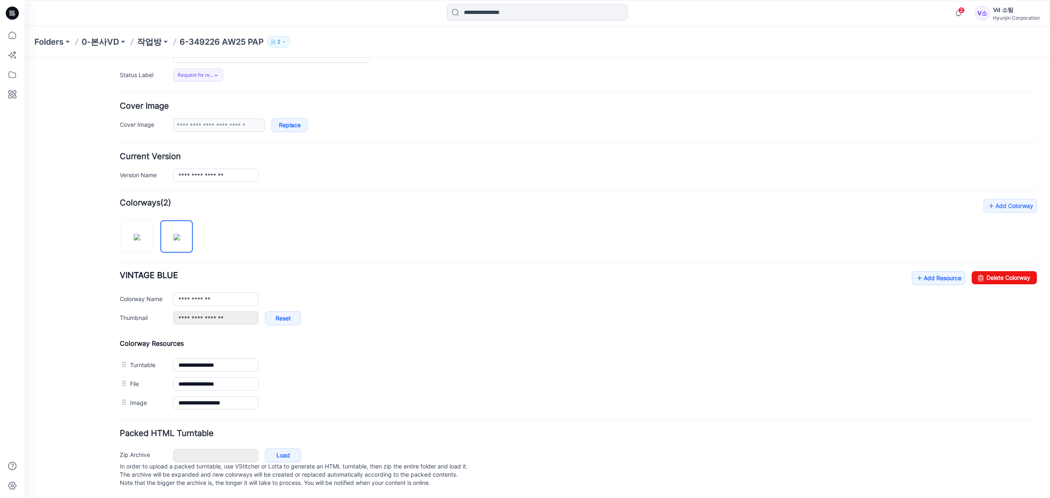
scroll to position [108, 0]
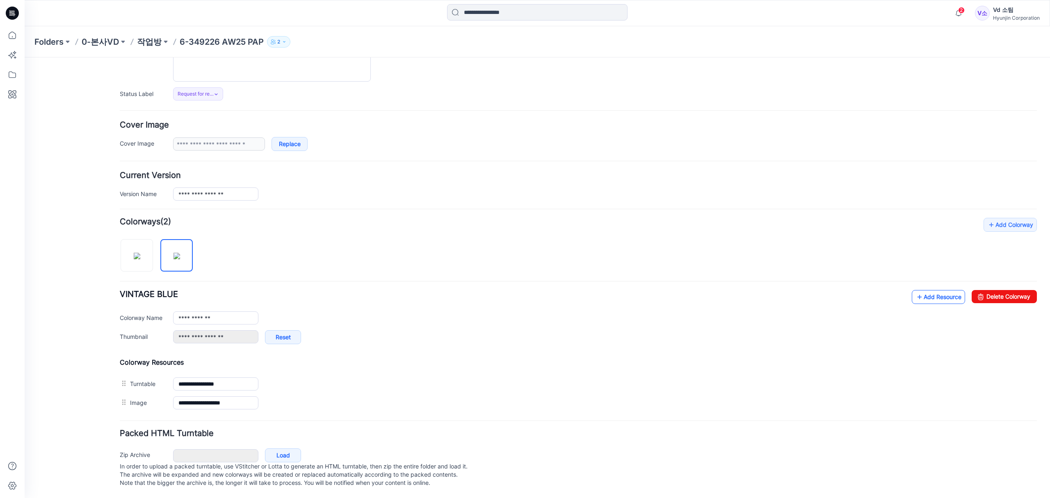
click at [916, 291] on icon at bounding box center [920, 297] width 8 height 13
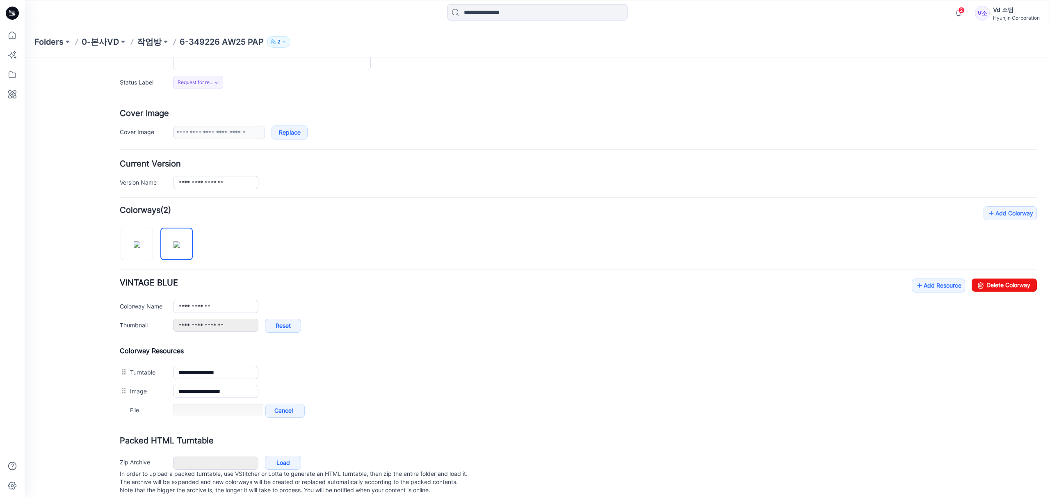
click at [480, 320] on div "**********" at bounding box center [578, 310] width 917 height 62
click at [394, 304] on div "**********" at bounding box center [605, 306] width 864 height 13
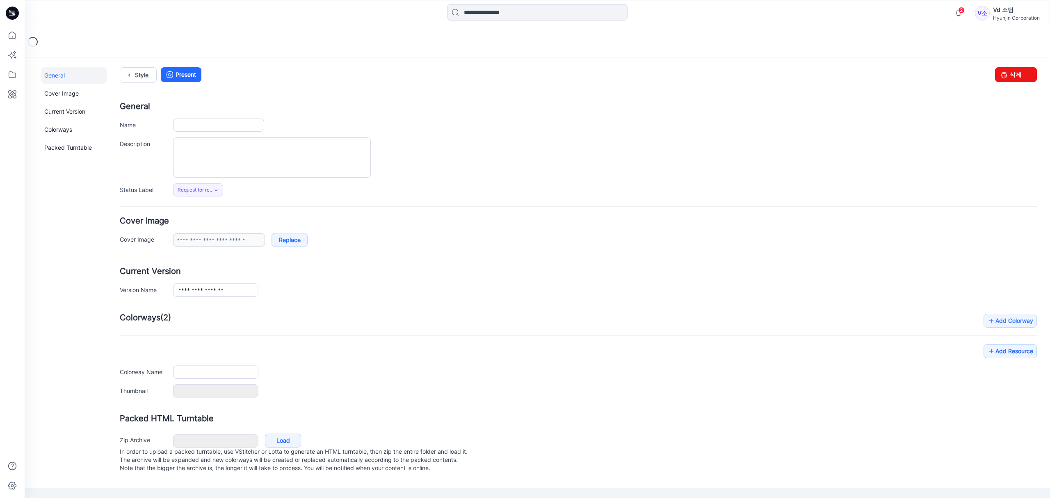
type input "**********"
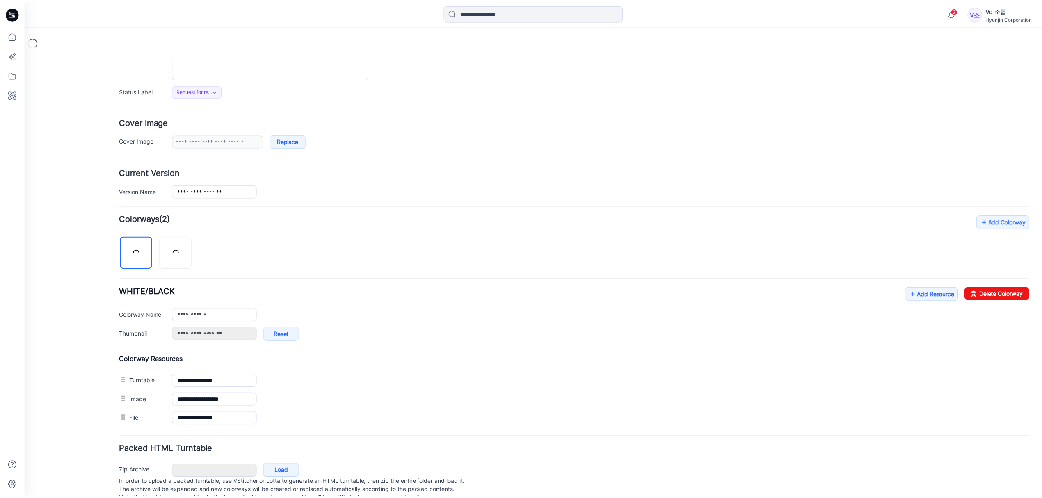
scroll to position [109, 0]
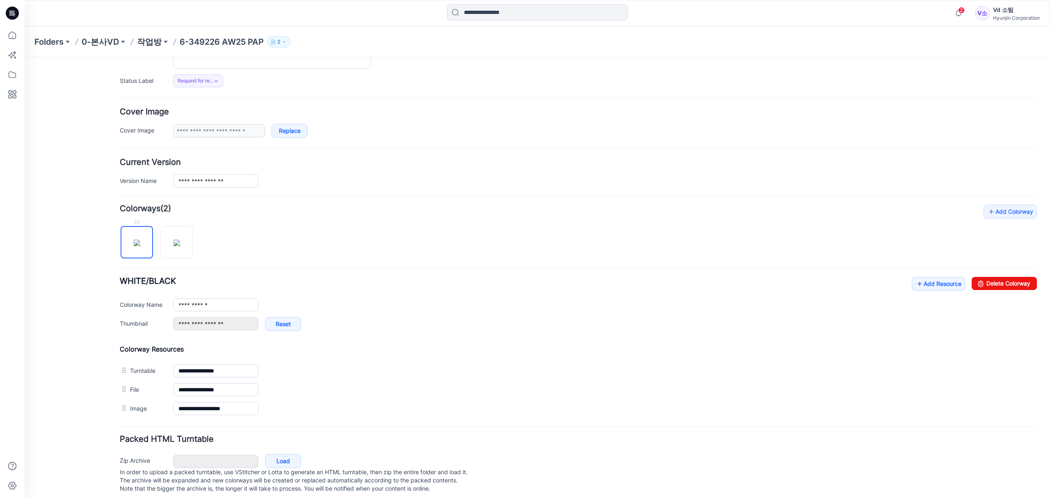
click at [139, 246] on img at bounding box center [137, 243] width 7 height 7
drag, startPoint x: 225, startPoint y: 307, endPoint x: 137, endPoint y: 309, distance: 88.6
click at [136, 309] on div "**********" at bounding box center [578, 304] width 917 height 13
paste input "**"
click at [311, 265] on div "**********" at bounding box center [578, 311] width 917 height 213
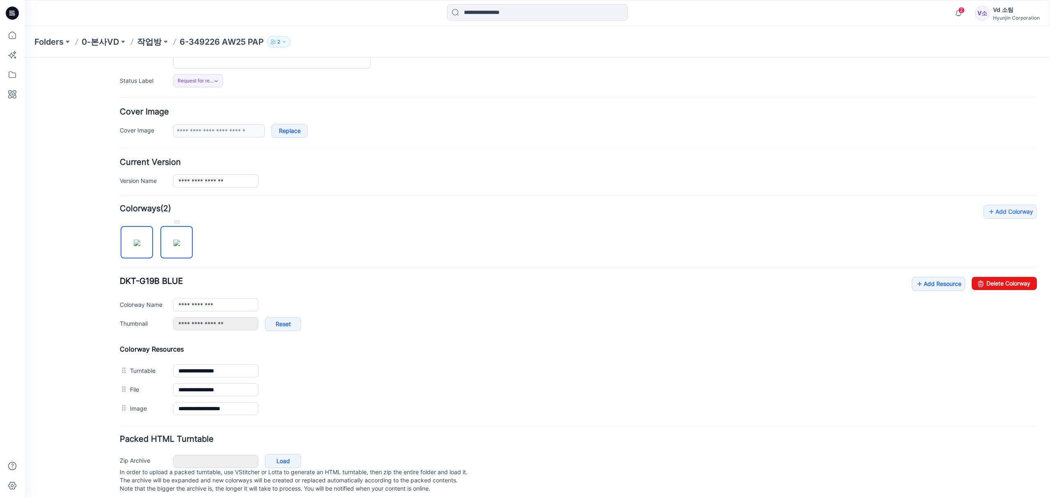
click at [180, 246] on img at bounding box center [177, 243] width 7 height 7
drag, startPoint x: 227, startPoint y: 307, endPoint x: 55, endPoint y: 320, distance: 172.8
click at [53, 319] on div "**********" at bounding box center [533, 226] width 1016 height 556
paste input "*"
type input "**********"
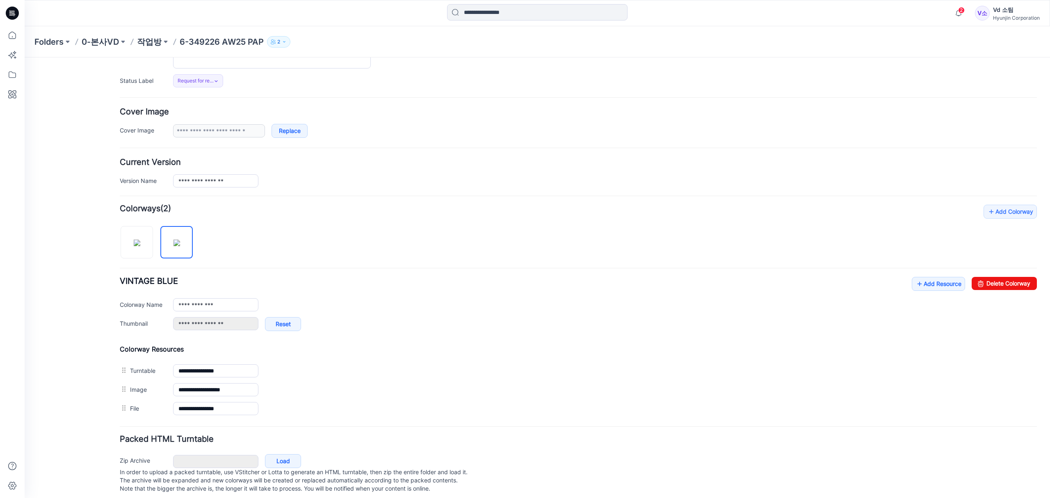
click at [329, 264] on div "**********" at bounding box center [578, 311] width 917 height 213
click at [150, 45] on p "작업방" at bounding box center [149, 41] width 25 height 11
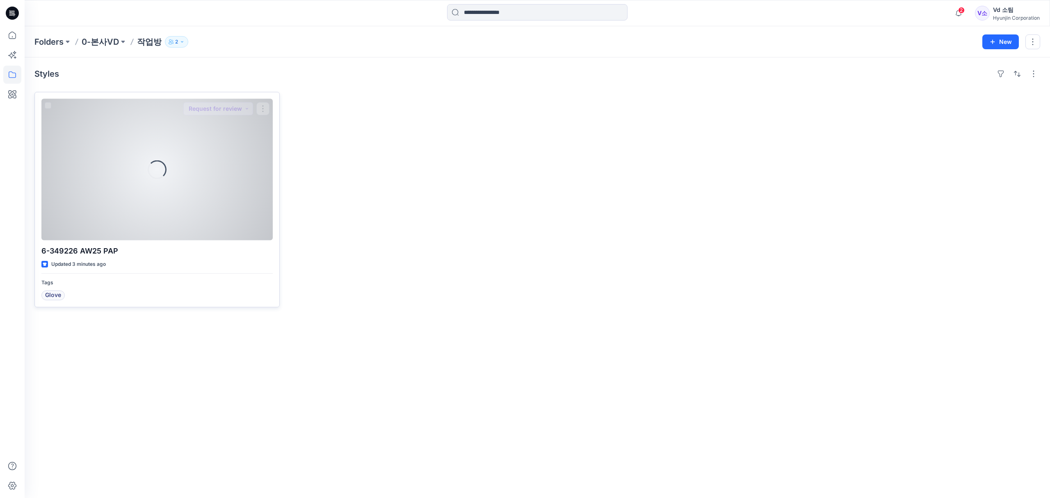
click at [181, 230] on div "Loading..." at bounding box center [156, 170] width 231 height 142
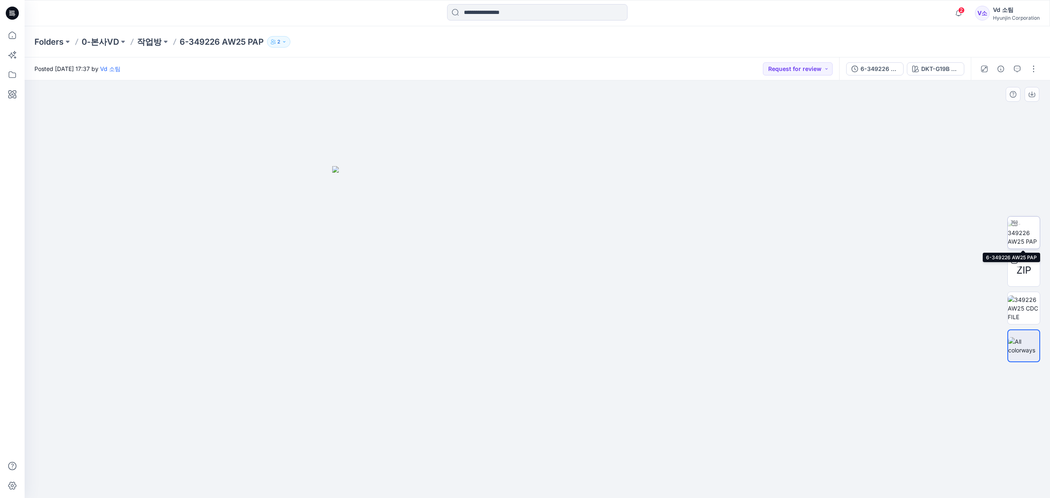
click at [1023, 228] on img at bounding box center [1024, 233] width 32 height 26
drag, startPoint x: 617, startPoint y: 475, endPoint x: 361, endPoint y: 458, distance: 256.6
click at [361, 458] on div at bounding box center [538, 289] width 1026 height 418
click at [1021, 69] on button "button" at bounding box center [1017, 68] width 13 height 13
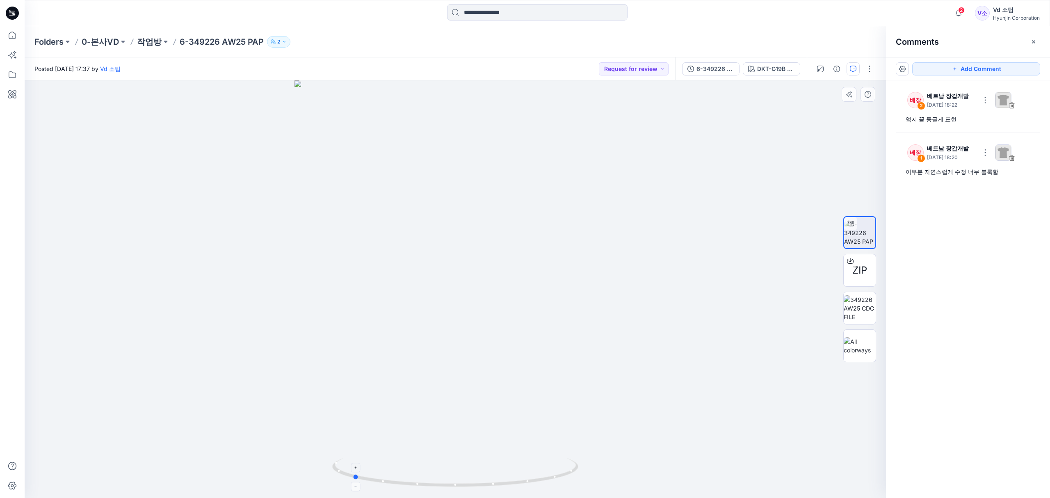
drag, startPoint x: 522, startPoint y: 476, endPoint x: 429, endPoint y: 475, distance: 93.2
click at [429, 475] on icon at bounding box center [456, 473] width 248 height 31
click at [941, 120] on div "엄지 끝 둥글게 표현" at bounding box center [968, 119] width 125 height 10
click at [949, 222] on div "베장 2 베트남 장갑개발 [DATE] 18:22 엄지 끝 둥글게 표현 베장 1 베트남 장갑개발 [DATE] 18:20 이부분 자연스럽게 수정 …" at bounding box center [968, 273] width 164 height 387
click at [979, 68] on button "Add Comment" at bounding box center [977, 68] width 128 height 13
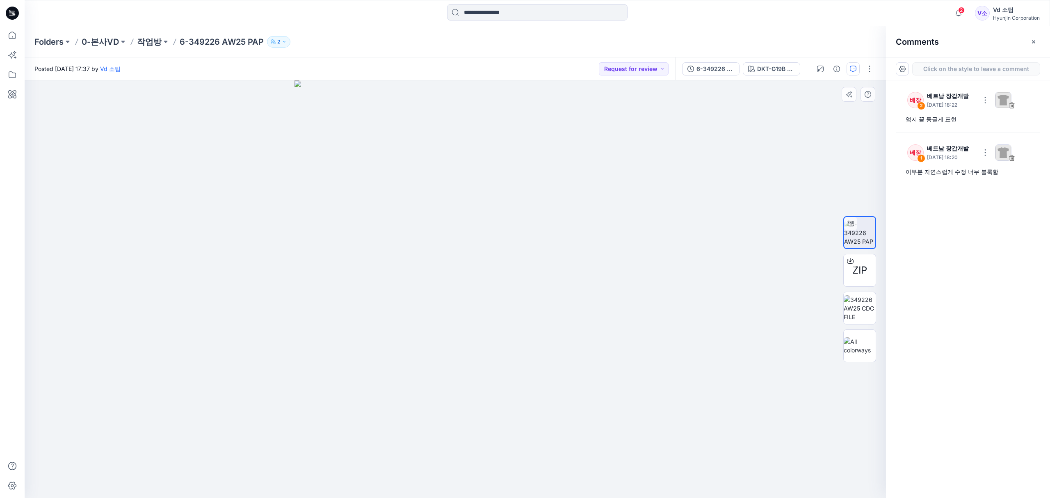
click at [564, 220] on div "3" at bounding box center [456, 289] width 862 height 418
drag, startPoint x: 586, startPoint y: 225, endPoint x: 647, endPoint y: 286, distance: 86.5
click at [644, 270] on button at bounding box center [676, 270] width 135 height 5
click at [645, 294] on textarea at bounding box center [677, 288] width 135 height 33
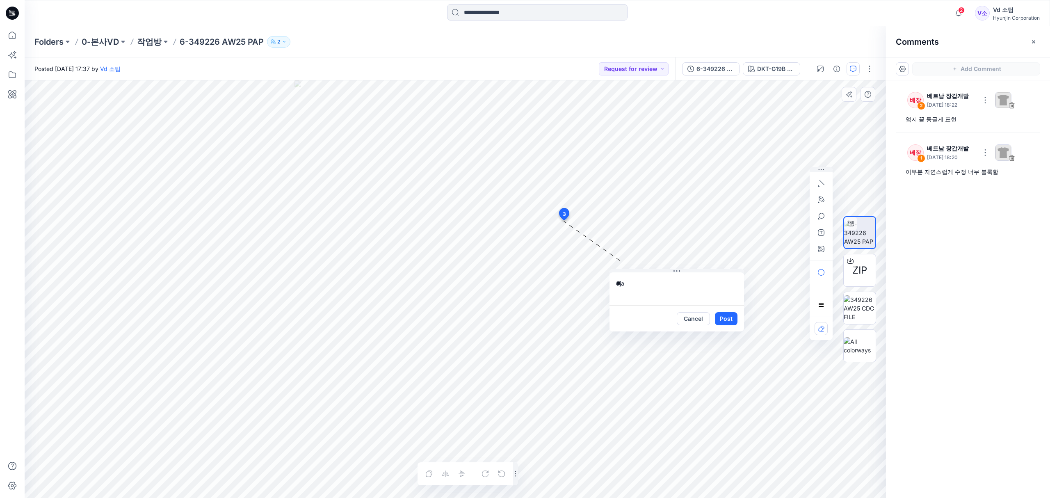
type textarea "*"
click at [638, 286] on textarea "**********" at bounding box center [677, 288] width 135 height 33
type textarea "**********"
click at [722, 320] on button "Post" at bounding box center [726, 318] width 23 height 13
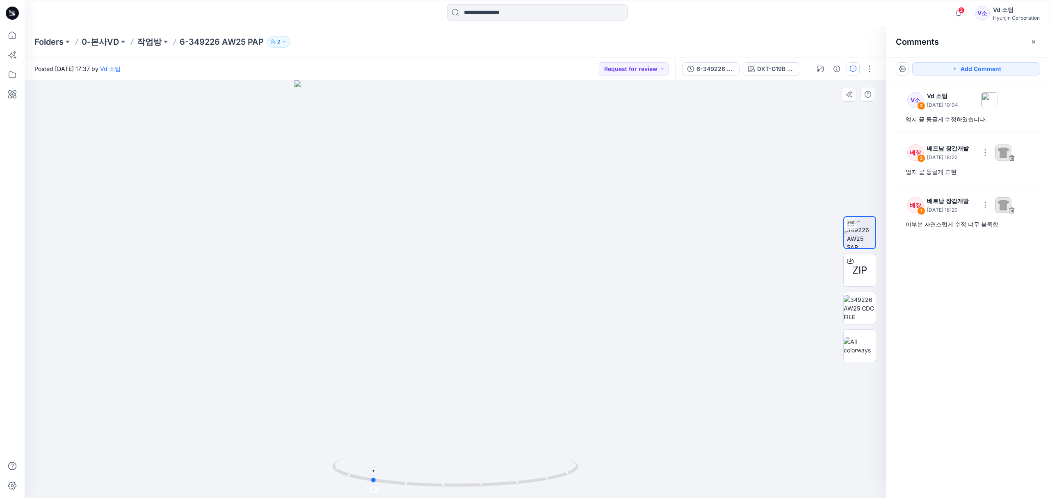
drag, startPoint x: 528, startPoint y: 460, endPoint x: 445, endPoint y: 474, distance: 84.9
click at [445, 474] on icon at bounding box center [456, 473] width 248 height 31
drag, startPoint x: 456, startPoint y: 478, endPoint x: 426, endPoint y: 481, distance: 30.5
click at [426, 481] on icon at bounding box center [456, 473] width 248 height 31
drag, startPoint x: 429, startPoint y: 486, endPoint x: 440, endPoint y: 487, distance: 11.1
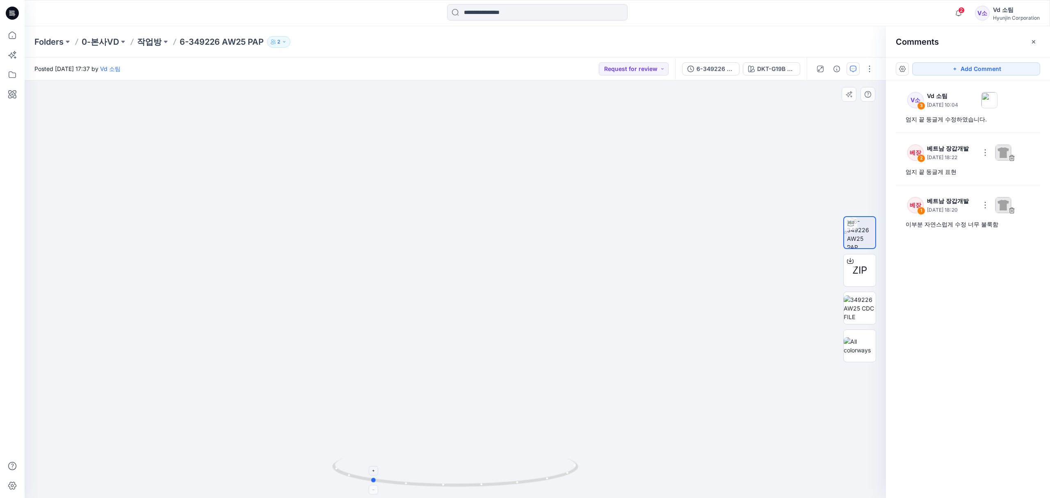
click at [440, 487] on icon at bounding box center [456, 473] width 248 height 31
click at [975, 71] on button "Add Comment" at bounding box center [977, 68] width 128 height 13
click at [522, 323] on div "4" at bounding box center [456, 289] width 862 height 418
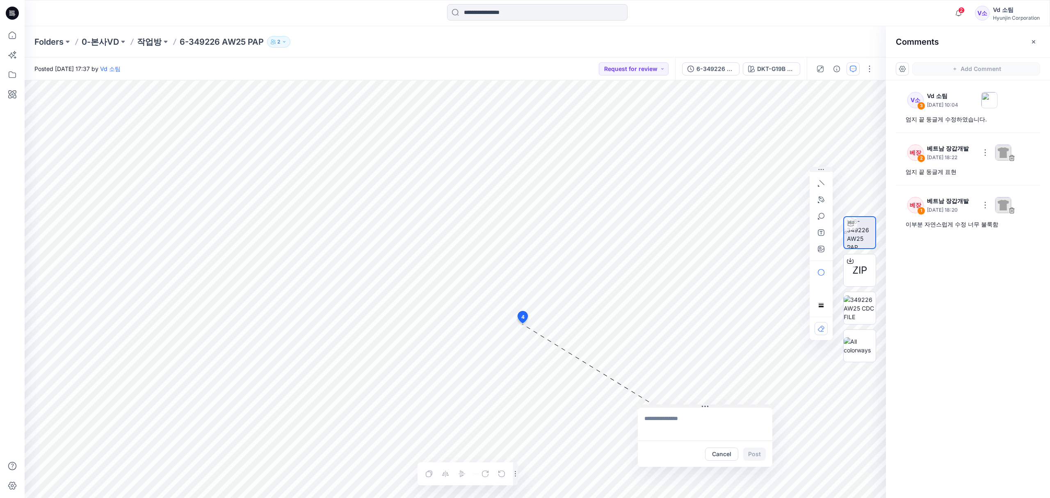
drag, startPoint x: 560, startPoint y: 330, endPoint x: 689, endPoint y: 407, distance: 149.5
click at [689, 407] on button at bounding box center [705, 407] width 135 height 5
click at [688, 432] on textarea at bounding box center [705, 424] width 135 height 33
click at [689, 428] on textarea at bounding box center [705, 424] width 135 height 33
click at [675, 422] on textarea "**********" at bounding box center [705, 424] width 135 height 33
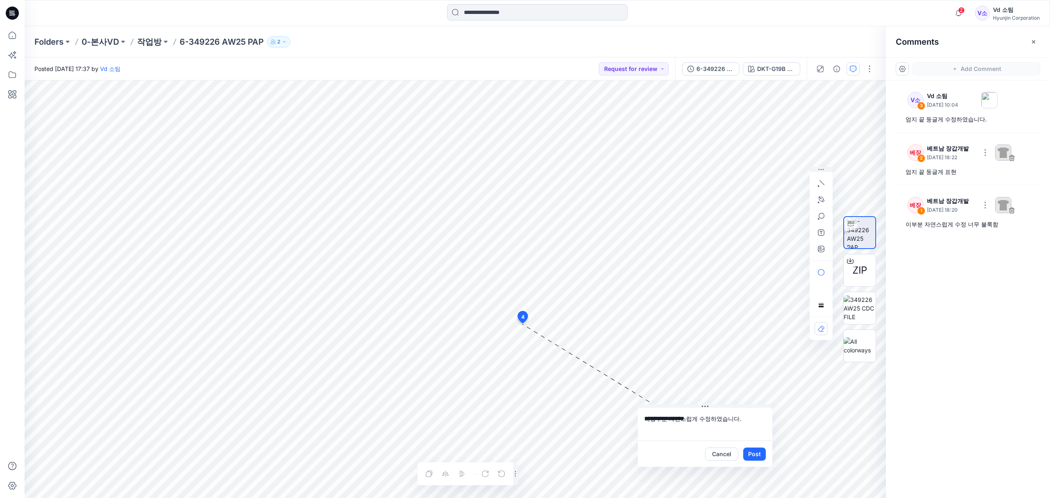
click at [685, 420] on textarea "**********" at bounding box center [705, 424] width 135 height 33
click at [692, 420] on textarea "**********" at bounding box center [705, 424] width 135 height 33
click at [672, 423] on textarea "**********" at bounding box center [705, 424] width 135 height 33
click at [661, 423] on textarea "**********" at bounding box center [705, 424] width 135 height 33
click at [657, 421] on textarea "**********" at bounding box center [705, 424] width 135 height 33
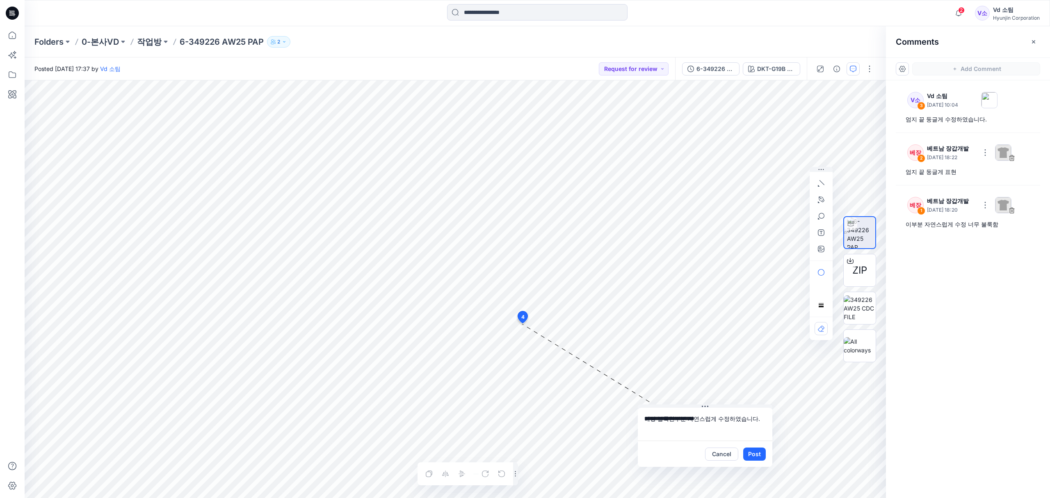
drag, startPoint x: 655, startPoint y: 419, endPoint x: 640, endPoint y: 420, distance: 14.8
click at [640, 420] on textarea "**********" at bounding box center [705, 424] width 135 height 33
click at [690, 422] on textarea "**********" at bounding box center [705, 424] width 135 height 33
type textarea "**********"
click at [758, 450] on button "Post" at bounding box center [754, 454] width 23 height 13
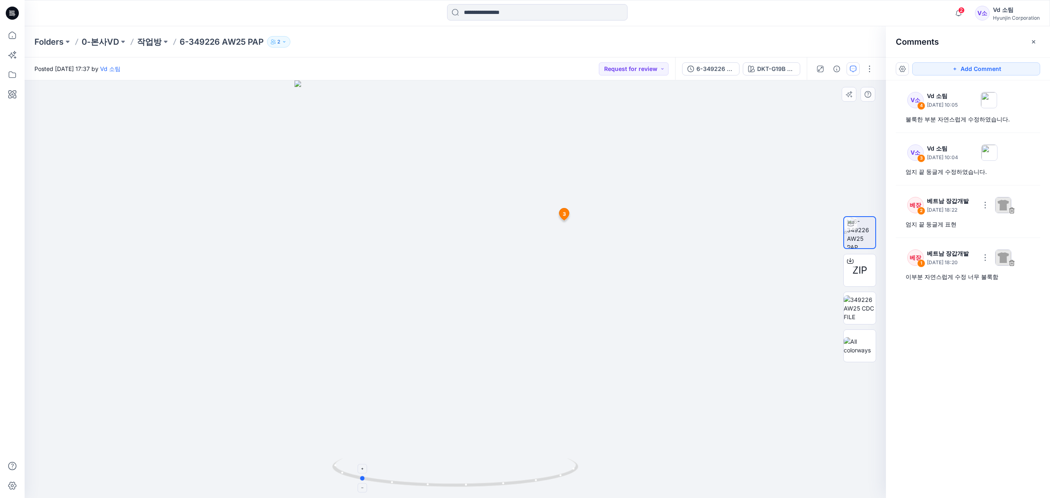
drag, startPoint x: 546, startPoint y: 476, endPoint x: 448, endPoint y: 481, distance: 97.8
click at [448, 481] on icon at bounding box center [456, 473] width 248 height 31
click at [691, 157] on div at bounding box center [456, 289] width 862 height 418
click at [1036, 40] on icon "button" at bounding box center [1034, 42] width 7 height 7
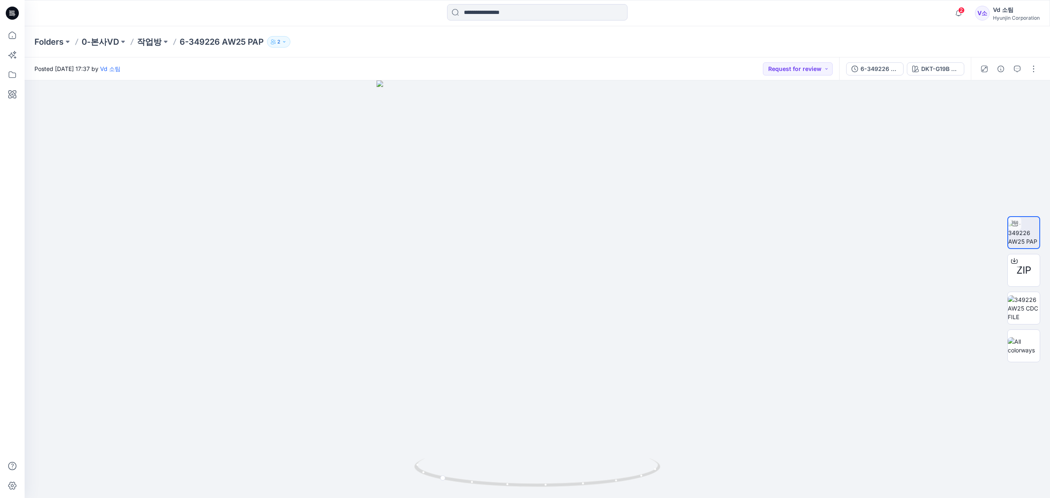
click at [839, 44] on div "Folders 0-본사VD 작업방 6-349226 AW25 PAP 2" at bounding box center [505, 41] width 942 height 11
drag, startPoint x: 188, startPoint y: 41, endPoint x: 261, endPoint y: 38, distance: 73.5
click at [261, 38] on p "6-349226 AW25 PAP" at bounding box center [222, 41] width 84 height 11
copy p "349226 AW25 PAP"
click at [1032, 65] on button "button" at bounding box center [1033, 68] width 13 height 13
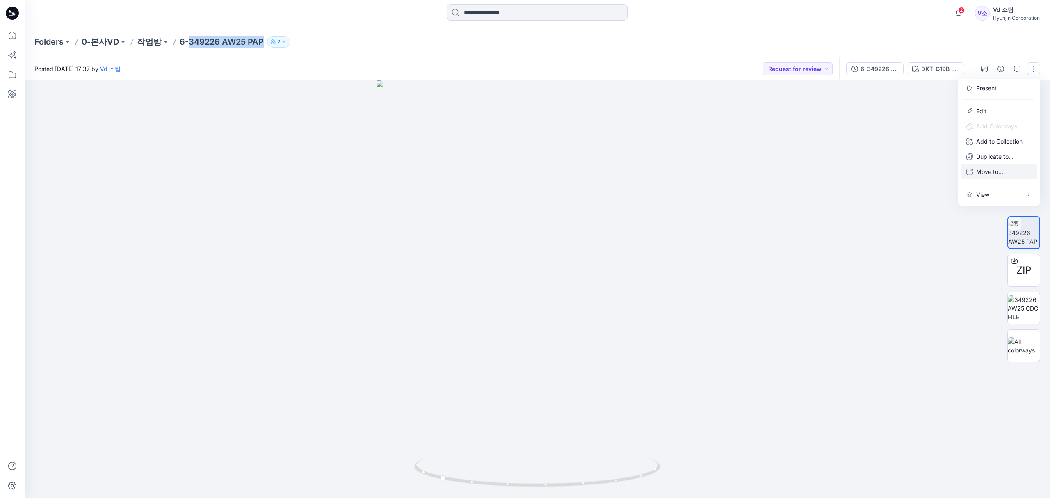
click at [1006, 171] on button "Move to..." at bounding box center [999, 171] width 75 height 15
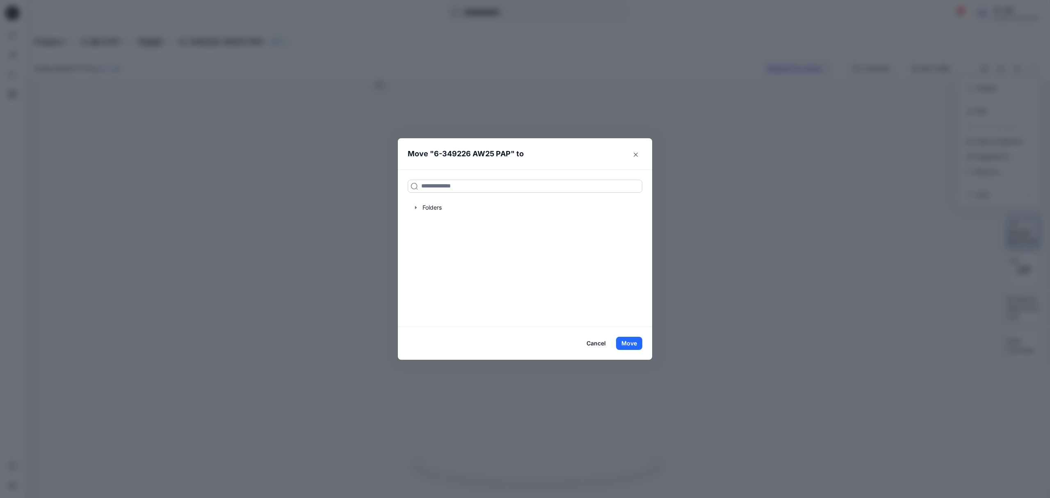
click at [579, 184] on input at bounding box center [525, 186] width 235 height 13
paste input "**********"
type input "**********"
click at [475, 209] on p "영업6팀-DECATHLON" at bounding box center [471, 213] width 50 height 9
click at [630, 340] on button "Move" at bounding box center [629, 343] width 26 height 13
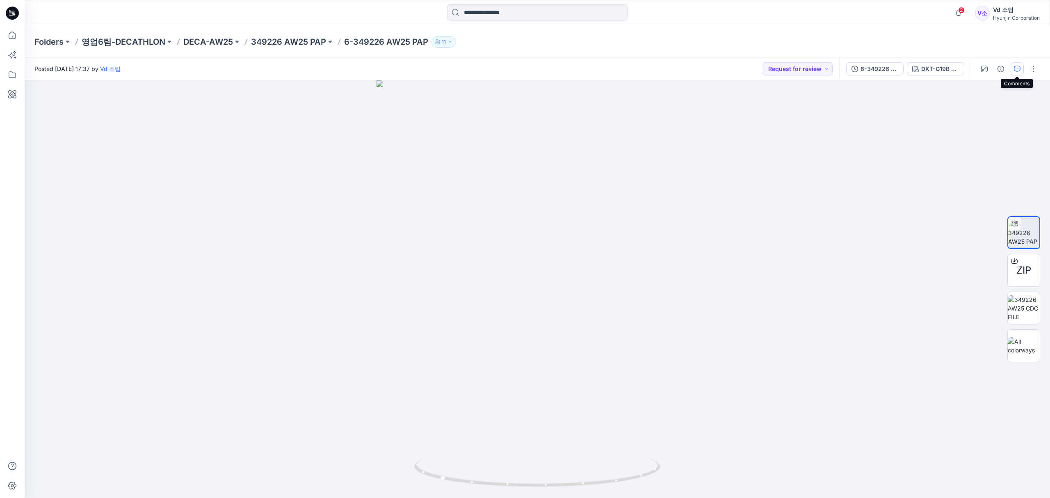
click at [1017, 68] on icon "button" at bounding box center [1017, 69] width 7 height 7
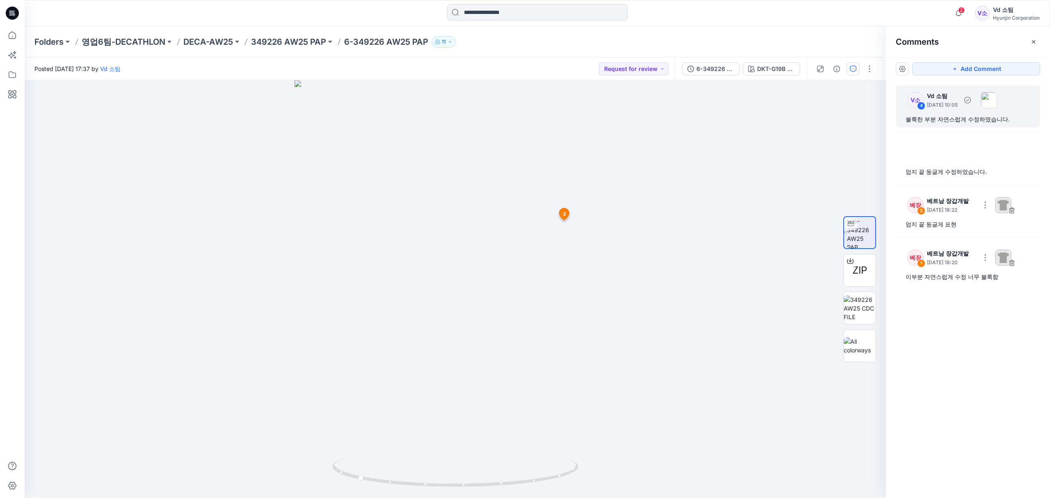
click at [914, 118] on div "불룩한 부분 자연스럽게 수정하였습니다." at bounding box center [968, 119] width 125 height 10
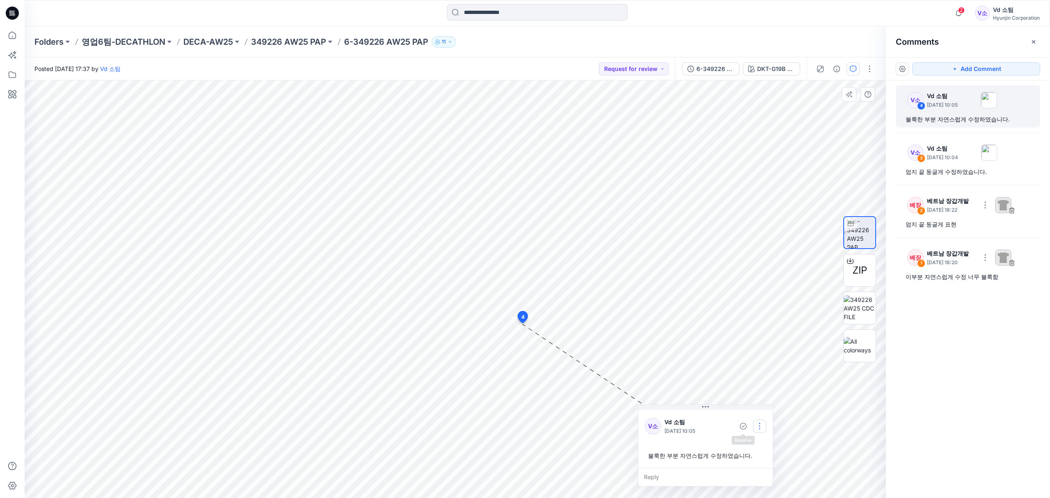
click at [757, 424] on button "button" at bounding box center [759, 426] width 13 height 13
click at [763, 446] on p "Edit comment" at bounding box center [761, 445] width 37 height 9
click at [640, 423] on textarea "**********" at bounding box center [705, 424] width 135 height 33
type textarea "**********"
click at [717, 453] on button "Cancel" at bounding box center [721, 454] width 33 height 13
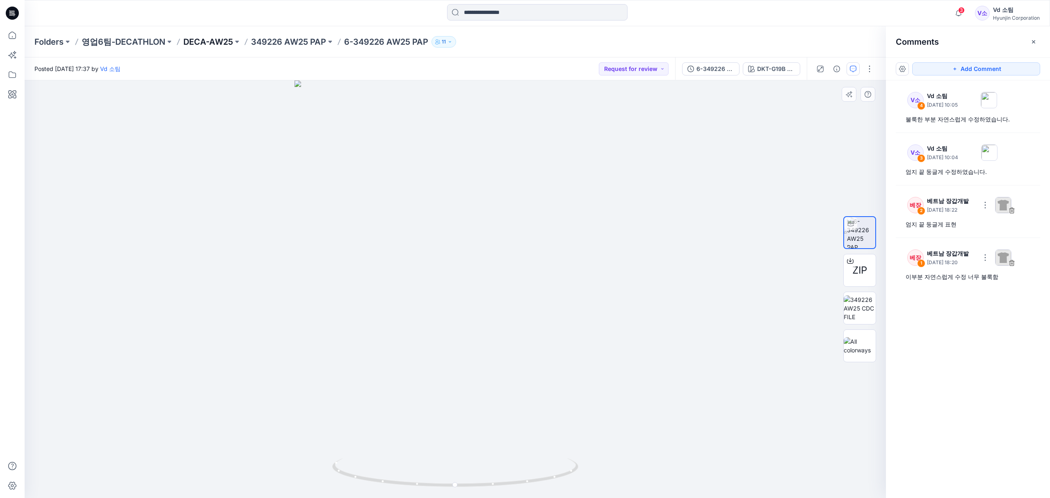
click at [217, 43] on p "DECA-AW25" at bounding box center [208, 41] width 50 height 11
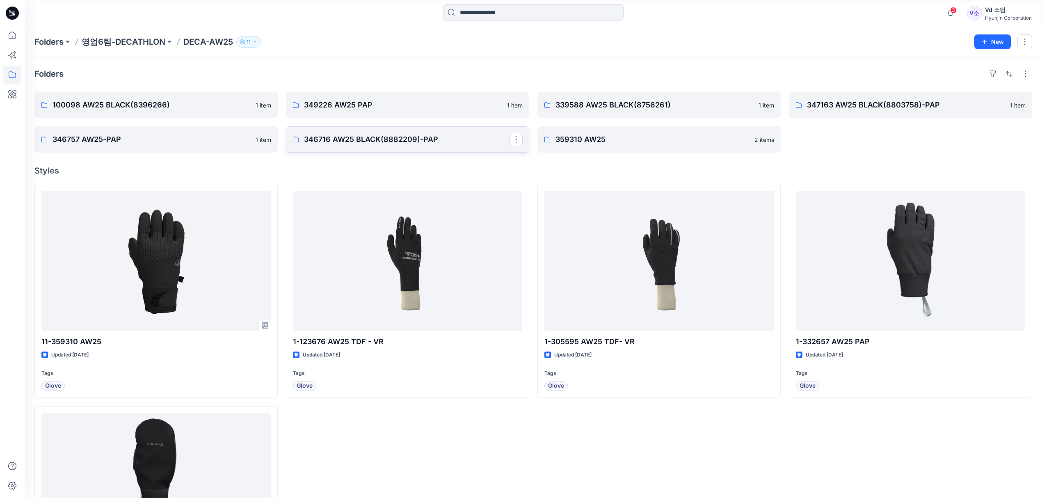
click at [361, 137] on p "346716 AW25 BLACK(8882209)-PAP" at bounding box center [407, 139] width 206 height 11
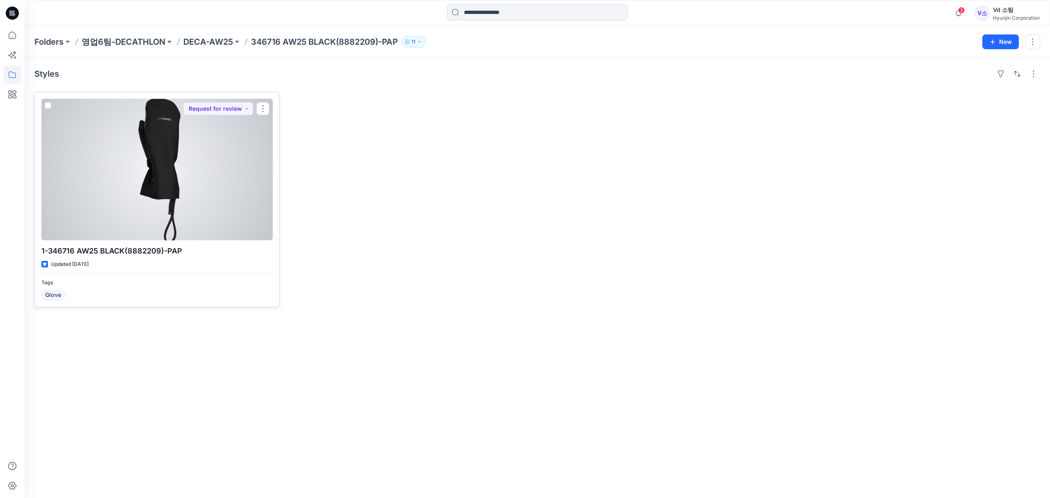
click at [212, 197] on div at bounding box center [156, 170] width 231 height 142
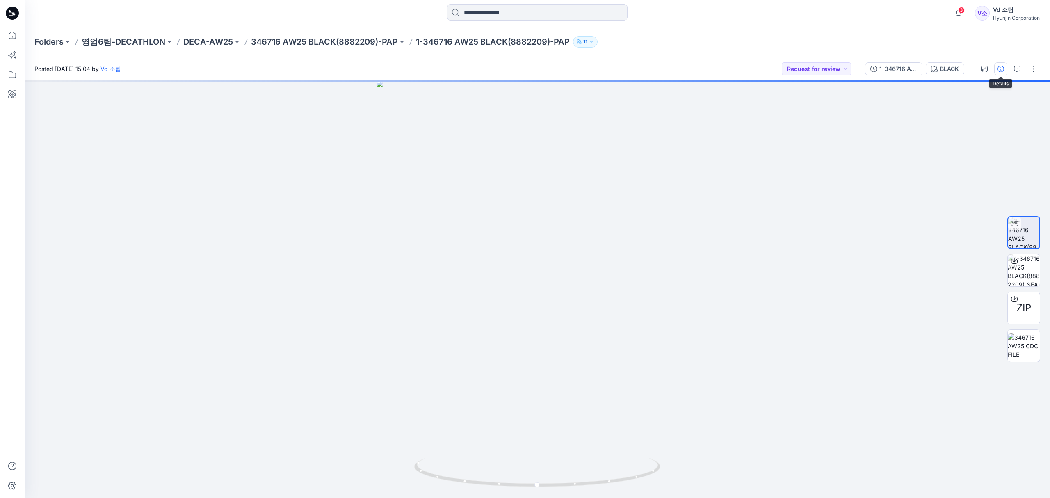
click at [998, 71] on icon "button" at bounding box center [1001, 69] width 7 height 7
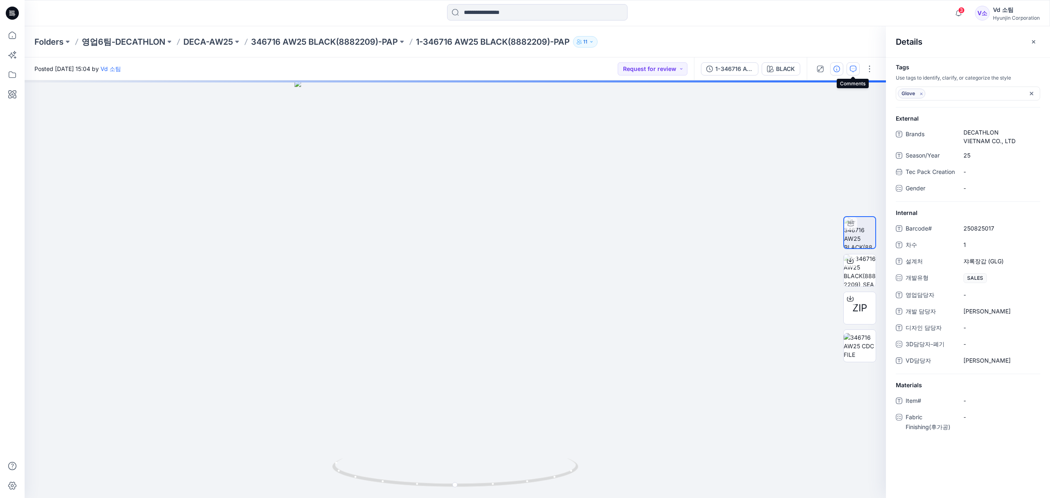
click at [850, 68] on icon "button" at bounding box center [853, 69] width 7 height 7
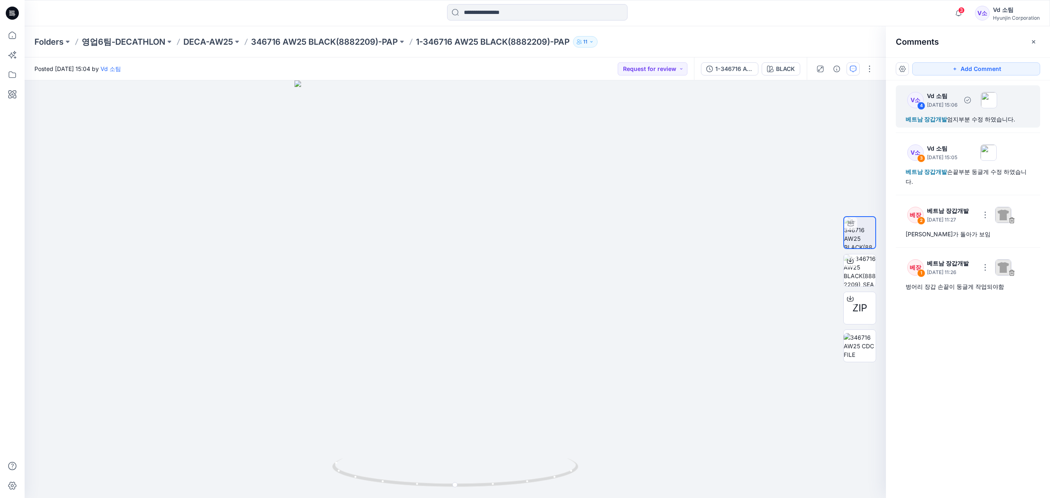
click at [938, 121] on span "베트남 장갑개발" at bounding box center [926, 119] width 41 height 7
click at [677, 275] on button "button" at bounding box center [673, 275] width 13 height 13
click at [683, 289] on button "Edit comment" at bounding box center [673, 294] width 62 height 15
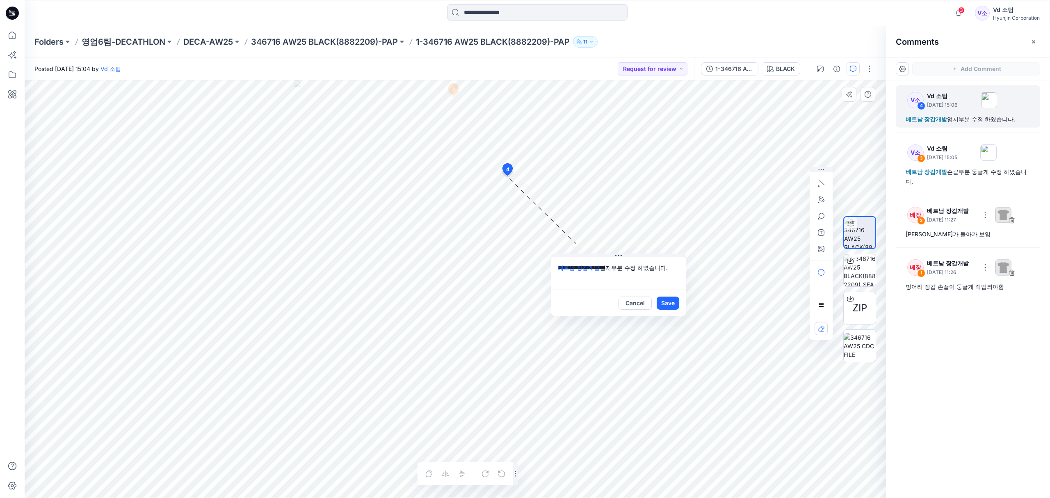
drag, startPoint x: 595, startPoint y: 270, endPoint x: 554, endPoint y: 270, distance: 41.0
click at [554, 270] on textarea "**********" at bounding box center [618, 273] width 135 height 33
click at [201, 38] on p "DECA-AW25" at bounding box center [208, 41] width 50 height 11
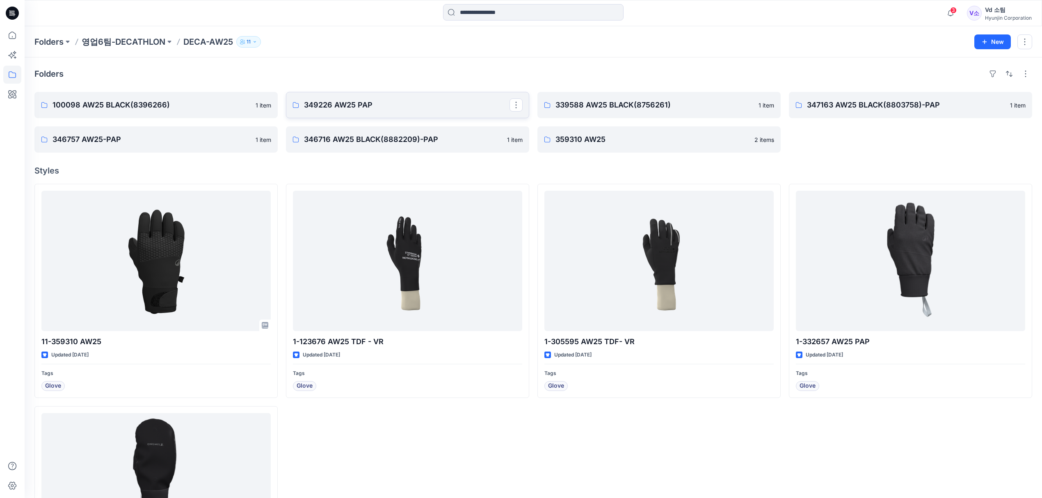
click at [389, 104] on p "349226 AW25 PAP" at bounding box center [407, 104] width 206 height 11
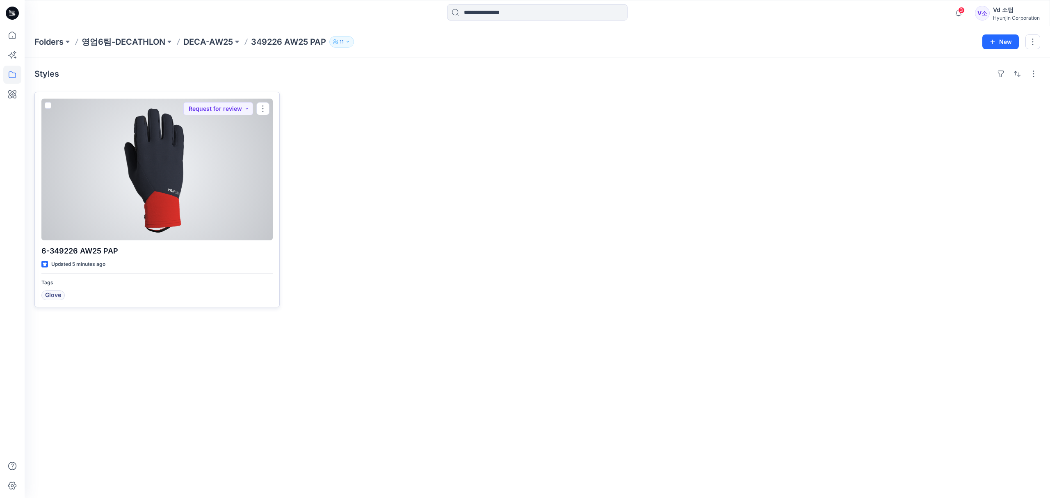
click at [171, 199] on div at bounding box center [156, 170] width 231 height 142
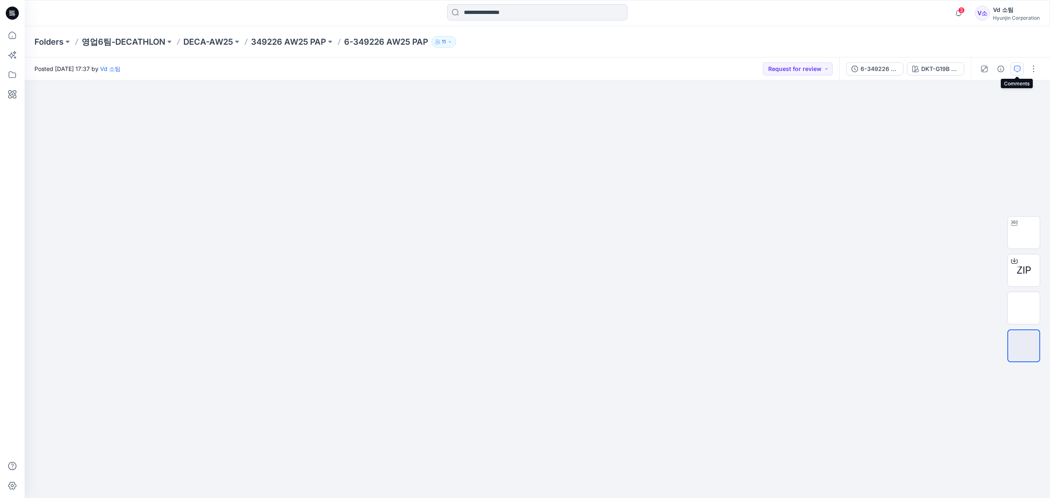
click at [1015, 71] on icon "button" at bounding box center [1017, 69] width 7 height 7
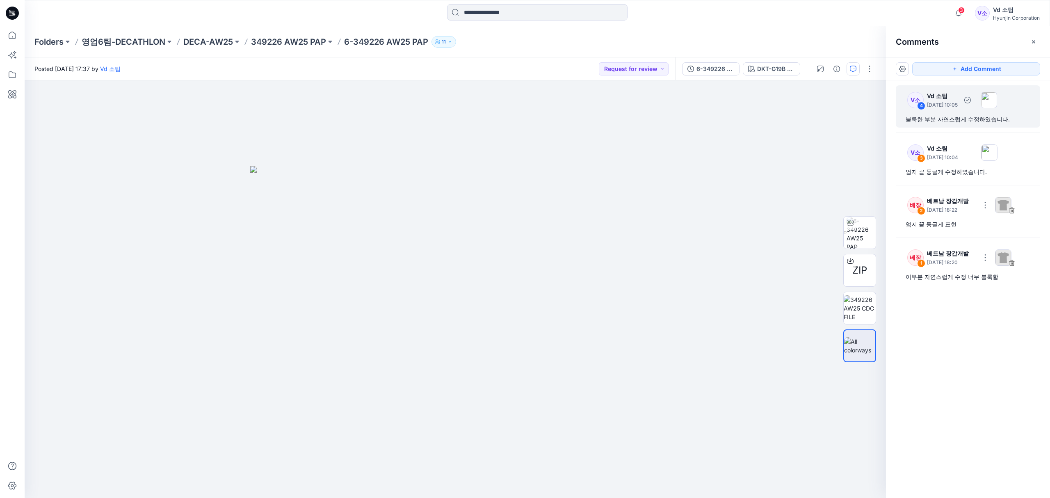
click at [931, 125] on div "V소 4 Vd 소팀 [DATE] 10:05 불룩한 부분 자연스럽게 수정하였습니다." at bounding box center [968, 106] width 144 height 42
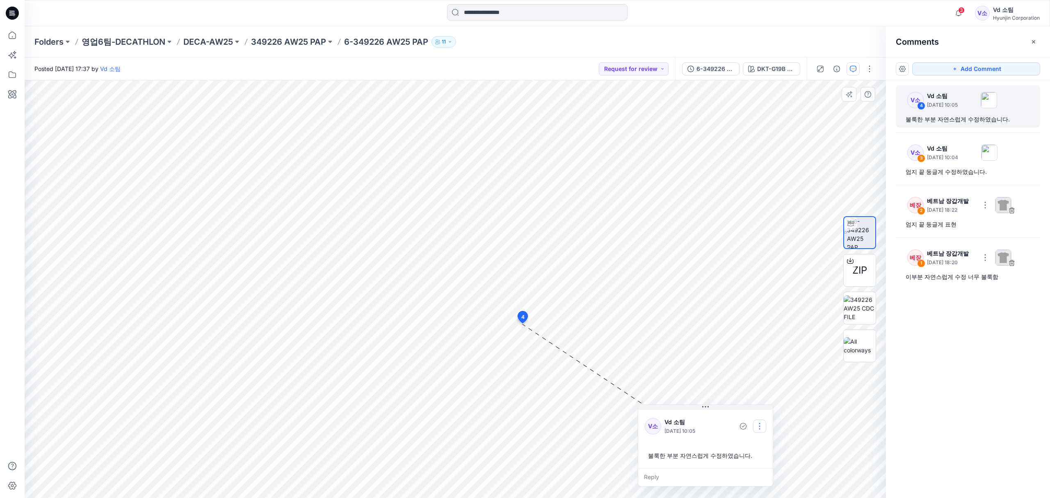
click at [757, 425] on button "button" at bounding box center [759, 426] width 13 height 13
click at [749, 441] on p "Edit comment" at bounding box center [761, 445] width 37 height 9
click at [642, 422] on textarea "**********" at bounding box center [705, 424] width 135 height 33
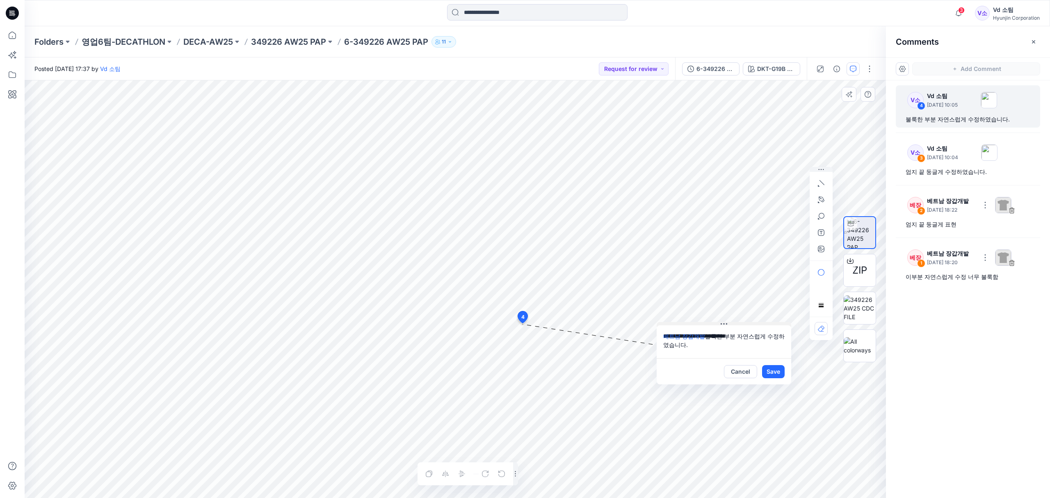
drag, startPoint x: 712, startPoint y: 406, endPoint x: 732, endPoint y: 316, distance: 92.5
click at [732, 322] on button at bounding box center [724, 324] width 135 height 5
click at [665, 331] on textarea "**********" at bounding box center [725, 334] width 135 height 33
click at [672, 327] on textarea "**********" at bounding box center [725, 334] width 135 height 33
click at [682, 327] on textarea "**********" at bounding box center [725, 334] width 135 height 33
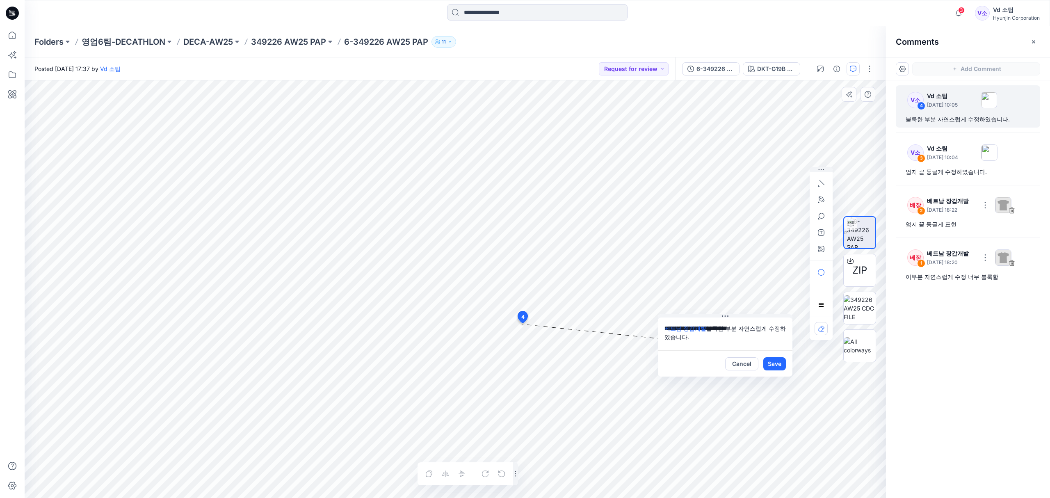
click at [693, 327] on textarea "**********" at bounding box center [725, 334] width 135 height 33
click at [698, 327] on textarea "**********" at bounding box center [725, 334] width 135 height 33
drag, startPoint x: 702, startPoint y: 328, endPoint x: 659, endPoint y: 330, distance: 43.9
click at [659, 330] on textarea "**********" at bounding box center [725, 334] width 135 height 33
click at [701, 447] on p "베트남 장갑개발" at bounding box center [719, 449] width 62 height 10
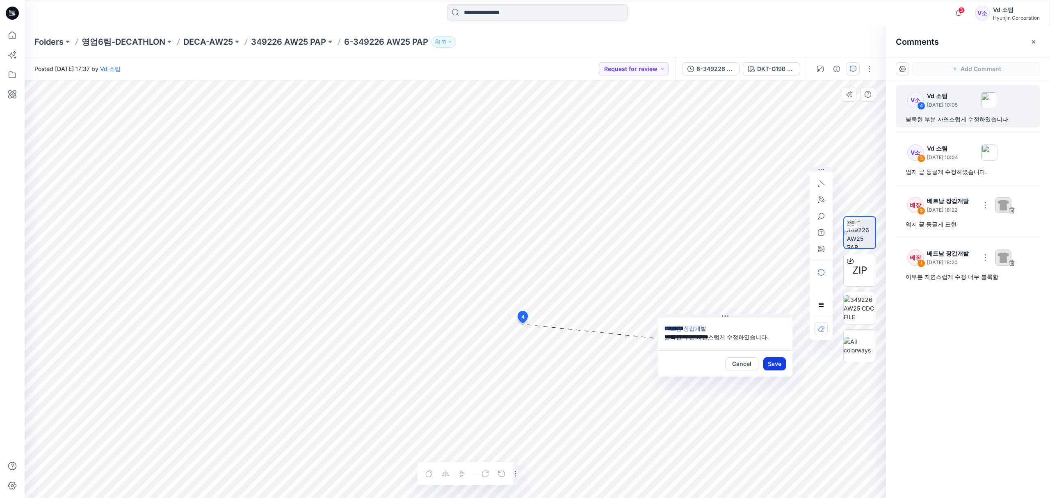
type textarea "**********"
click at [775, 362] on button "Save" at bounding box center [775, 363] width 23 height 13
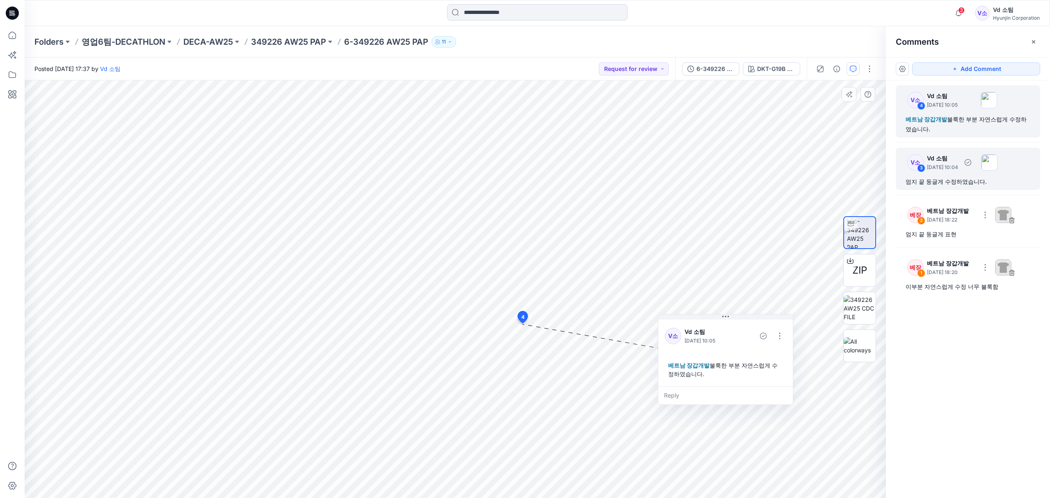
click at [956, 185] on div "엄지 끝 둥글게 수정하였습니다." at bounding box center [968, 182] width 125 height 10
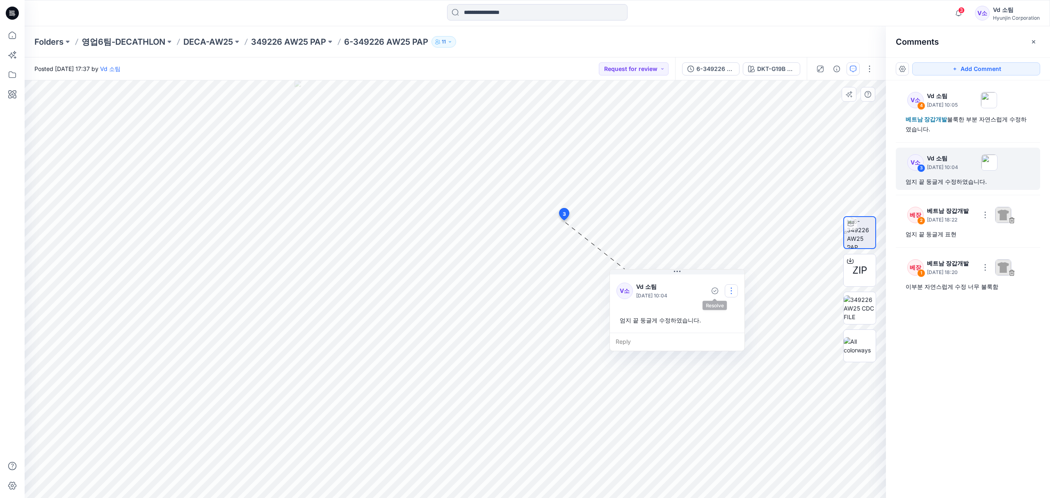
click at [731, 293] on button "button" at bounding box center [731, 290] width 13 height 13
click at [730, 307] on p "Edit comment" at bounding box center [733, 310] width 37 height 9
click at [614, 285] on textarea "**********" at bounding box center [677, 288] width 135 height 33
click at [629, 282] on textarea "**********" at bounding box center [677, 288] width 135 height 33
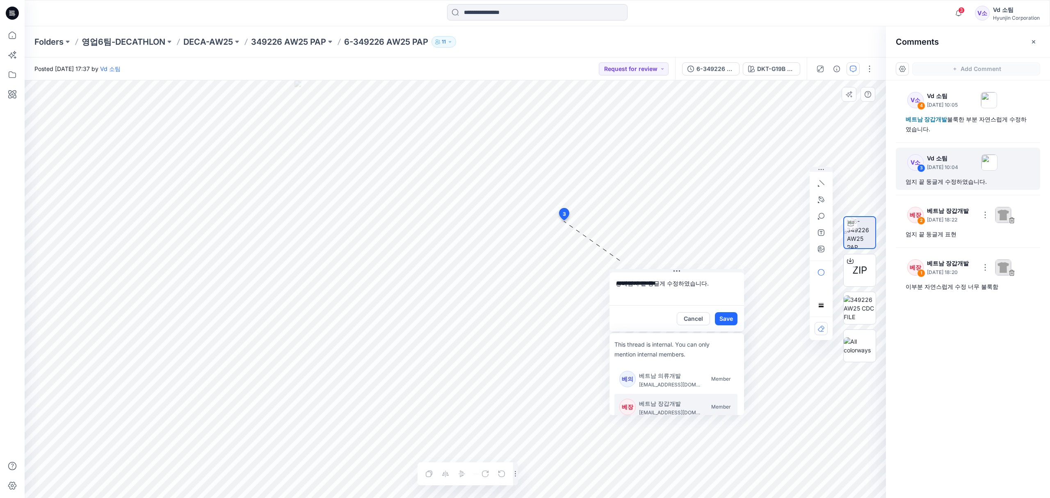
click at [677, 406] on p "베트남 장갑개발" at bounding box center [670, 404] width 62 height 10
type textarea "**********"
click at [722, 316] on button "Save" at bounding box center [726, 318] width 23 height 13
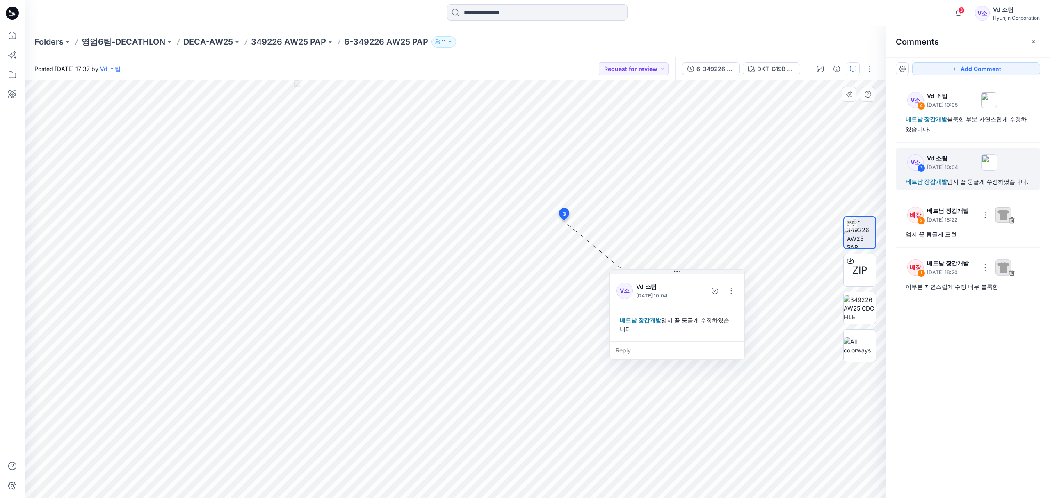
click at [965, 347] on div "V소 4 Vd 소팀 [DATE] 10:05 베트남 장갑개발 불룩한 부분 자연스럽게 수정하였습니다. V소 3 Vd 소팀 [DATE] 10:04 …" at bounding box center [968, 273] width 164 height 387
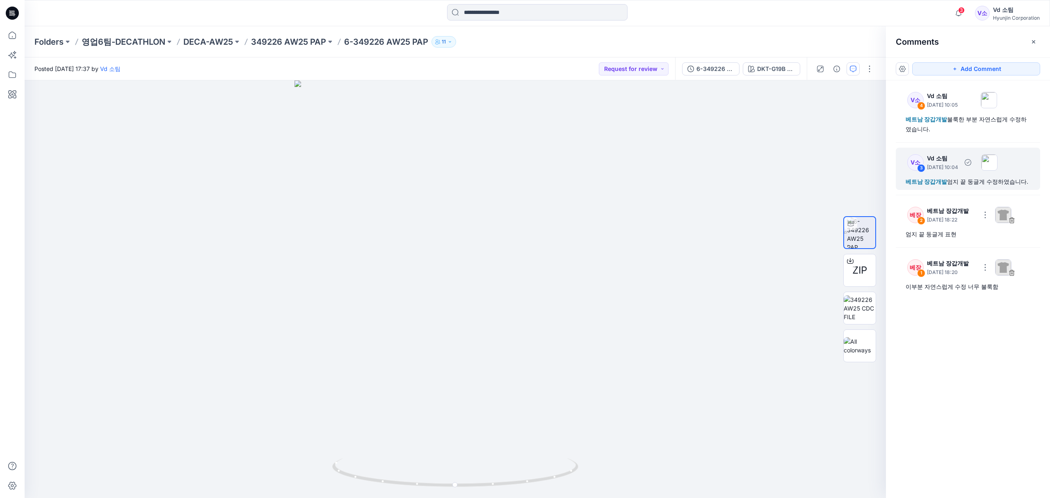
click at [958, 179] on div "베트남 장갑개발 엄지 끝 둥글게 수정하였습니다." at bounding box center [968, 182] width 125 height 10
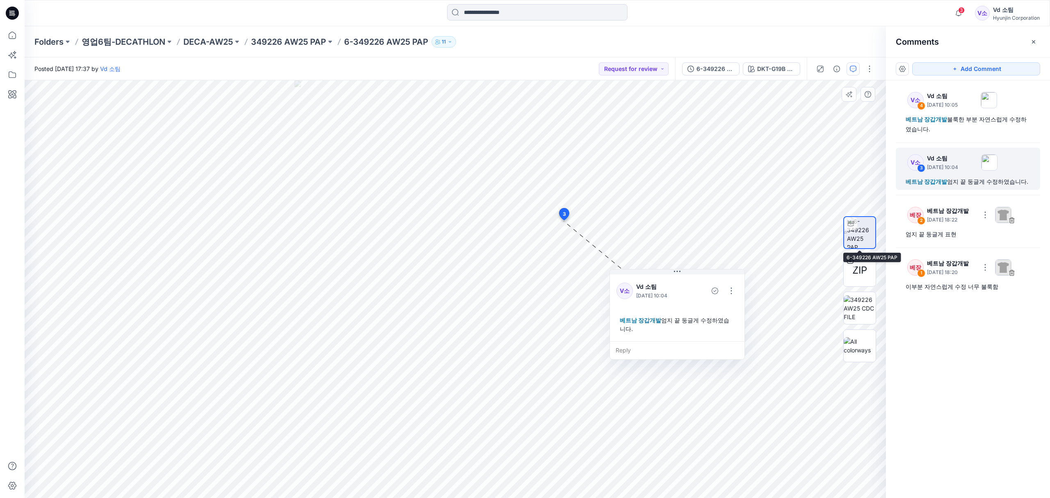
click at [852, 236] on img at bounding box center [861, 232] width 28 height 31
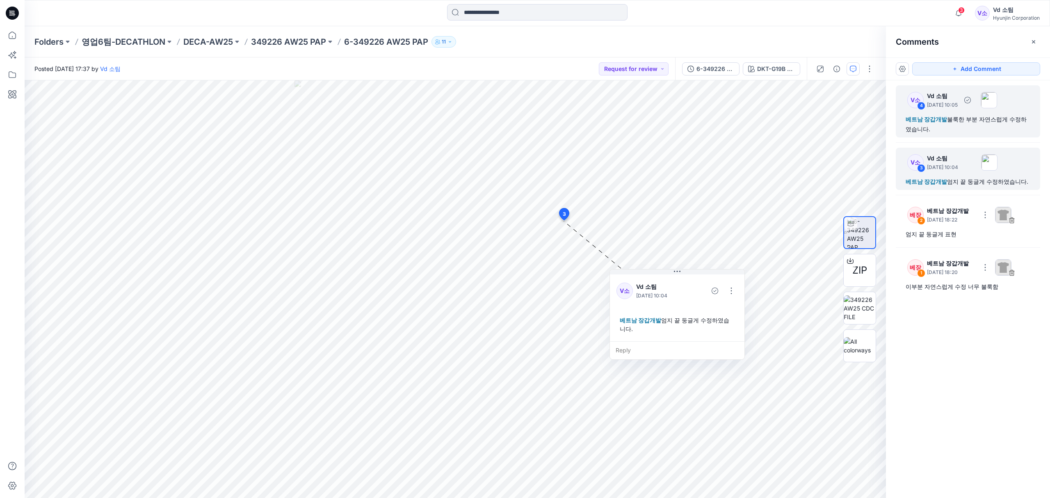
click at [963, 122] on div "베트남 장갑개발 불룩한 부분 자연스럽게 수정하였습니다." at bounding box center [968, 124] width 125 height 20
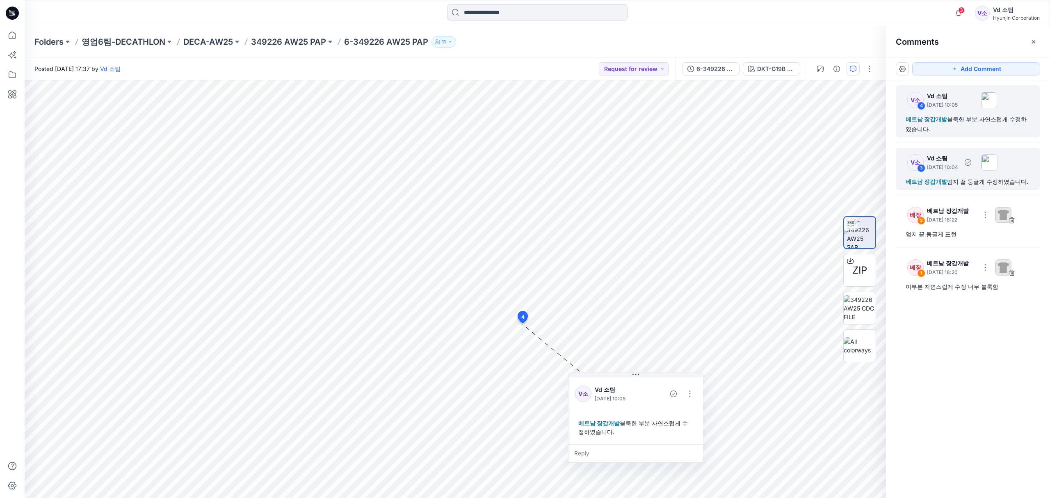
click at [958, 176] on div "V소 3 Vd 소팀 [DATE] 10:04 베트남 장갑개발 엄지 끝 둥글게 수정하였습니다." at bounding box center [968, 169] width 144 height 42
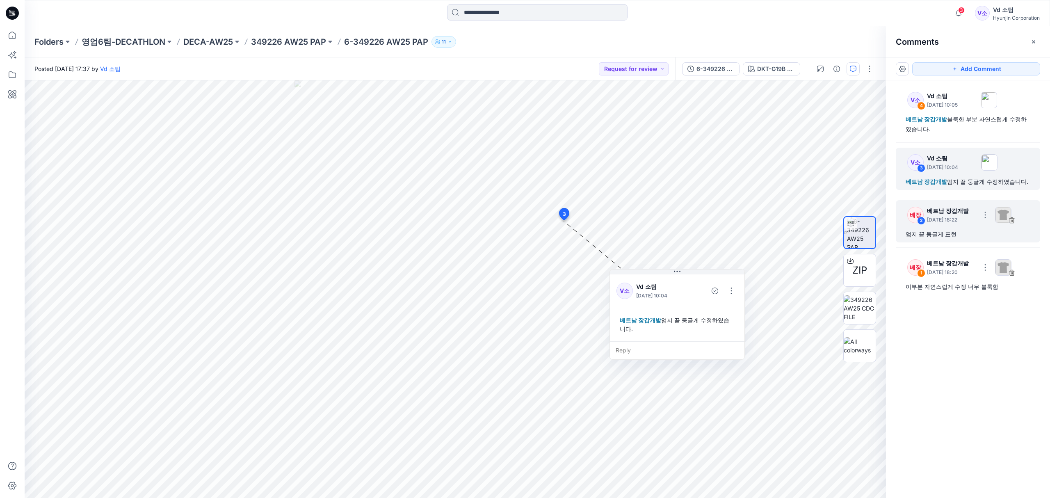
click at [972, 239] on div "엄지 끝 둥글게 표현" at bounding box center [968, 234] width 125 height 10
click at [942, 236] on div "엄지 끝 둥글게 표현" at bounding box center [968, 234] width 125 height 10
click at [856, 239] on img at bounding box center [861, 232] width 28 height 31
click at [846, 347] on img at bounding box center [860, 345] width 32 height 17
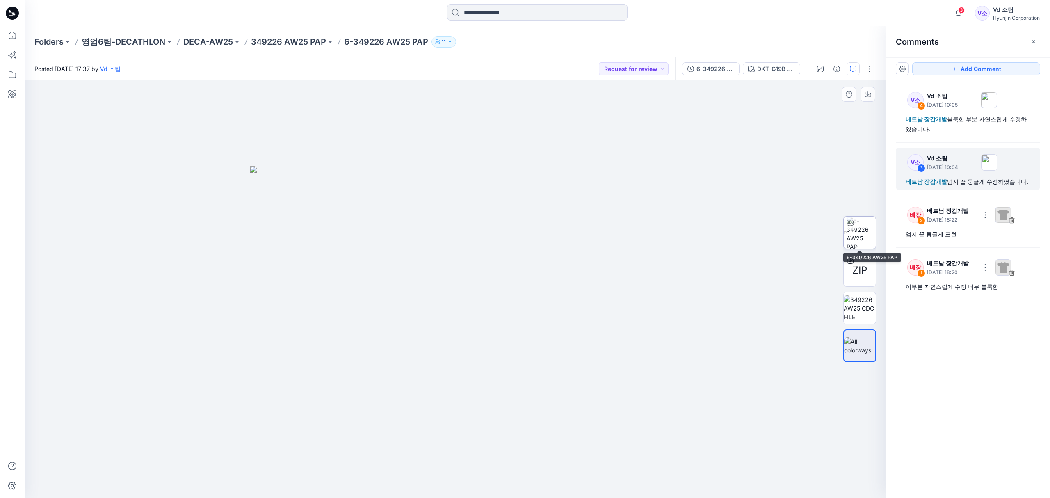
click at [862, 236] on img at bounding box center [861, 233] width 29 height 32
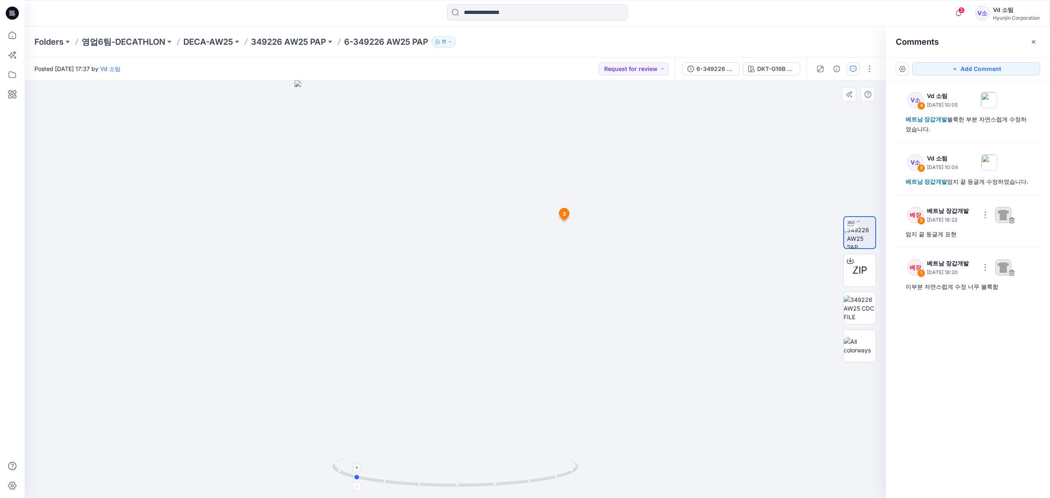
drag, startPoint x: 526, startPoint y: 459, endPoint x: 424, endPoint y: 470, distance: 102.4
click at [424, 470] on icon at bounding box center [456, 473] width 248 height 31
click at [568, 213] on icon at bounding box center [565, 214] width 10 height 12
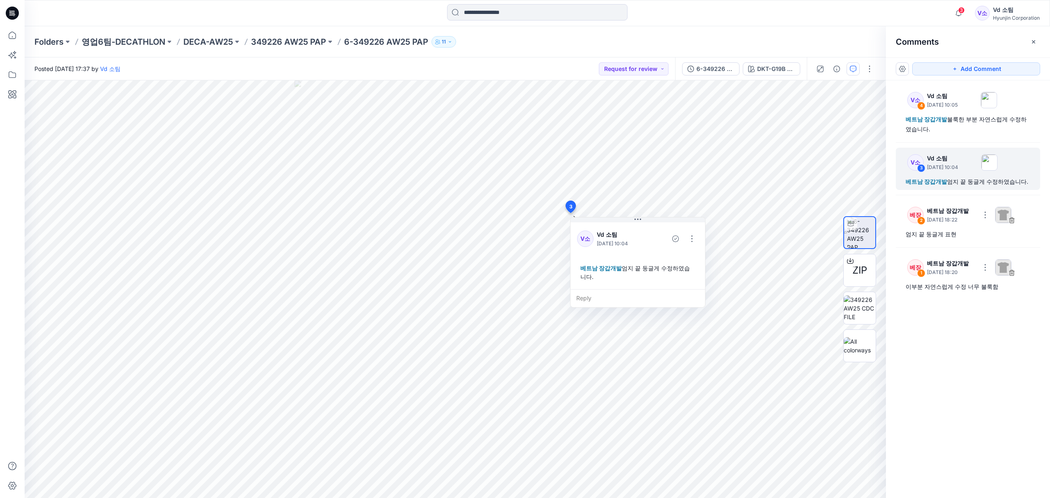
drag, startPoint x: 565, startPoint y: 213, endPoint x: 570, endPoint y: 207, distance: 8.7
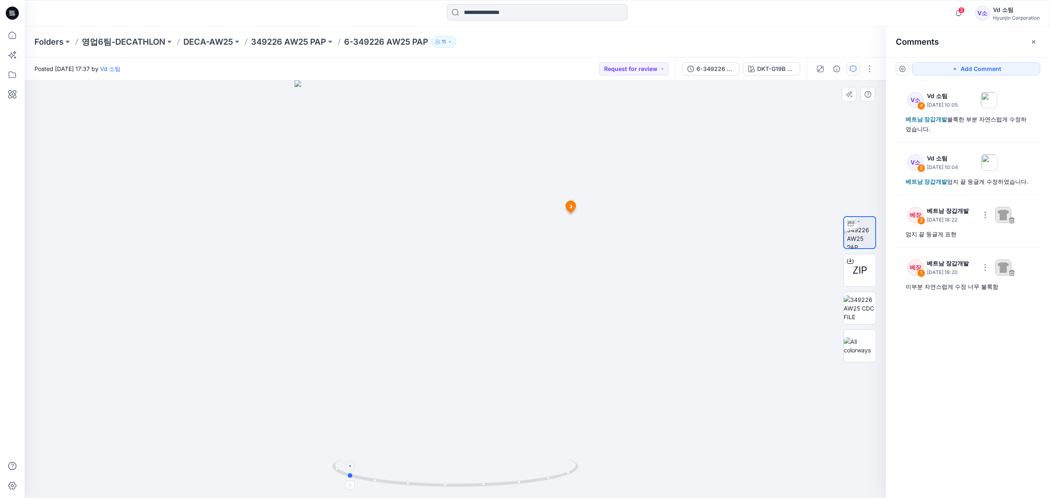
drag, startPoint x: 471, startPoint y: 474, endPoint x: 366, endPoint y: 476, distance: 105.1
click at [366, 476] on icon at bounding box center [456, 473] width 248 height 31
drag, startPoint x: 414, startPoint y: 485, endPoint x: 412, endPoint y: 490, distance: 5.3
click at [412, 490] on div at bounding box center [456, 289] width 862 height 418
drag, startPoint x: 570, startPoint y: 209, endPoint x: 562, endPoint y: 207, distance: 8.9
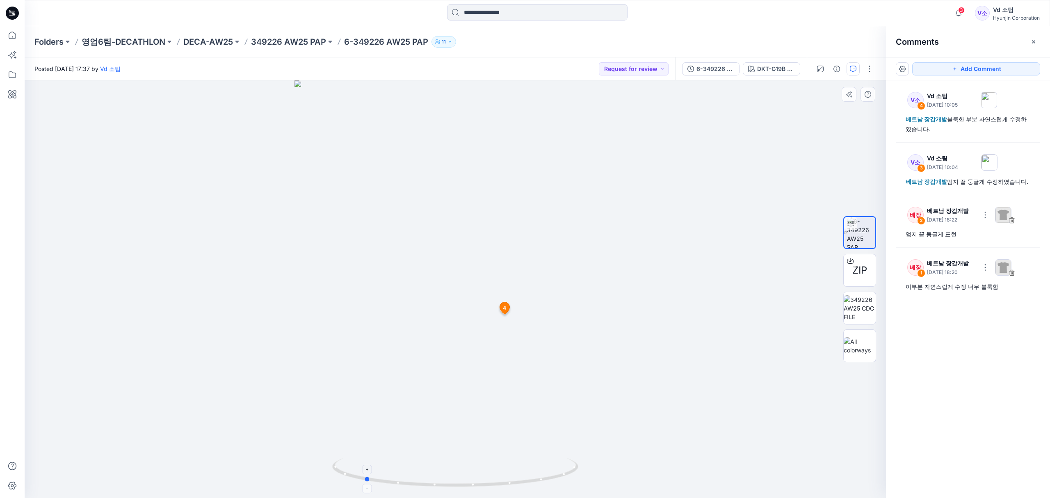
drag, startPoint x: 460, startPoint y: 483, endPoint x: 480, endPoint y: 470, distance: 23.4
click at [480, 470] on icon at bounding box center [456, 473] width 248 height 31
click at [14, 36] on icon at bounding box center [12, 35] width 18 height 18
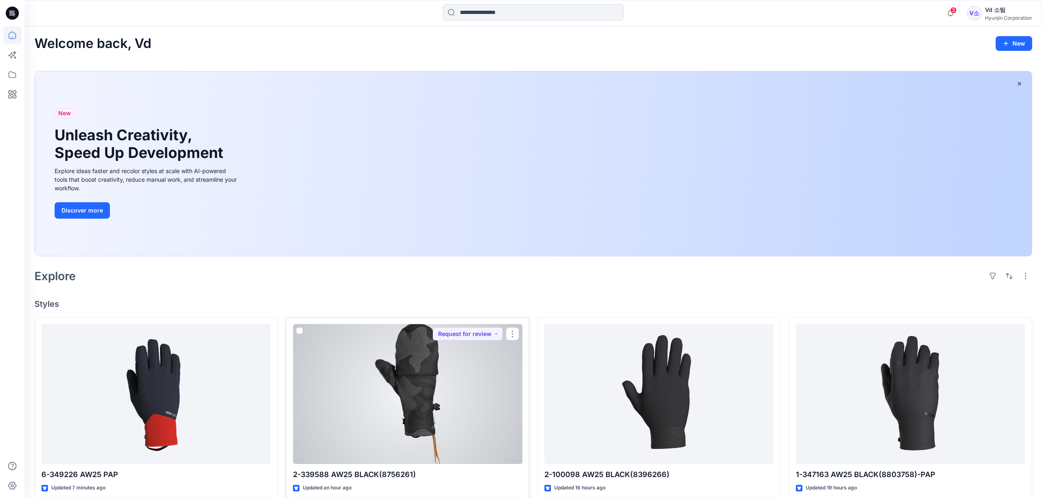
click at [446, 419] on div at bounding box center [407, 394] width 229 height 140
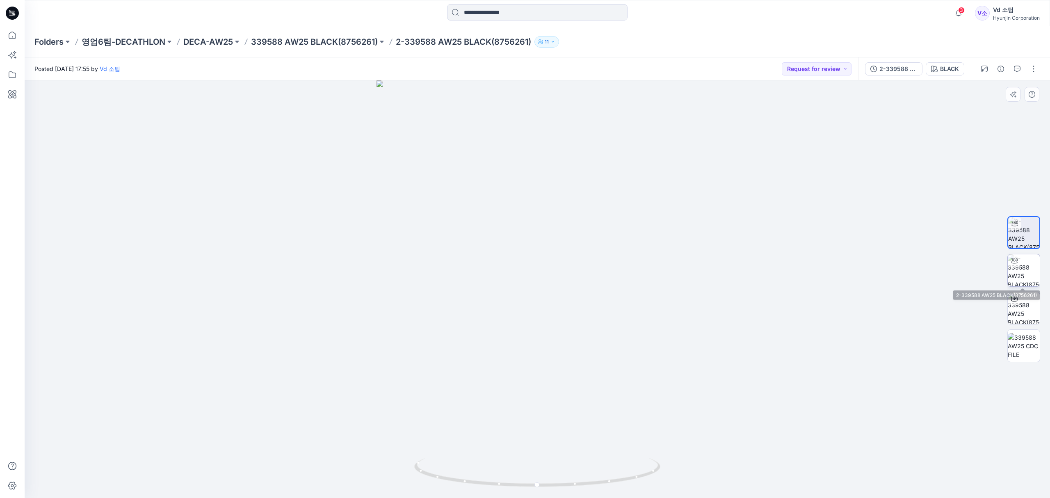
click at [1013, 278] on img at bounding box center [1024, 270] width 32 height 32
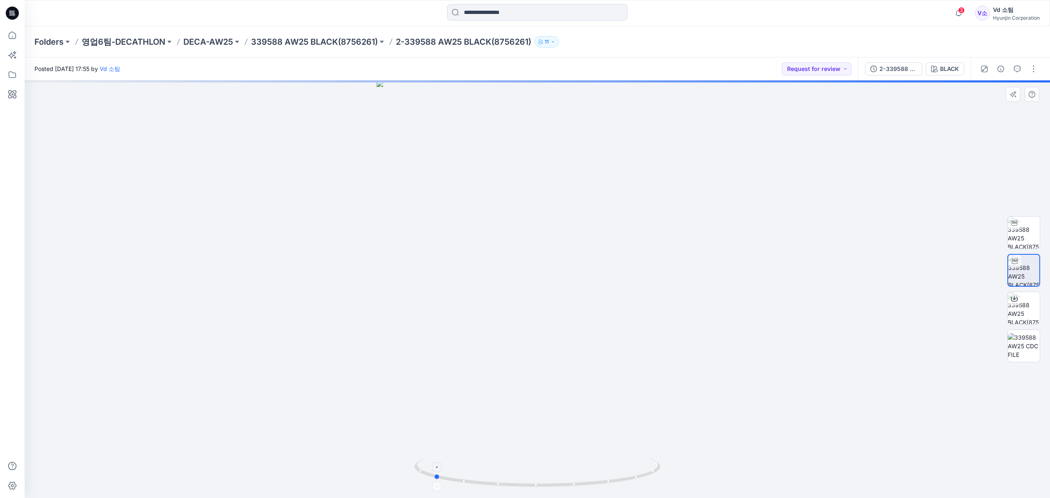
drag, startPoint x: 608, startPoint y: 482, endPoint x: 504, endPoint y: 467, distance: 104.9
click at [504, 467] on icon at bounding box center [538, 473] width 248 height 31
click at [1023, 237] on img at bounding box center [1024, 233] width 32 height 32
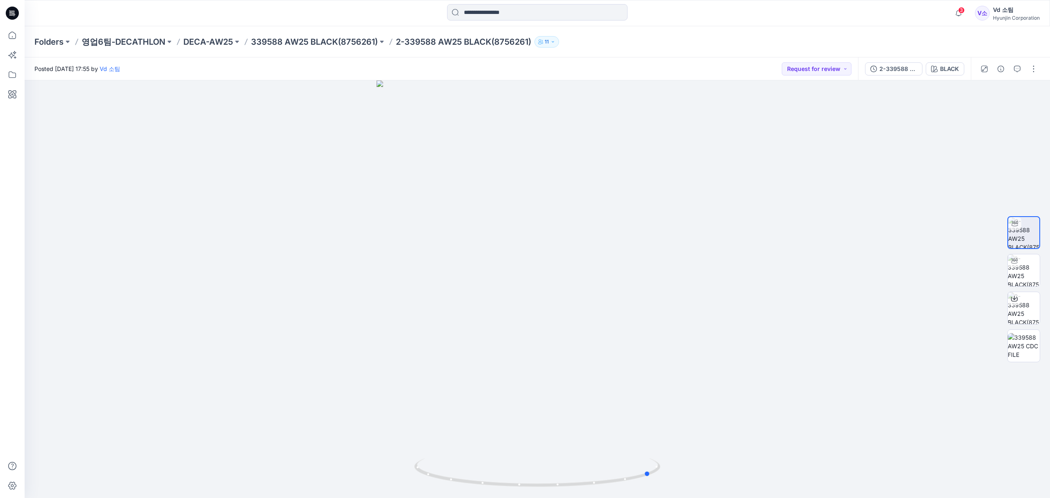
drag, startPoint x: 624, startPoint y: 478, endPoint x: 5, endPoint y: 424, distance: 621.5
click at [5, 424] on div "3 Notifications Your style 6-349226 AW25 PAP is ready 2 new Colorway Just now 6…" at bounding box center [525, 249] width 1050 height 498
drag, startPoint x: 455, startPoint y: 481, endPoint x: 600, endPoint y: 470, distance: 145.3
click at [600, 470] on icon at bounding box center [538, 473] width 248 height 31
click at [215, 38] on p "DECA-AW25" at bounding box center [208, 41] width 50 height 11
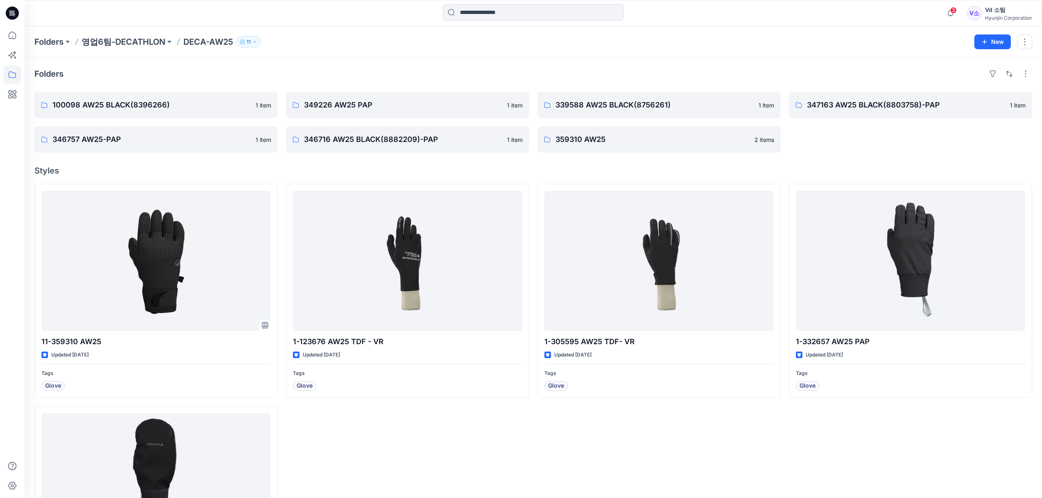
click at [405, 424] on div "1-123676 AW25 TDF - VR Updated [DATE] Tags Glove" at bounding box center [407, 402] width 243 height 437
click at [15, 37] on icon at bounding box center [12, 35] width 18 height 18
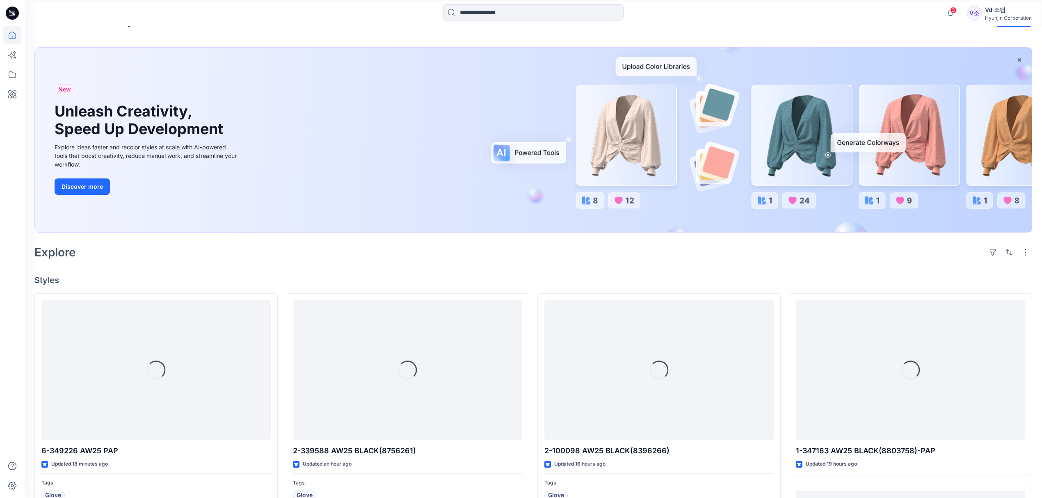
scroll to position [55, 0]
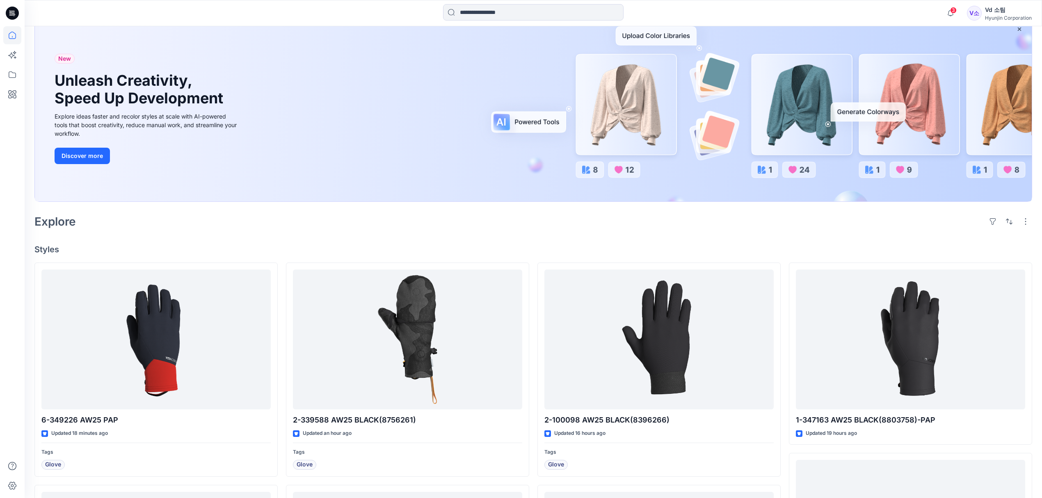
click at [248, 244] on div "Welcome back, Vd New New Unleash Creativity, Speed Up Development Explore ideas…" at bounding box center [534, 466] width 1018 height 989
click at [951, 16] on icon "button" at bounding box center [950, 15] width 2 height 1
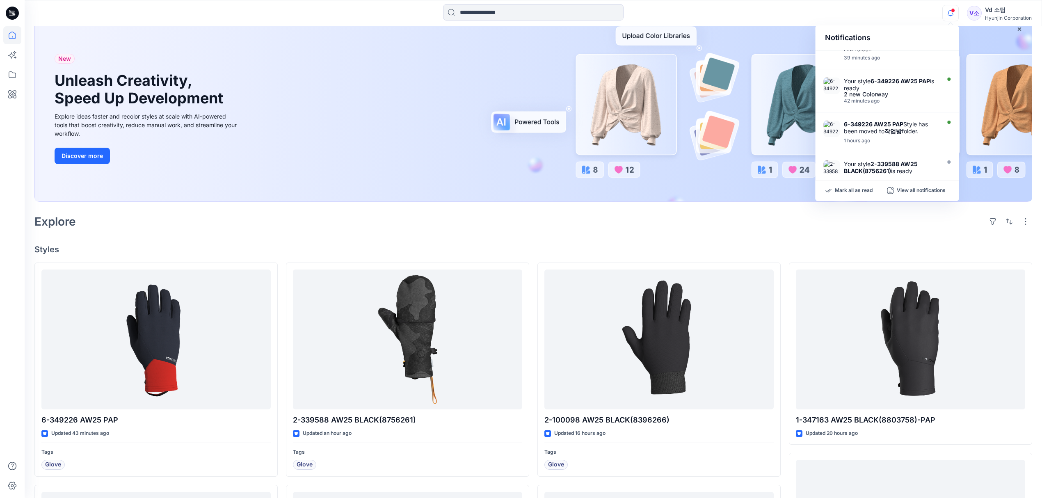
scroll to position [0, 0]
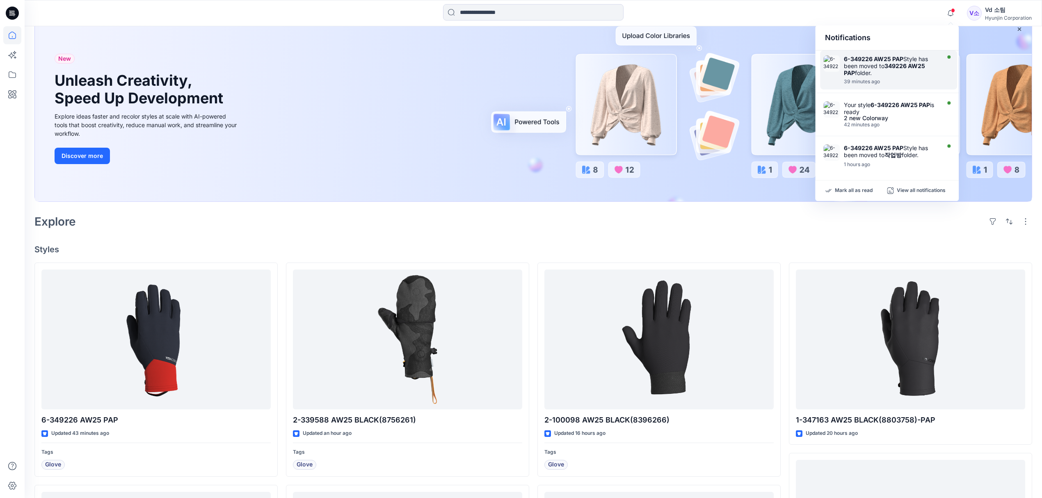
click at [903, 74] on div "6-349226 AW25 PAP Style has been moved to 349226 AW25 PAP folder." at bounding box center [891, 65] width 94 height 21
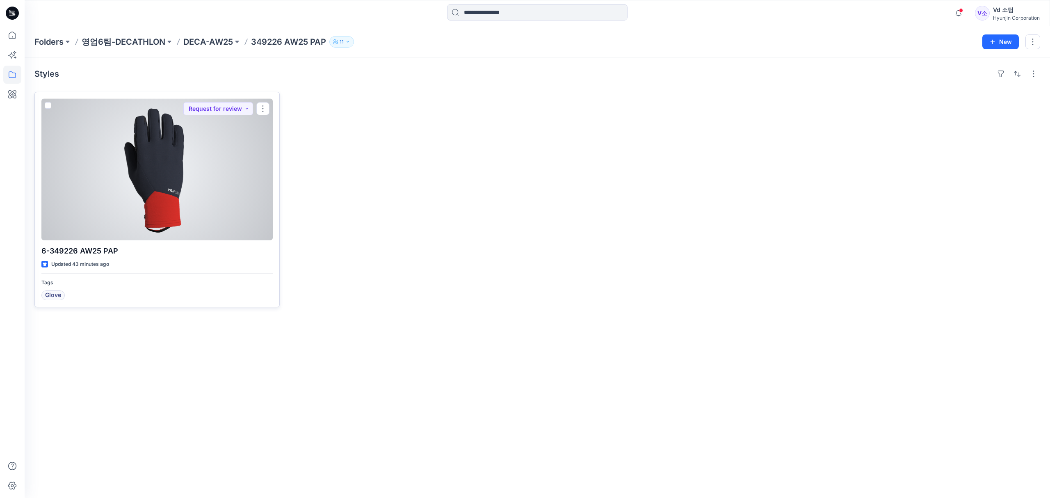
click at [186, 185] on div at bounding box center [156, 170] width 231 height 142
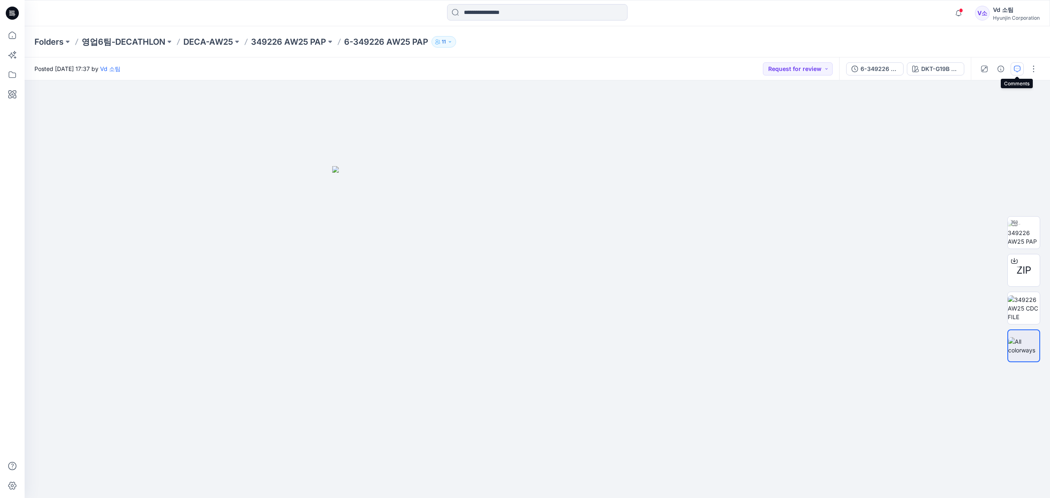
click at [1013, 69] on button "button" at bounding box center [1017, 68] width 13 height 13
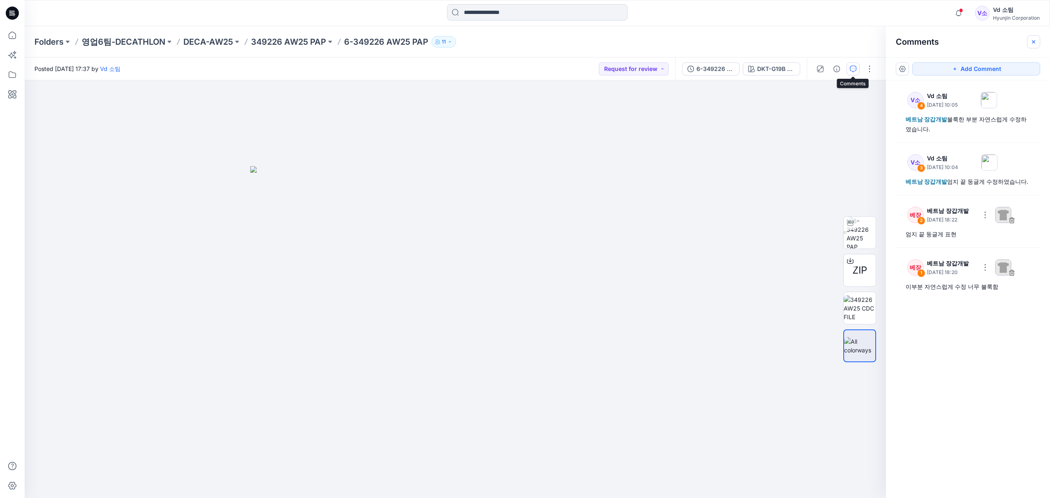
click at [1036, 43] on icon "button" at bounding box center [1034, 42] width 7 height 7
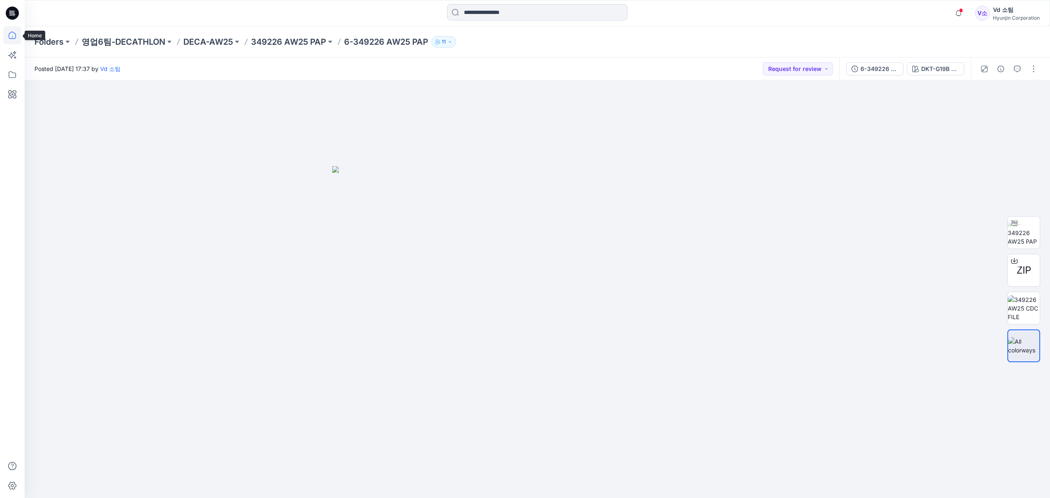
click at [11, 36] on icon at bounding box center [12, 35] width 18 height 18
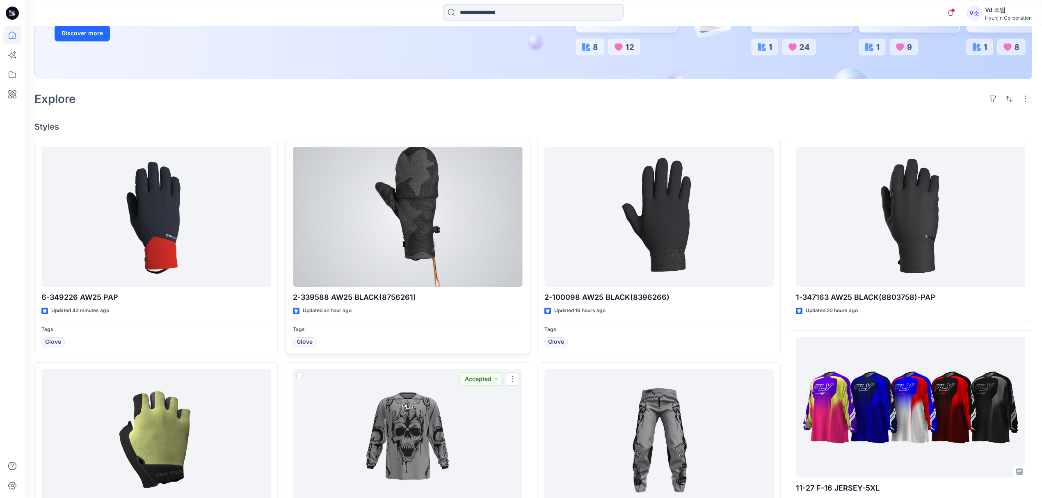
scroll to position [164, 0]
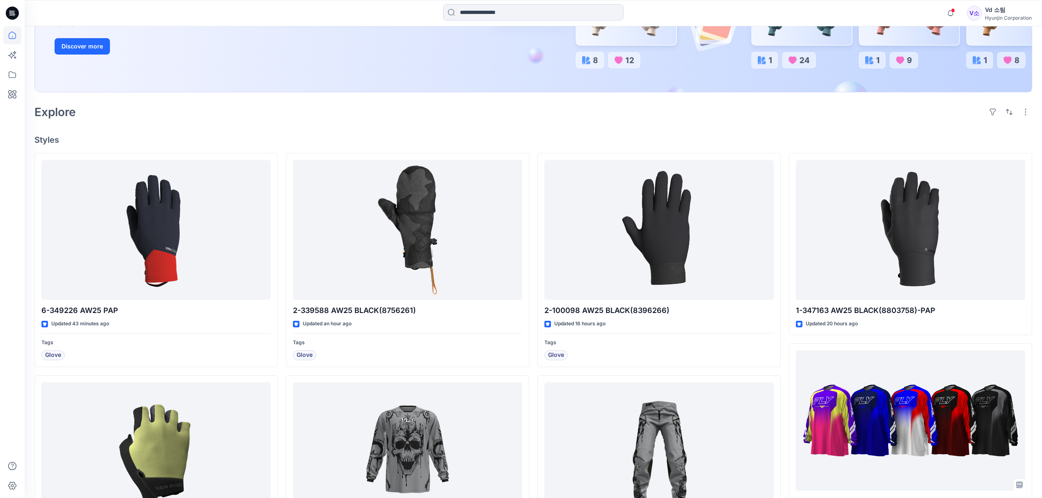
click at [326, 117] on div "Explore" at bounding box center [533, 112] width 998 height 20
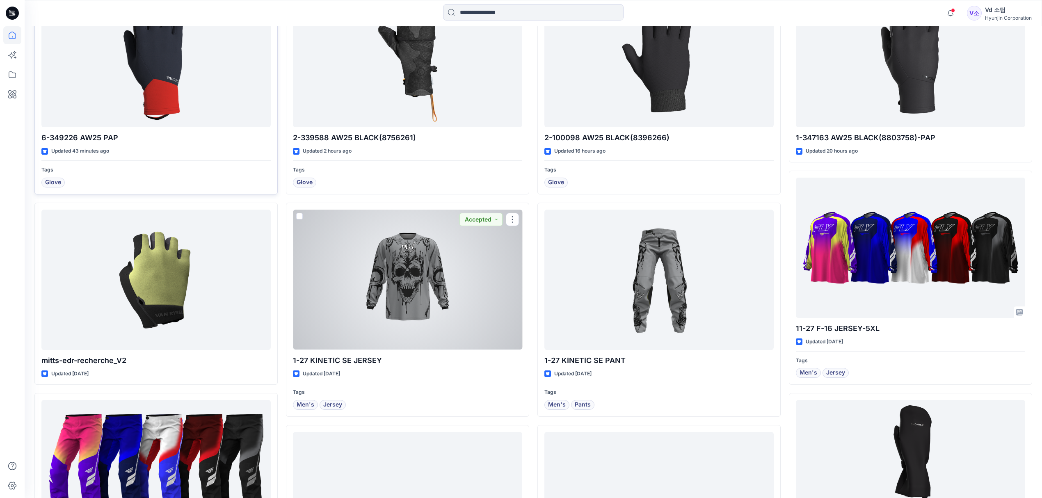
scroll to position [328, 0]
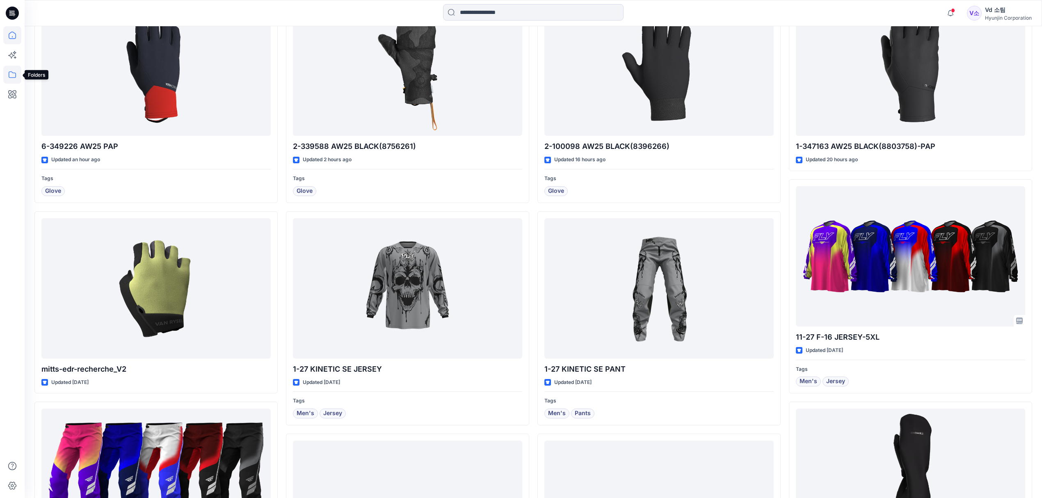
click at [11, 66] on icon at bounding box center [12, 75] width 18 height 18
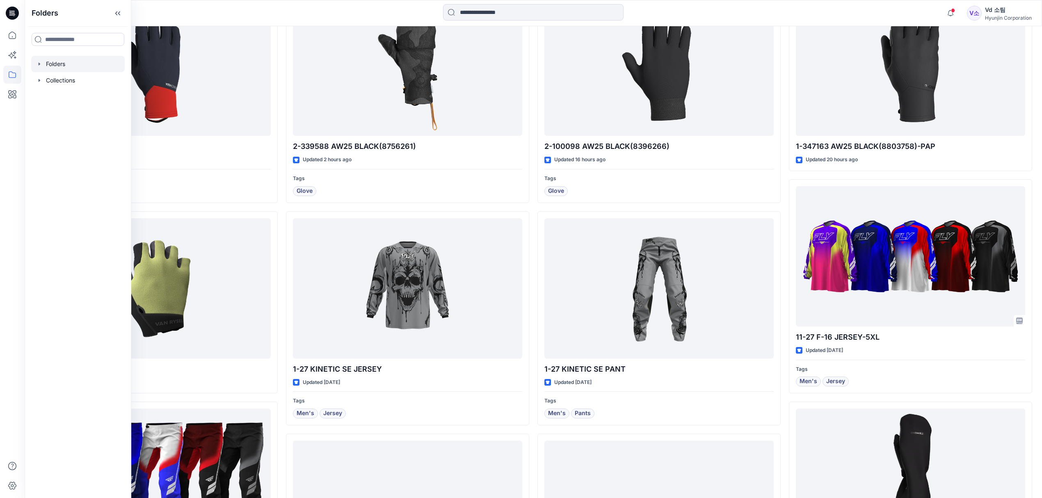
click at [71, 69] on div at bounding box center [78, 64] width 94 height 16
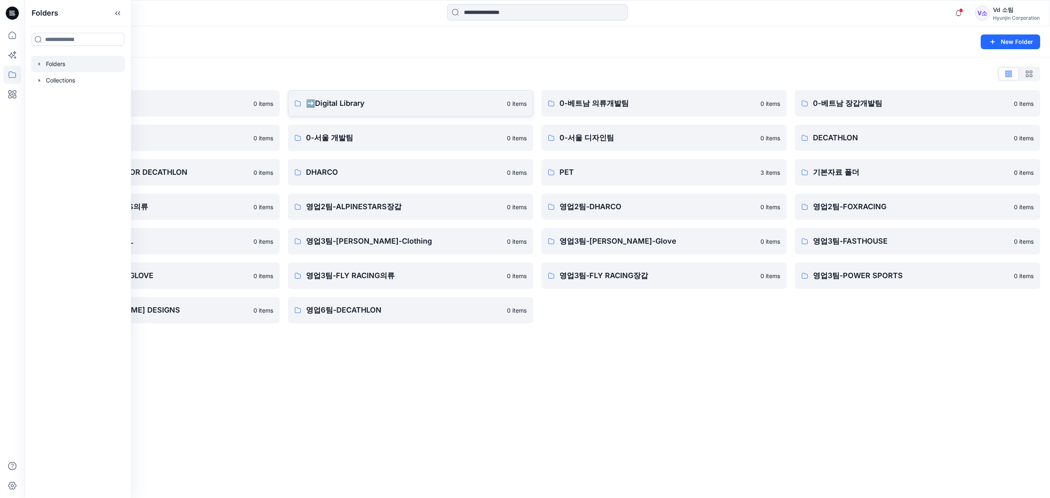
click at [347, 96] on link "➡️Digital Library 0 items" at bounding box center [410, 103] width 245 height 26
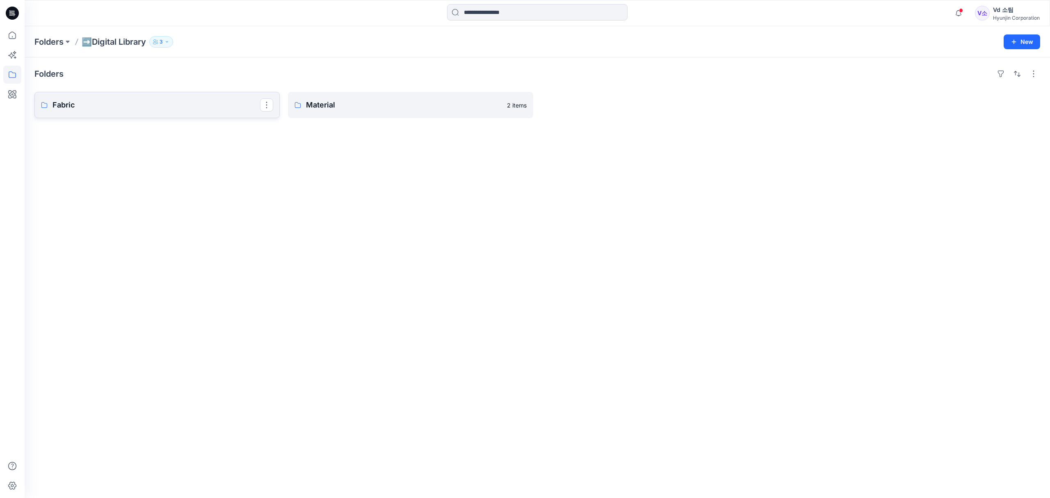
click at [163, 104] on p "Fabric" at bounding box center [157, 104] width 208 height 11
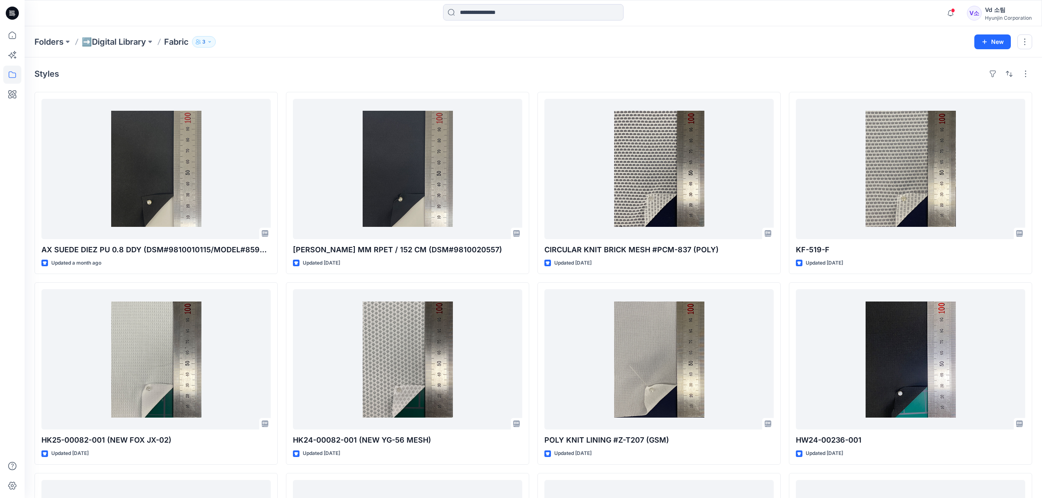
click at [332, 42] on div "Folders ➡️Digital Library Fabric 3" at bounding box center [501, 41] width 934 height 11
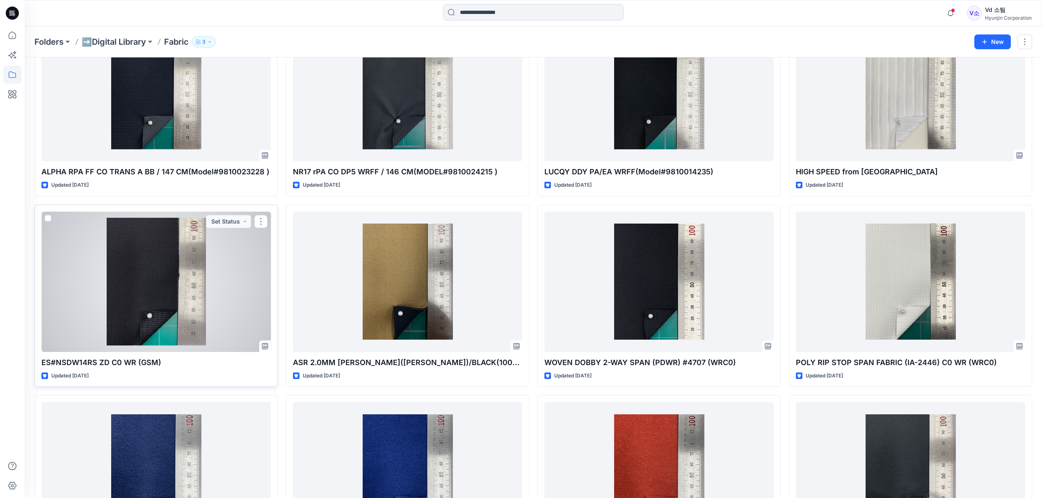
scroll to position [1341, 0]
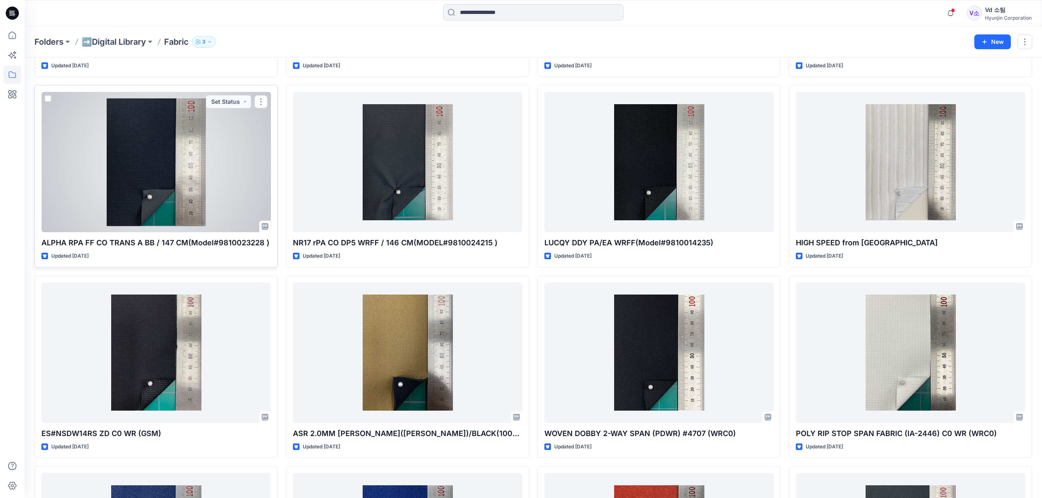
click at [174, 210] on div at bounding box center [155, 162] width 229 height 140
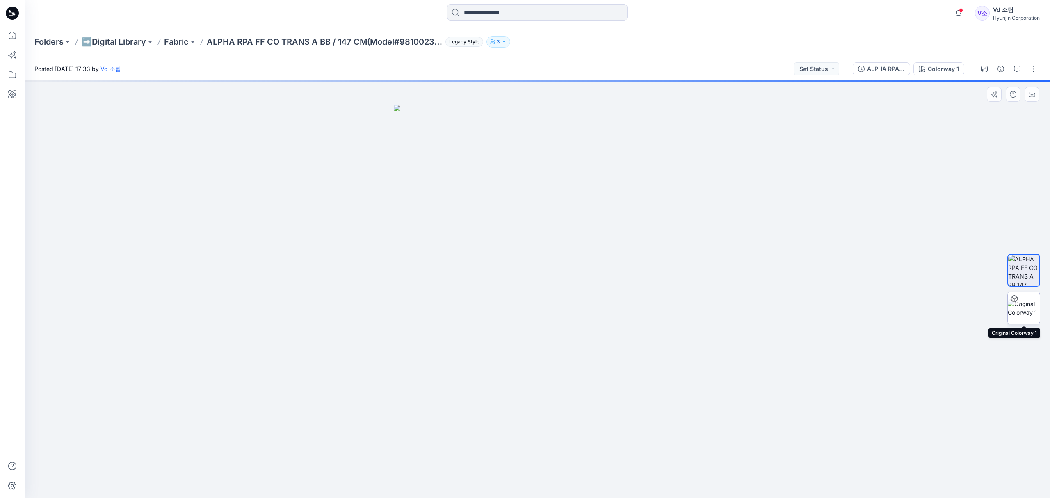
click at [1018, 317] on img at bounding box center [1024, 308] width 32 height 17
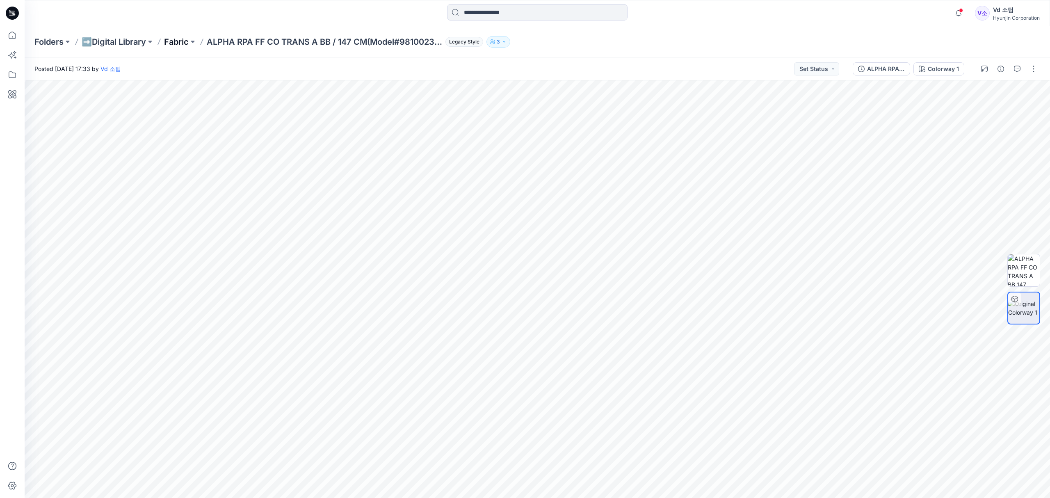
click at [180, 43] on p "Fabric" at bounding box center [176, 41] width 25 height 11
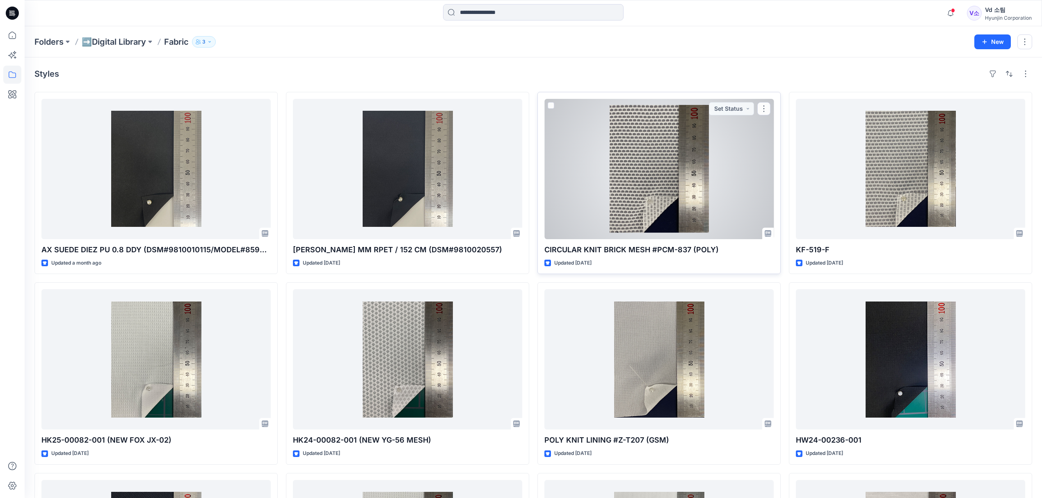
click at [622, 194] on div at bounding box center [658, 169] width 229 height 140
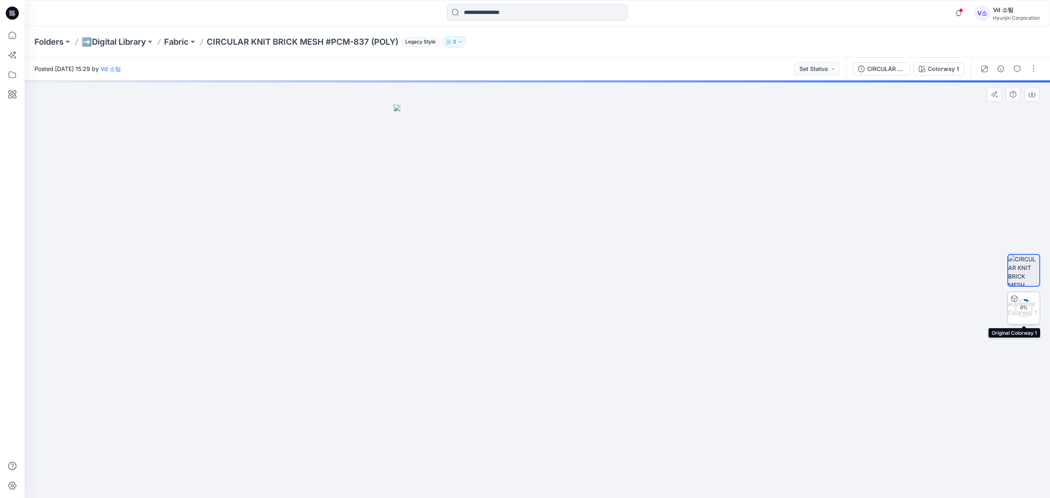
click at [1025, 298] on icon at bounding box center [1024, 308] width 20 height 20
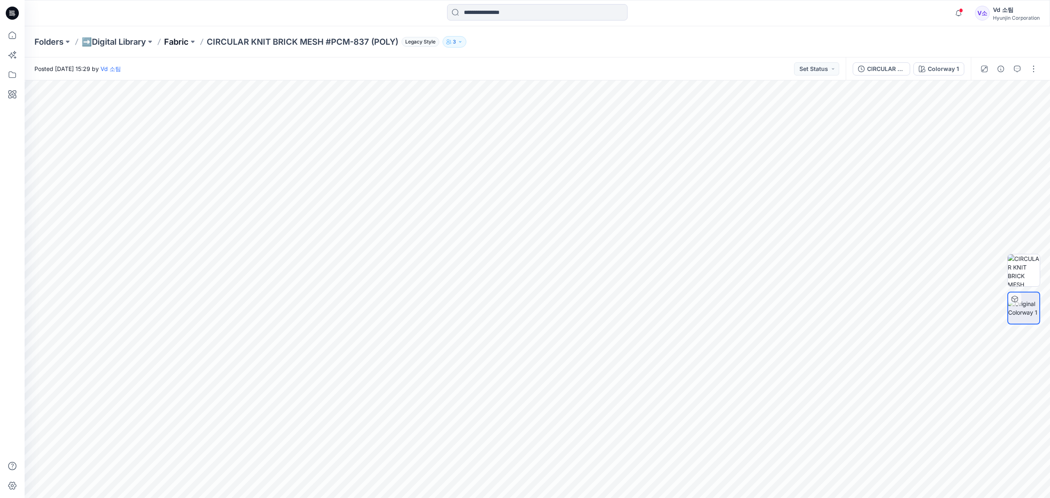
click at [171, 39] on p "Fabric" at bounding box center [176, 41] width 25 height 11
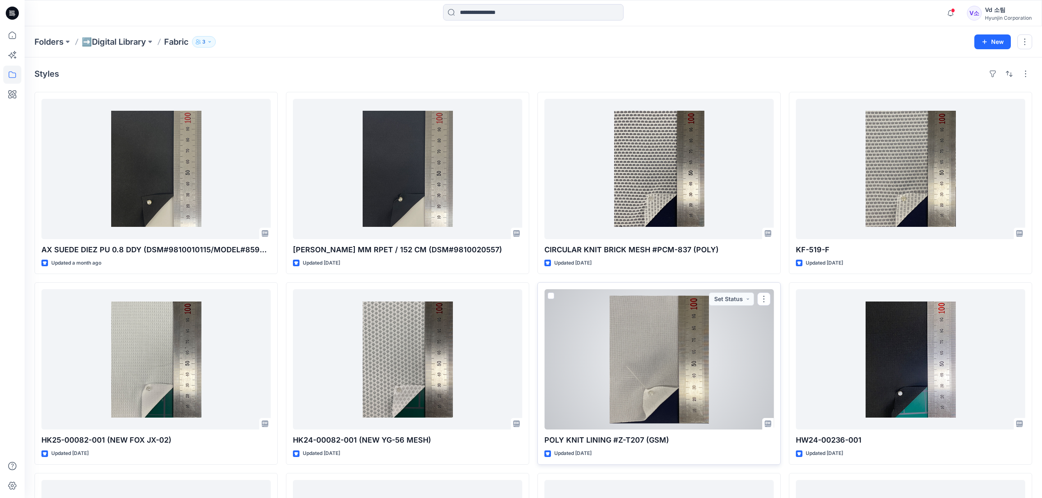
click at [688, 371] on div at bounding box center [658, 359] width 229 height 140
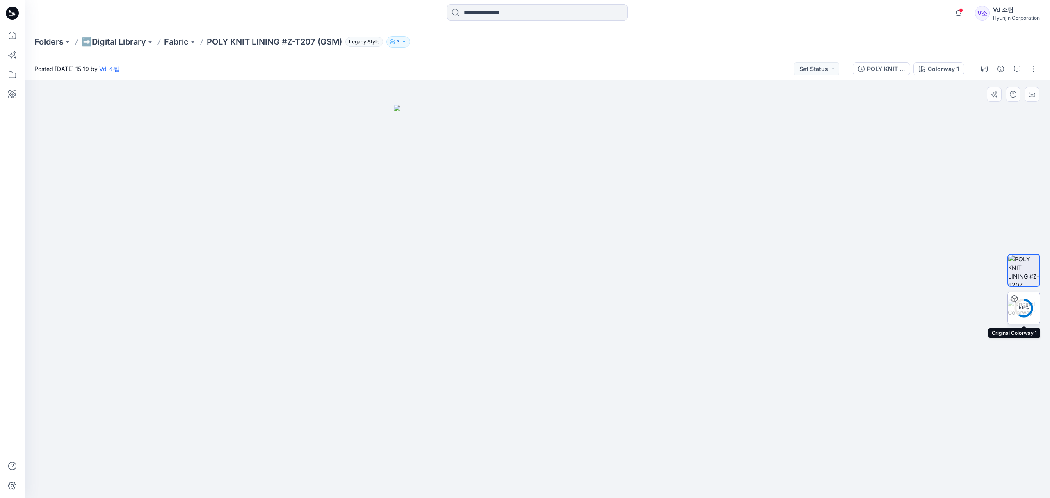
click at [1031, 300] on img at bounding box center [1024, 308] width 32 height 17
click at [180, 43] on p "Fabric" at bounding box center [176, 41] width 25 height 11
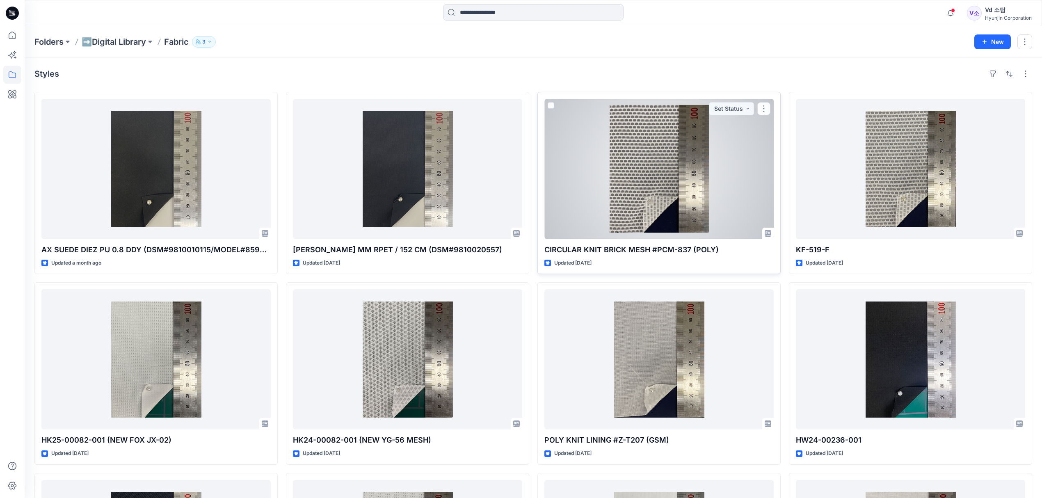
click at [687, 186] on div at bounding box center [658, 169] width 229 height 140
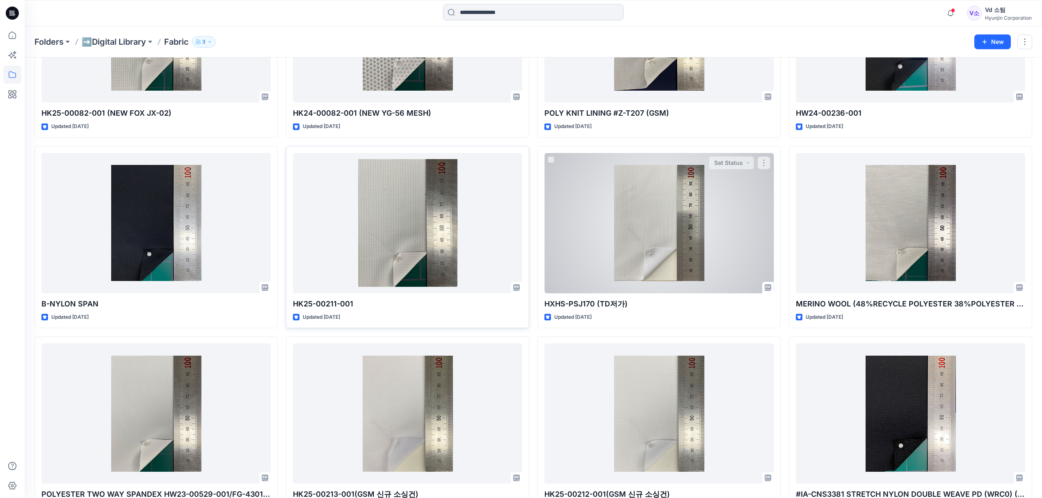
scroll to position [328, 0]
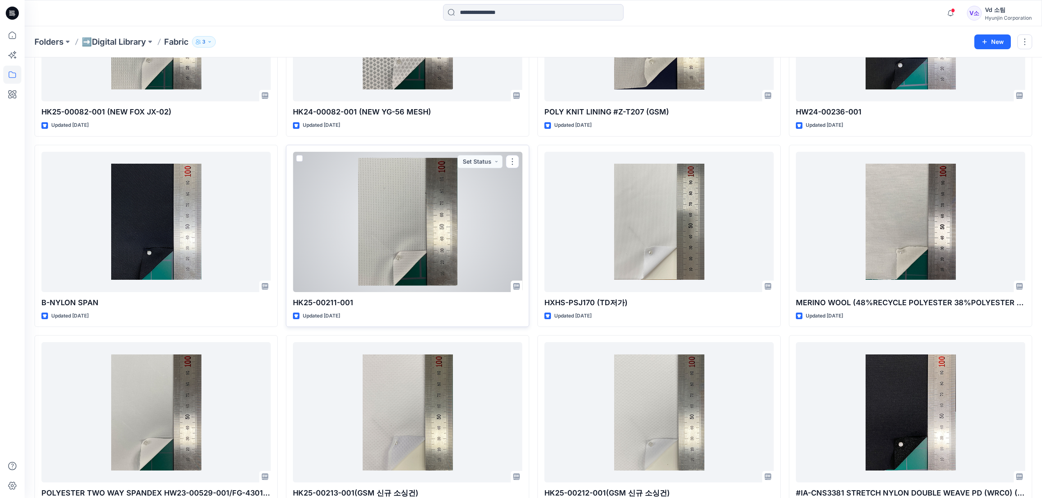
click at [424, 276] on div at bounding box center [407, 222] width 229 height 140
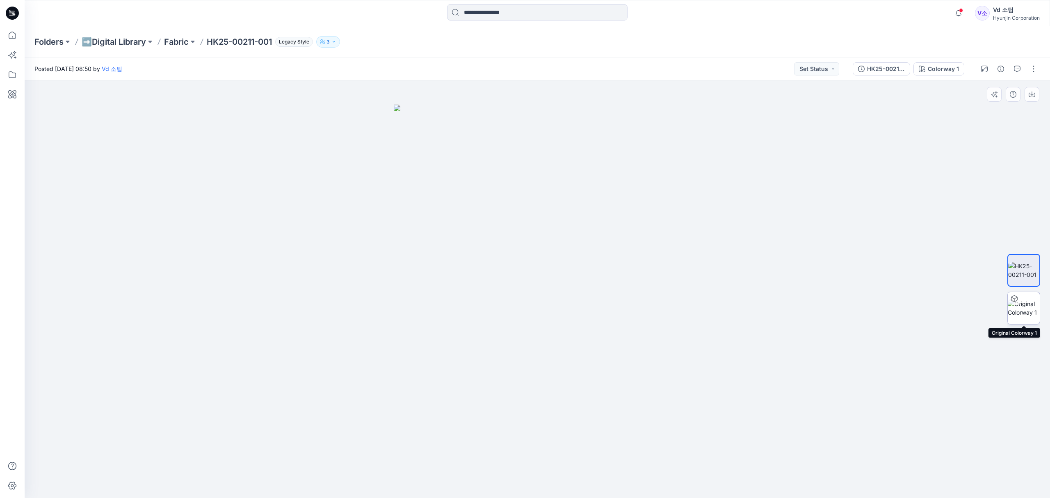
click at [1025, 308] on img at bounding box center [1024, 308] width 32 height 17
